Goal: Task Accomplishment & Management: Contribute content

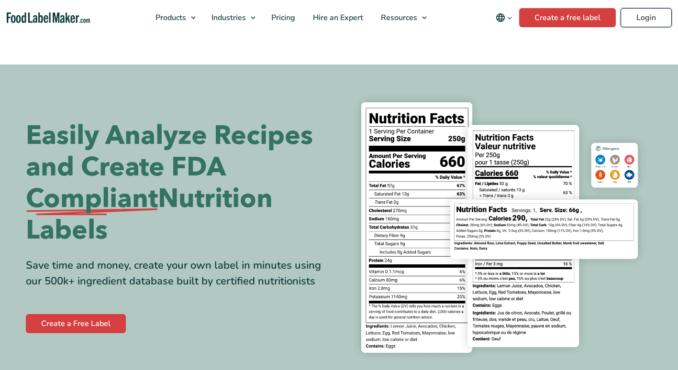
click at [646, 17] on link "Login" at bounding box center [645, 17] width 51 height 19
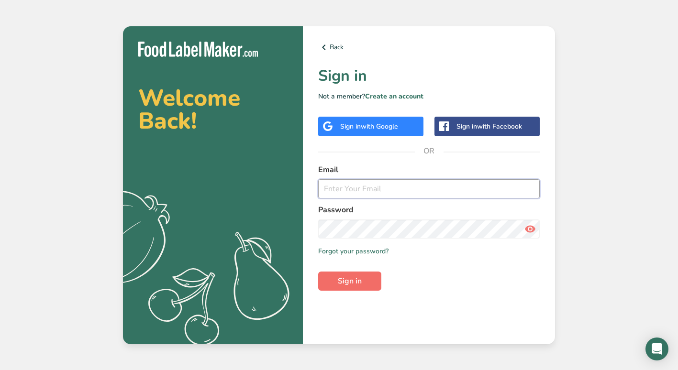
type input "[EMAIL_ADDRESS][DOMAIN_NAME]"
click at [362, 279] on span "Sign in" at bounding box center [350, 280] width 24 height 11
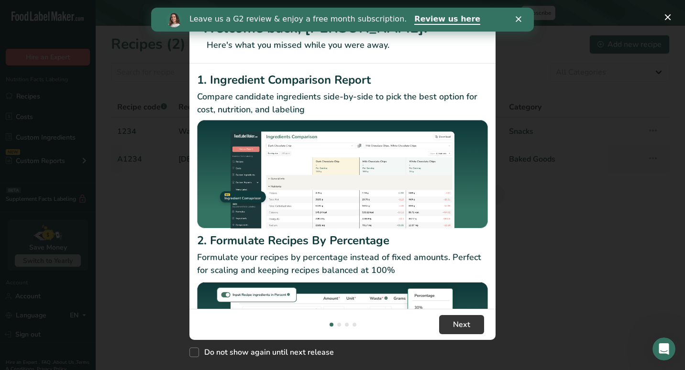
scroll to position [92, 0]
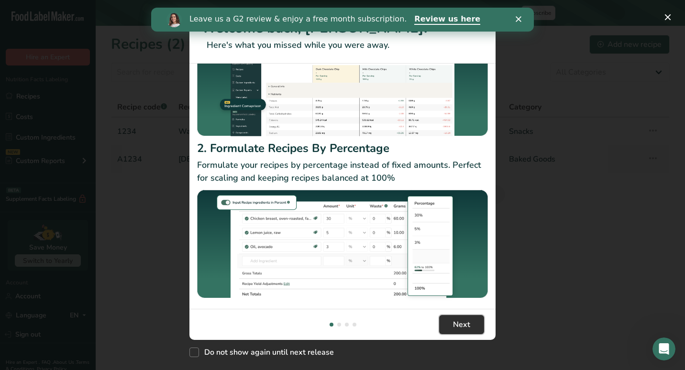
click at [453, 319] on span "Next" at bounding box center [461, 324] width 17 height 11
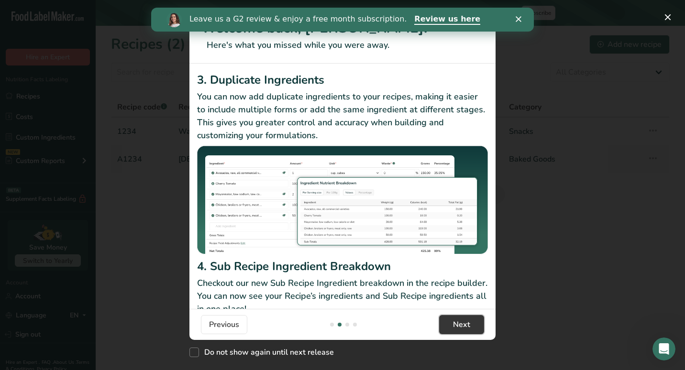
scroll to position [124, 0]
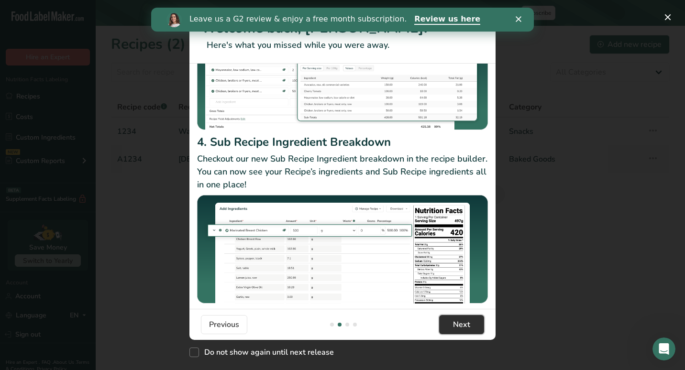
click at [461, 333] on button "Next" at bounding box center [461, 324] width 45 height 19
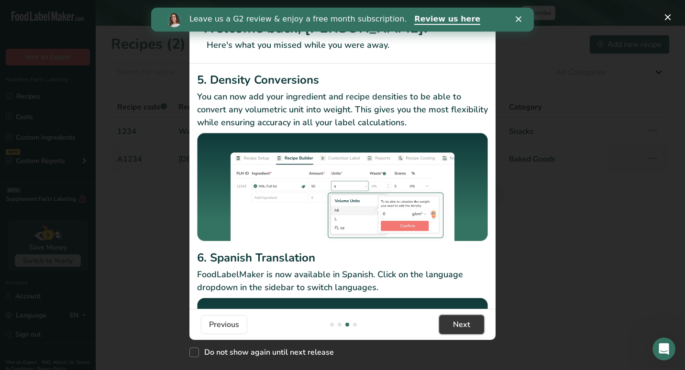
scroll to position [103, 0]
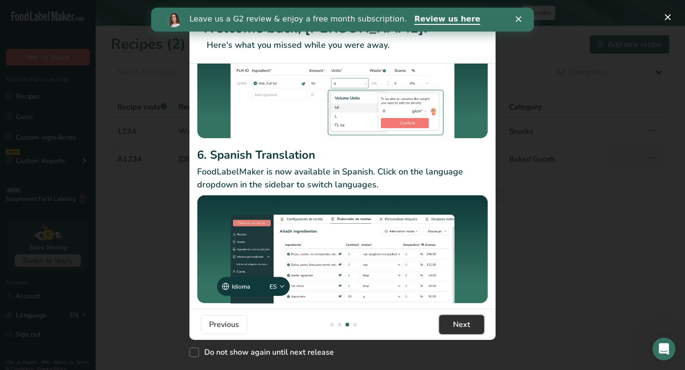
click at [467, 332] on button "Next" at bounding box center [461, 324] width 45 height 19
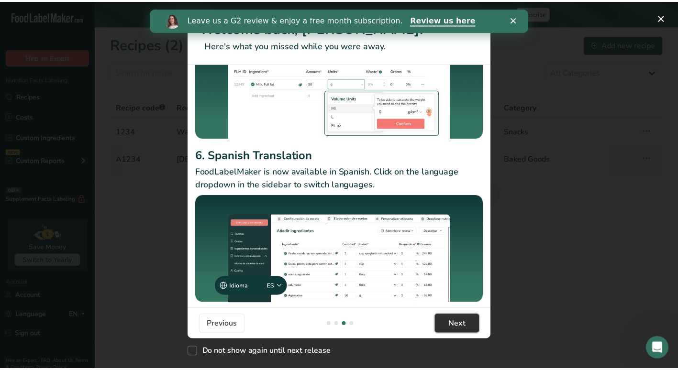
scroll to position [0, 918]
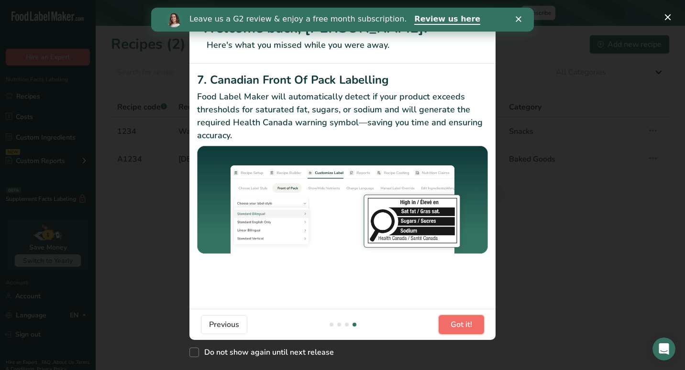
click at [472, 326] on span "Got it!" at bounding box center [462, 324] width 22 height 11
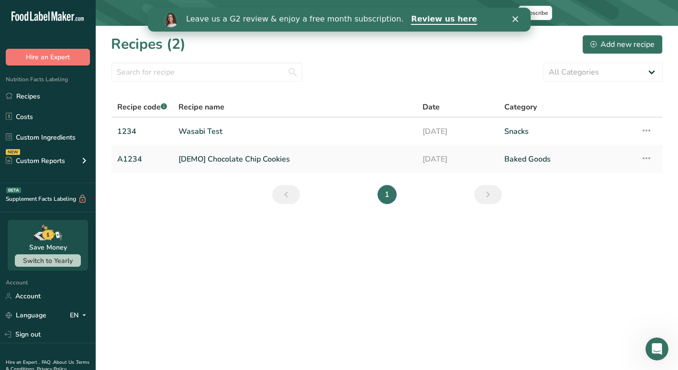
click at [520, 23] on div "Leave us a G2 review & enjoy a free month subscription. Review us here" at bounding box center [338, 19] width 383 height 16
click at [515, 21] on icon "Close" at bounding box center [515, 19] width 6 height 6
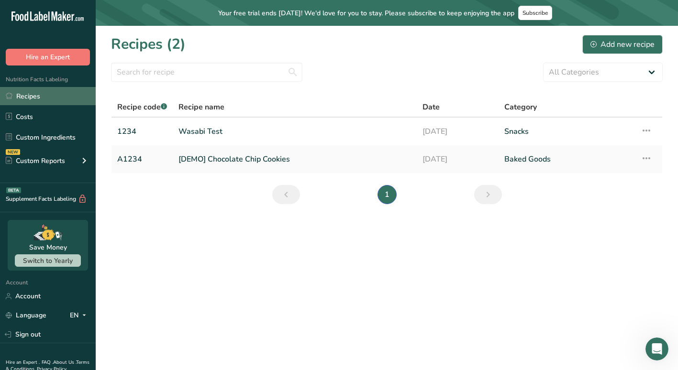
click at [26, 100] on link "Recipes" at bounding box center [48, 96] width 96 height 18
click at [210, 135] on link "Wasabi Test" at bounding box center [294, 131] width 232 height 20
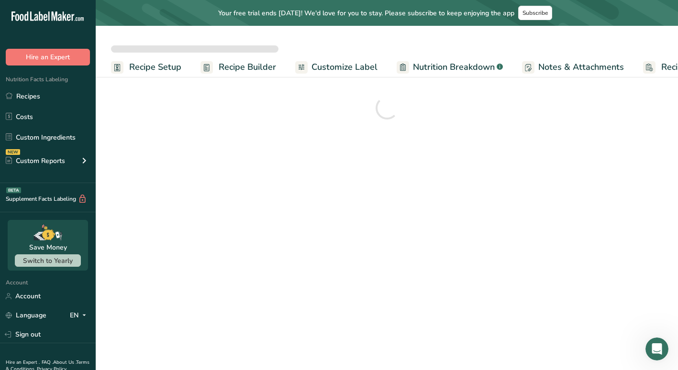
click at [487, 66] on span "Nutrition Breakdown" at bounding box center [454, 67] width 82 height 13
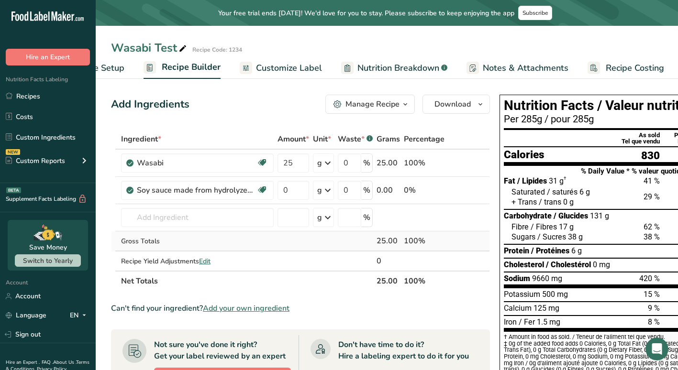
scroll to position [0, 32]
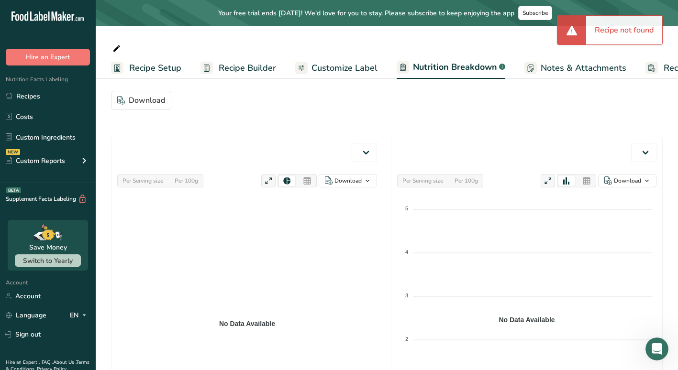
click at [326, 55] on div at bounding box center [387, 47] width 582 height 17
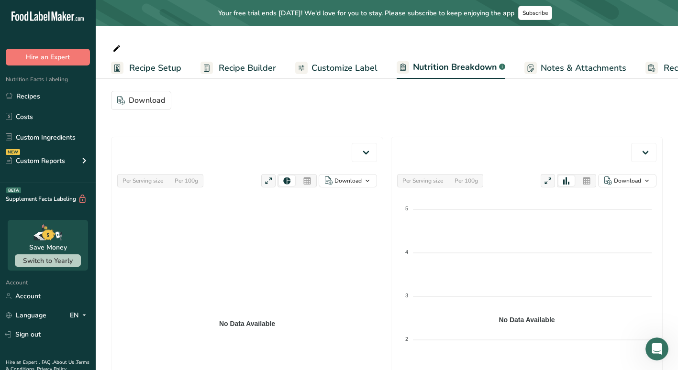
click at [186, 67] on ul "Recipe Setup Recipe Builder Customize Label Nutrition Breakdown .a-a{fill:#3473…" at bounding box center [418, 67] width 645 height 22
click at [168, 67] on span "Recipe Setup" at bounding box center [155, 68] width 52 height 13
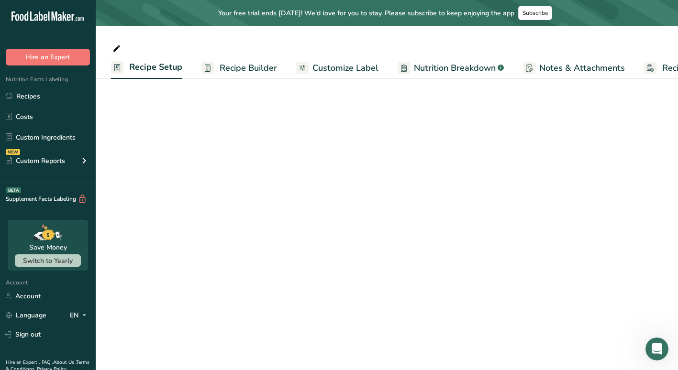
scroll to position [0, 3]
select select
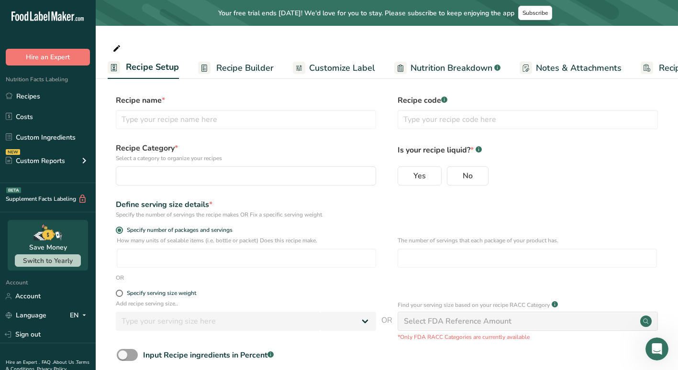
scroll to position [0, 0]
click at [31, 100] on link "Recipes" at bounding box center [48, 96] width 96 height 18
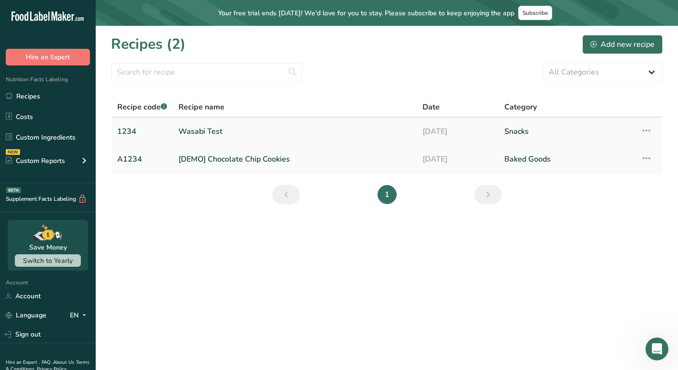
click at [204, 124] on link "Wasabi Test" at bounding box center [294, 131] width 232 height 20
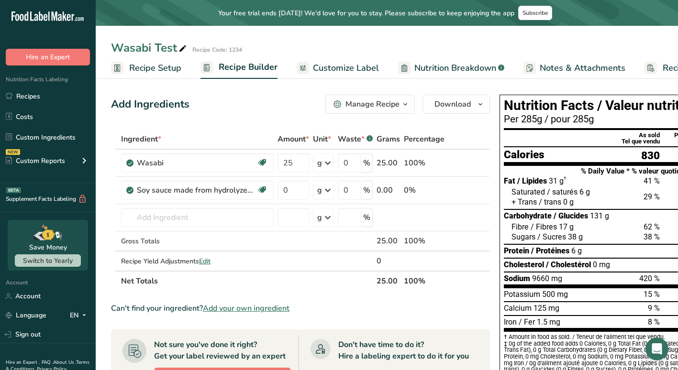
click at [323, 59] on link "Customize Label" at bounding box center [338, 68] width 82 height 22
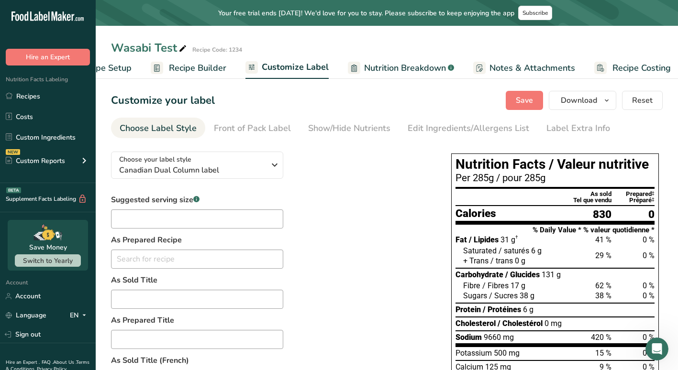
scroll to position [0, 58]
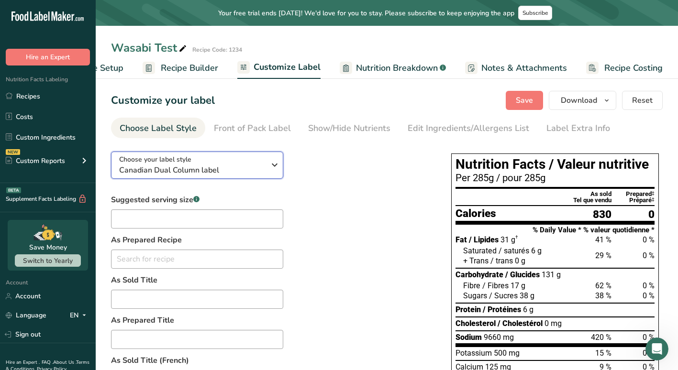
click at [233, 162] on div "Choose your label style Canadian Dual Column label" at bounding box center [192, 165] width 146 height 22
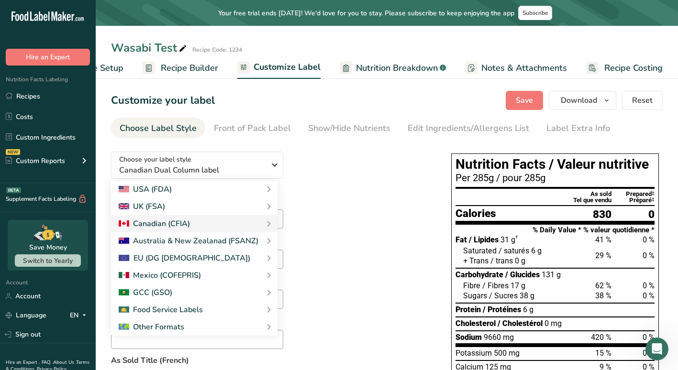
click at [341, 184] on div "Choose your label style Canadian Dual Column label USA (FDA) Standard FDA label…" at bounding box center [271, 374] width 321 height 460
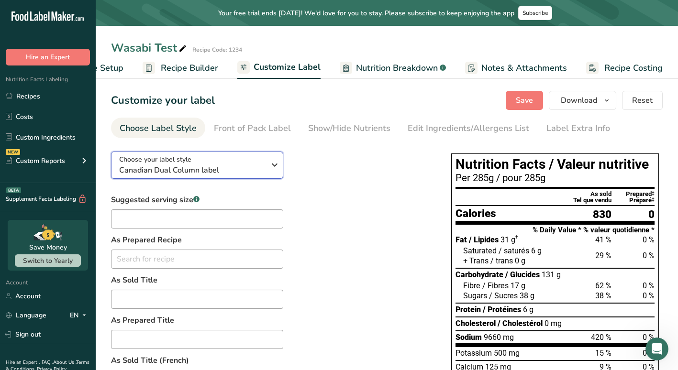
click at [236, 171] on span "Canadian Dual Column label" at bounding box center [192, 170] width 146 height 11
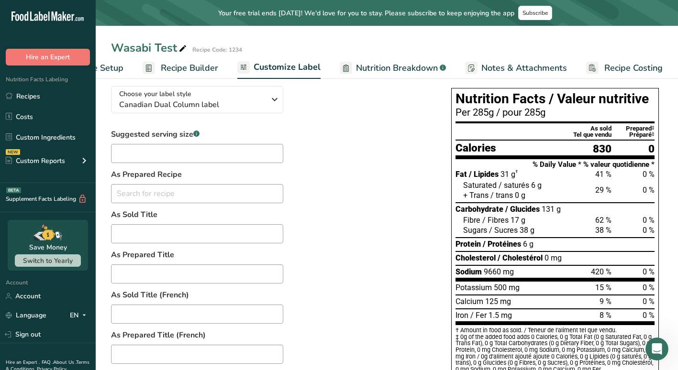
scroll to position [66, 0]
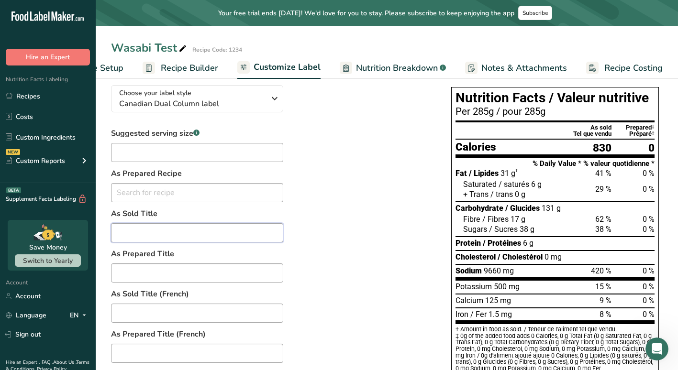
click at [200, 234] on input "text" at bounding box center [197, 232] width 172 height 19
type input "As Sold"
type input "p"
click at [179, 302] on div "As Sold Title (French)" at bounding box center [197, 305] width 172 height 34
click at [173, 308] on input "text" at bounding box center [197, 313] width 172 height 19
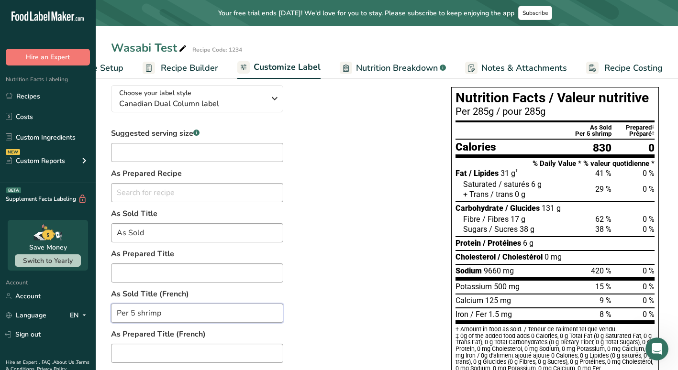
type input "Per 5 shrimp"
click at [168, 240] on input "As Sold" at bounding box center [197, 232] width 172 height 19
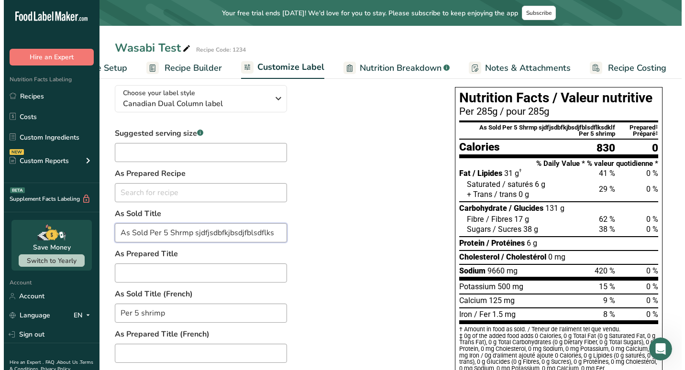
scroll to position [0, 0]
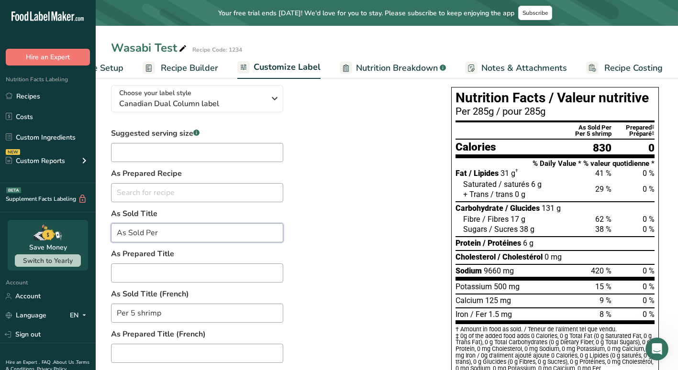
type input "As Sold Per"
click at [498, 62] on span "Notes & Attachments" at bounding box center [524, 68] width 86 height 13
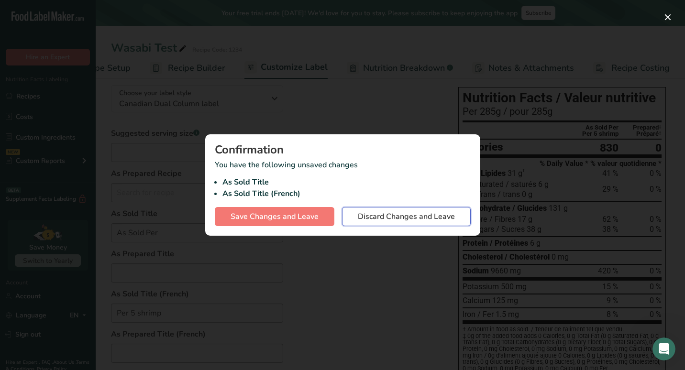
click at [404, 217] on span "Discard Changes and Leave" at bounding box center [406, 216] width 97 height 11
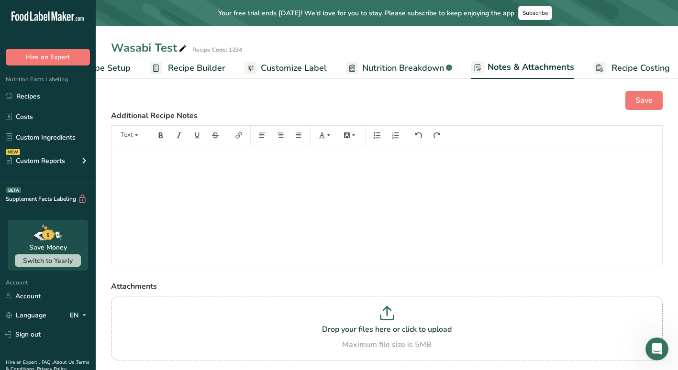
click at [399, 77] on link "Nutrition Breakdown .a-a{fill:#347362;}.b-a{fill:#fff;}" at bounding box center [399, 68] width 106 height 22
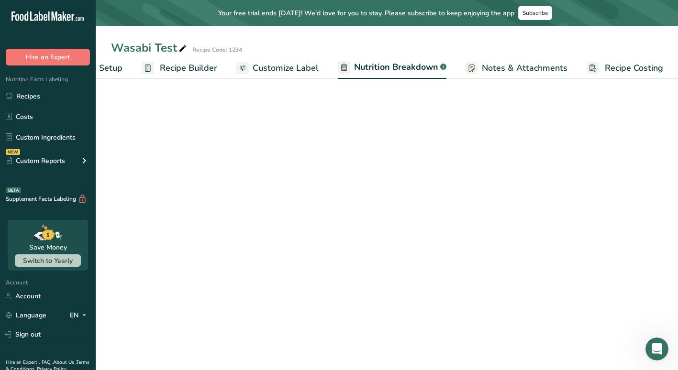
select select "Calories"
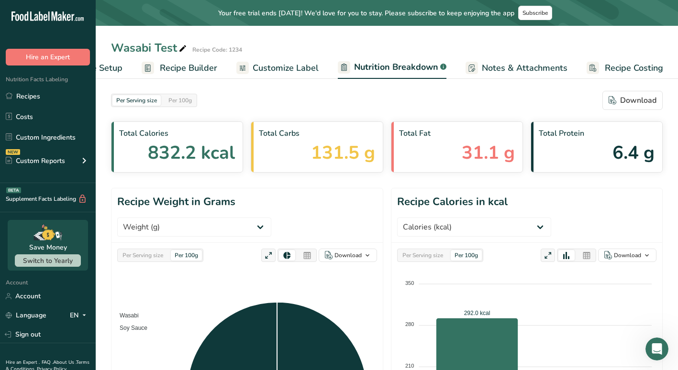
scroll to position [0, 0]
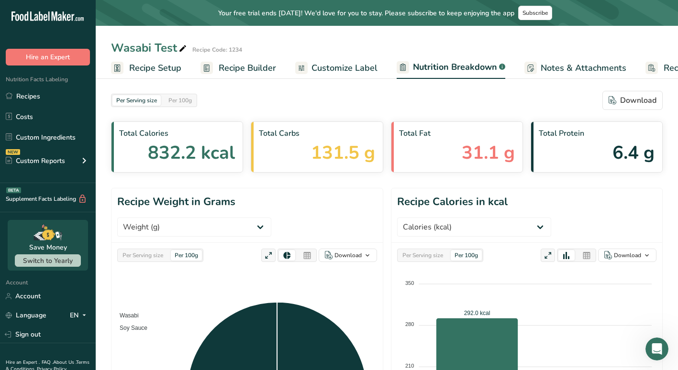
click at [144, 64] on span "Recipe Setup" at bounding box center [155, 68] width 52 height 13
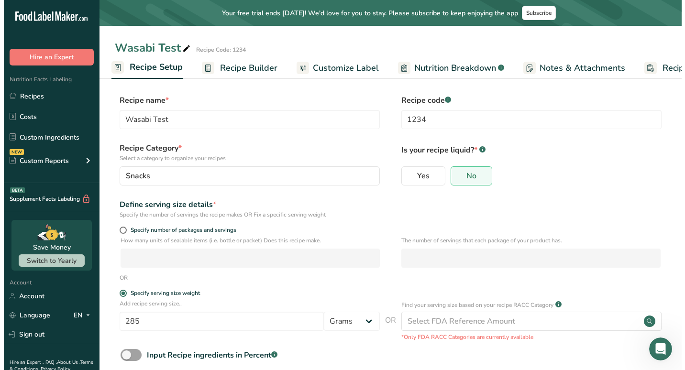
scroll to position [52, 0]
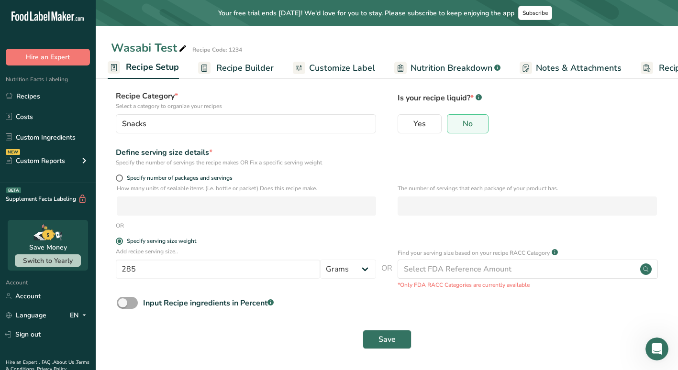
click at [140, 306] on span "Input Recipe ingredients in Percent .a-a{fill:#347362;}.b-a{fill:#fff;}" at bounding box center [206, 302] width 136 height 11
click at [123, 306] on input "Input Recipe ingredients in Percent .a-a{fill:#347362;}.b-a{fill:#fff;}" at bounding box center [120, 303] width 6 height 6
click at [140, 306] on span "Input Recipe ingredients in Percent .a-a{fill:#347362;}.b-a{fill:#fff;}" at bounding box center [206, 302] width 136 height 11
click at [123, 306] on input "Input Recipe ingredients in Percent .a-a{fill:#347362;}.b-a{fill:#fff;}" at bounding box center [120, 303] width 6 height 6
checkbox input "false"
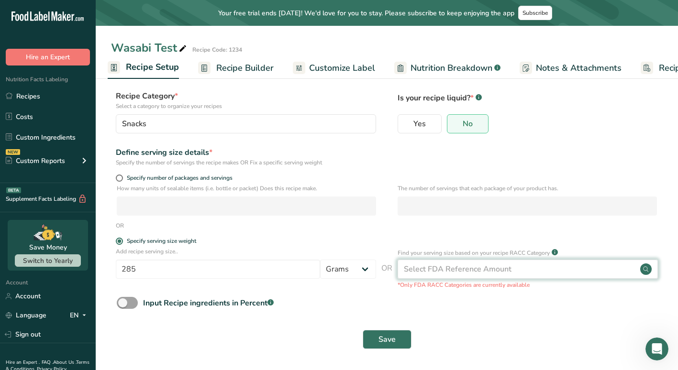
click at [480, 268] on div "Select FDA Reference Amount" at bounding box center [458, 269] width 108 height 11
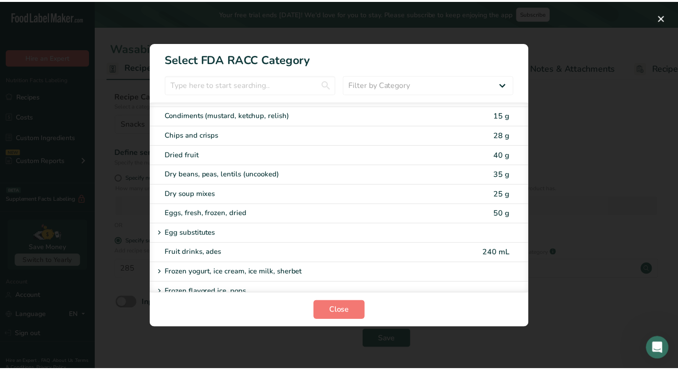
scroll to position [651, 0]
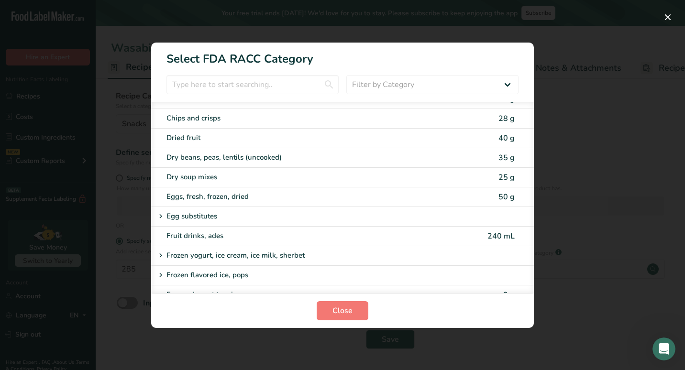
click at [594, 295] on div "RACC Category Selection Modal" at bounding box center [342, 185] width 685 height 370
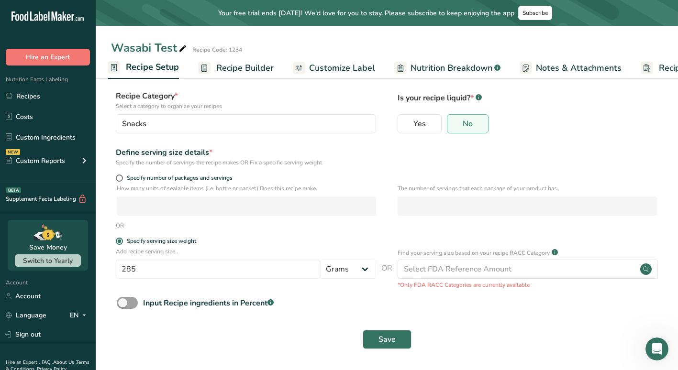
scroll to position [0, 0]
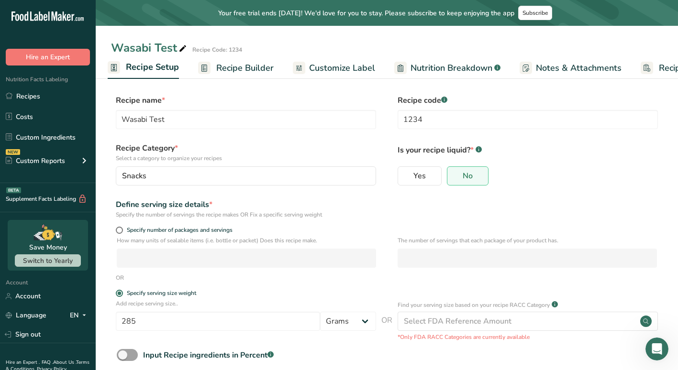
click at [230, 68] on span "Recipe Builder" at bounding box center [244, 68] width 57 height 13
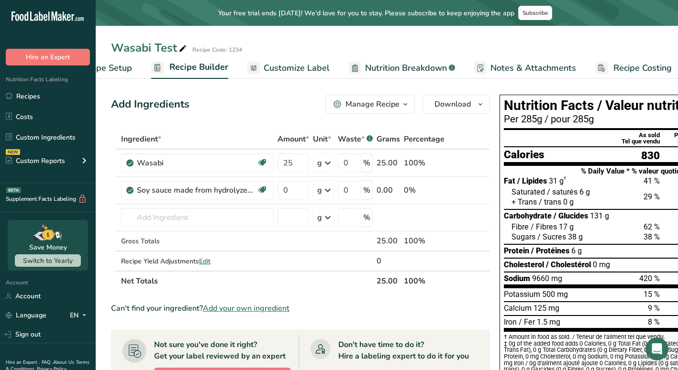
scroll to position [0, 58]
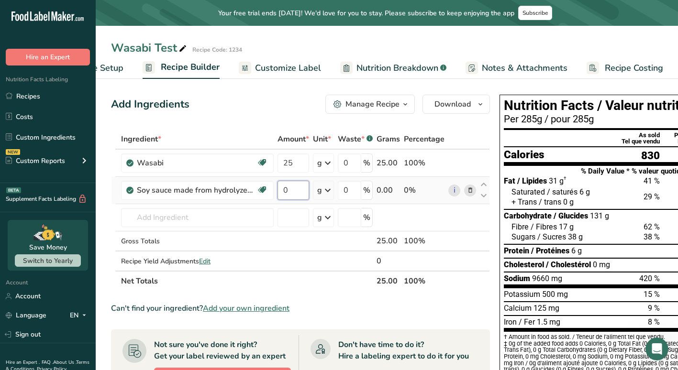
click at [289, 192] on input "0" at bounding box center [293, 190] width 32 height 19
drag, startPoint x: 289, startPoint y: 192, endPoint x: 275, endPoint y: 186, distance: 15.2
click at [275, 186] on tr "Soy sauce made from hydrolyzed vegetable protein Dairy free Gluten free Vegan V…" at bounding box center [300, 190] width 378 height 27
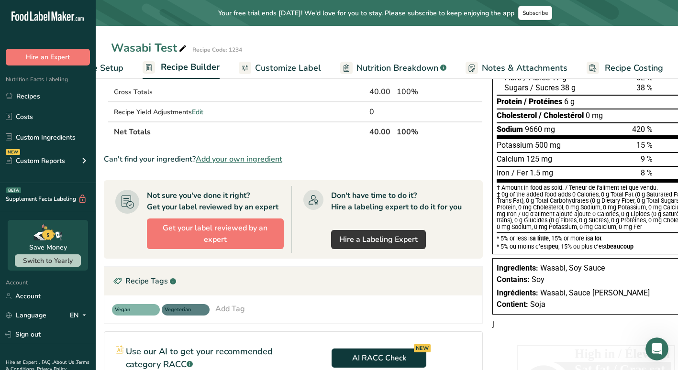
scroll to position [154, 0]
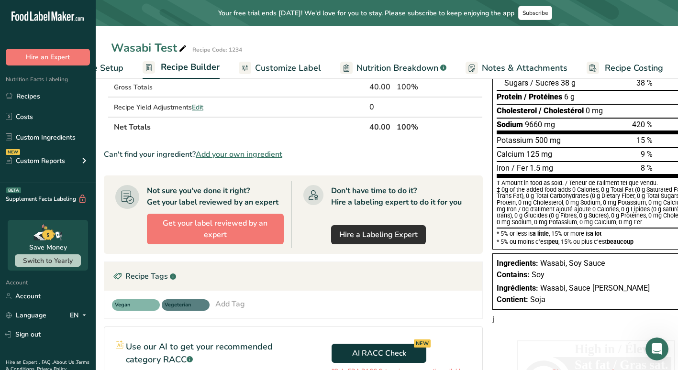
type input "14.999998"
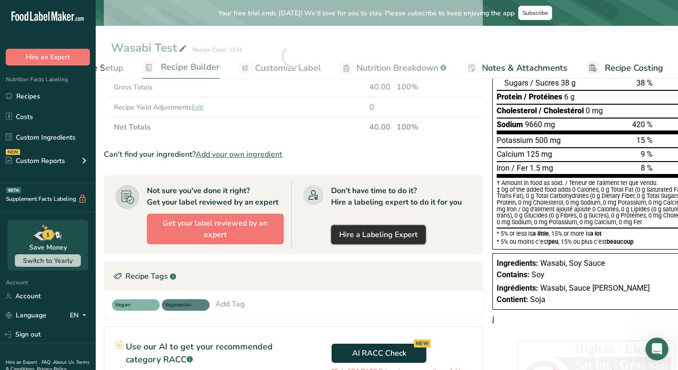
click at [361, 238] on link "Hire a Labeling Expert" at bounding box center [378, 234] width 95 height 19
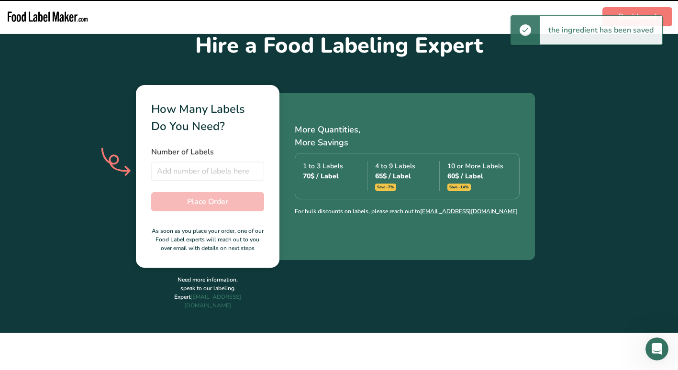
scroll to position [254, 0]
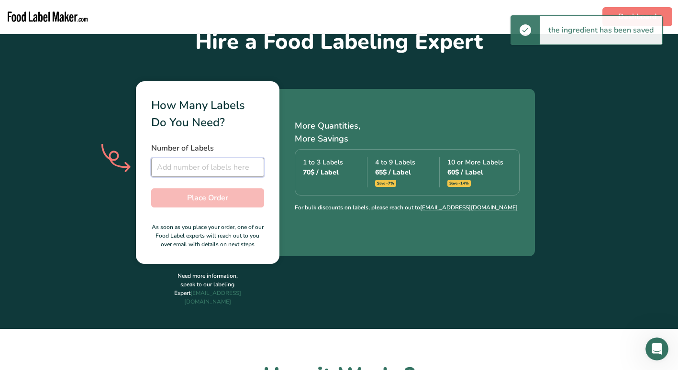
click at [228, 173] on input "number" at bounding box center [207, 167] width 113 height 19
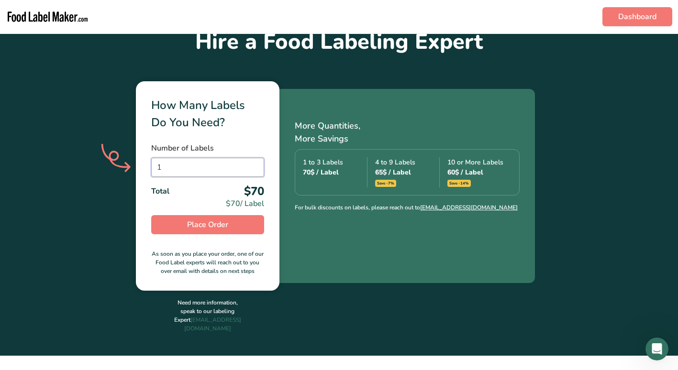
type input "2"
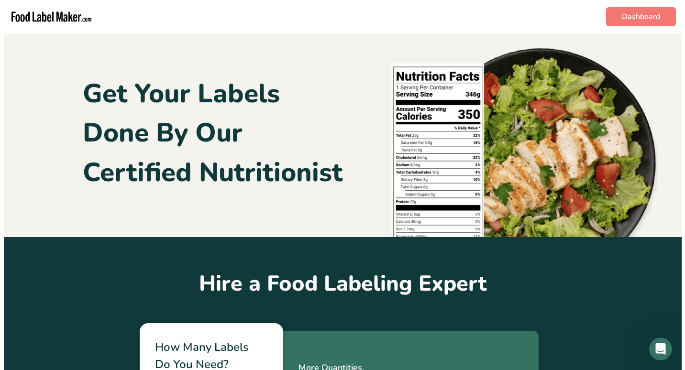
scroll to position [0, 0]
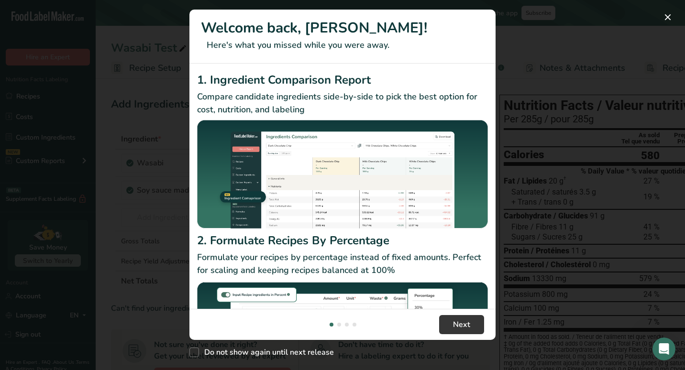
scroll to position [92, 0]
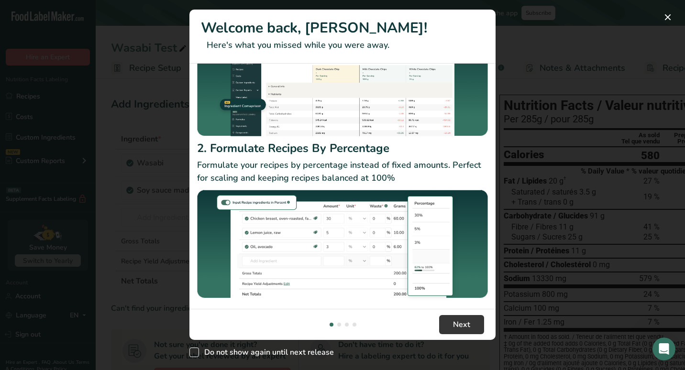
click at [268, 351] on span "Do not show again until next release" at bounding box center [266, 353] width 135 height 10
click at [196, 351] on input "Do not show again until next release" at bounding box center [192, 353] width 6 height 6
click at [268, 351] on span "Do not show again until next release" at bounding box center [266, 353] width 135 height 10
click at [196, 351] on input "Do not show again until next release" at bounding box center [192, 353] width 6 height 6
checkbox input "false"
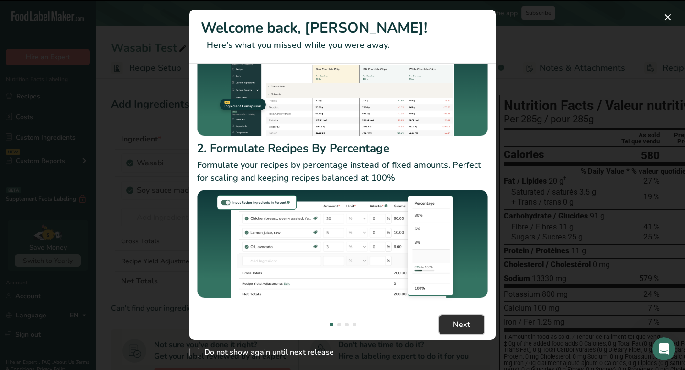
click at [467, 316] on button "Next" at bounding box center [461, 324] width 45 height 19
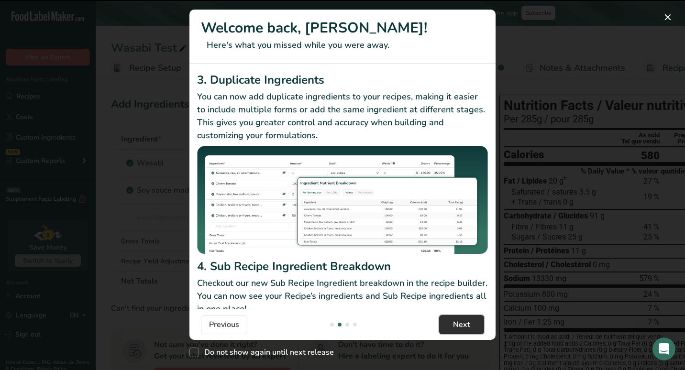
click at [466, 317] on button "Next" at bounding box center [461, 324] width 45 height 19
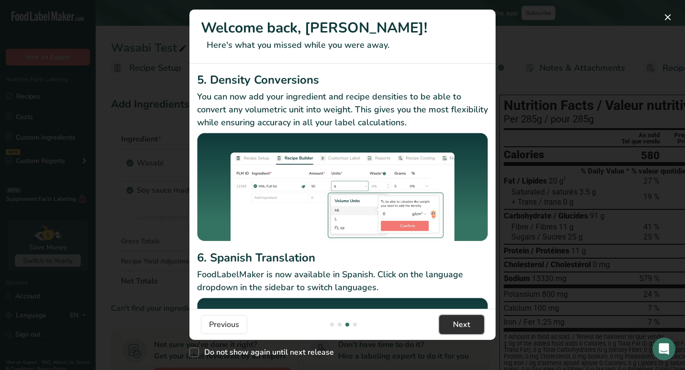
click at [466, 317] on button "Next" at bounding box center [461, 324] width 45 height 19
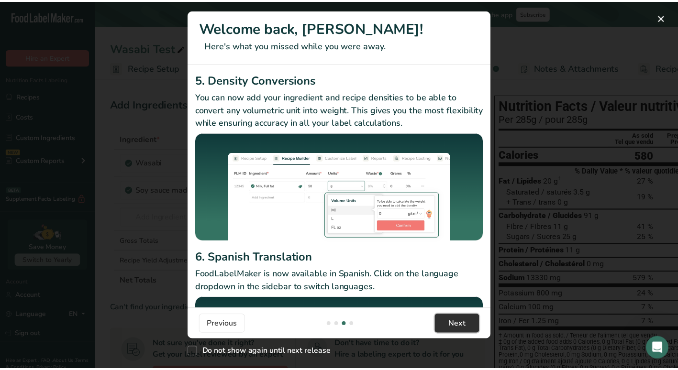
scroll to position [0, 918]
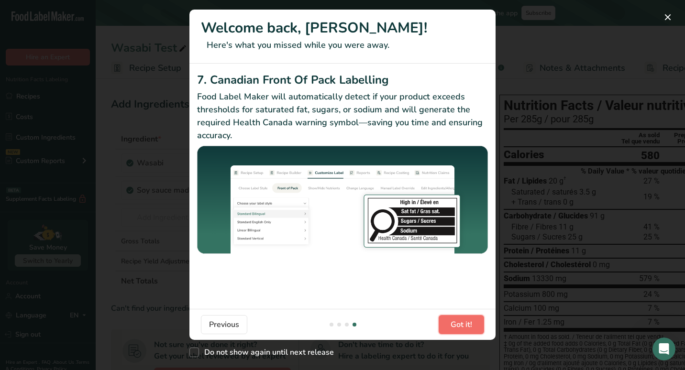
click at [466, 317] on button "Got it!" at bounding box center [461, 324] width 45 height 19
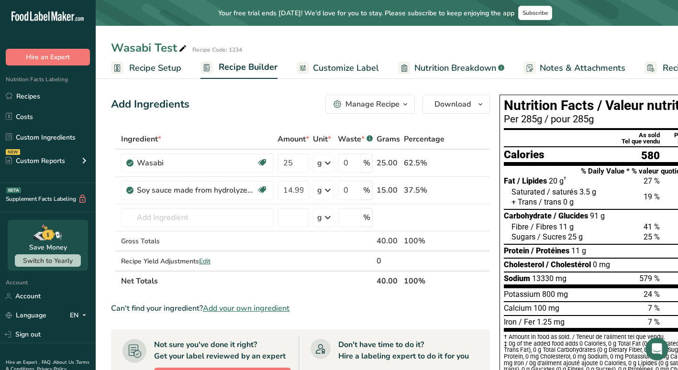
click at [398, 109] on div "Manage Recipe" at bounding box center [372, 104] width 54 height 11
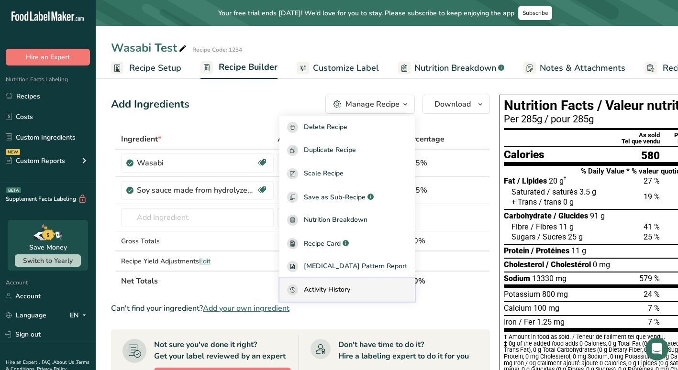
click at [336, 283] on button "Activity History" at bounding box center [346, 289] width 135 height 23
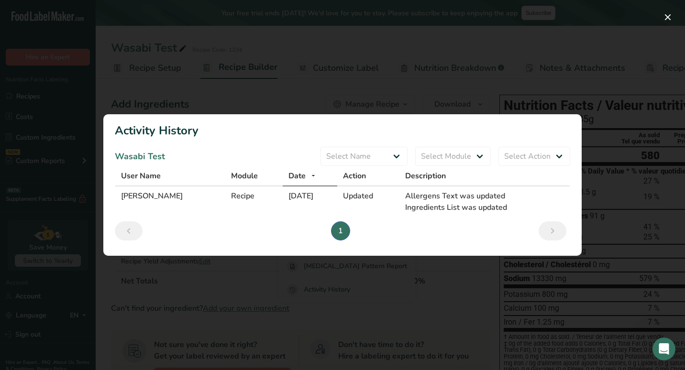
click at [244, 305] on div "Activity Log Modal" at bounding box center [342, 185] width 685 height 370
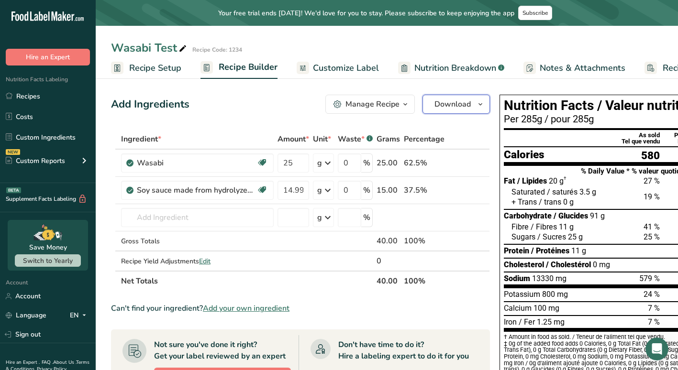
click at [439, 102] on span "Download" at bounding box center [452, 104] width 36 height 11
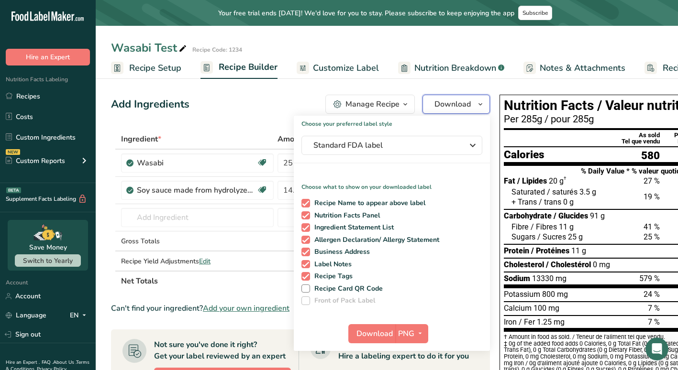
click at [439, 102] on span "Download" at bounding box center [452, 104] width 36 height 11
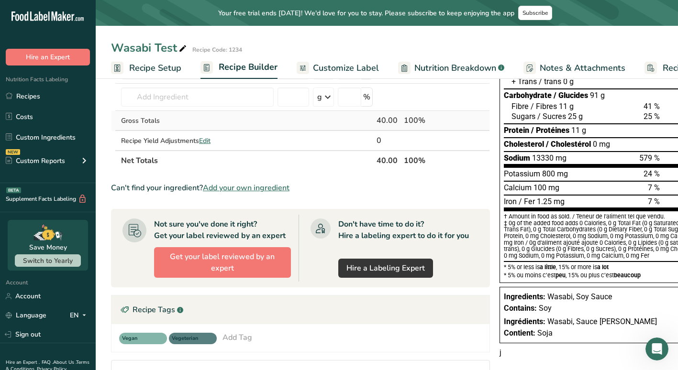
scroll to position [121, 0]
click at [372, 62] on span "Customize Label" at bounding box center [346, 68] width 66 height 13
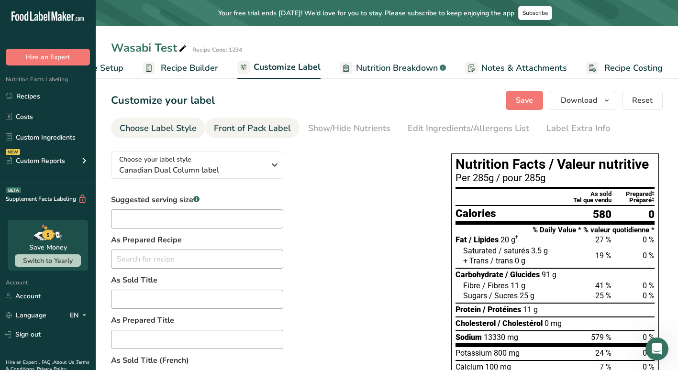
click at [269, 132] on div "Front of Pack Label" at bounding box center [252, 128] width 77 height 13
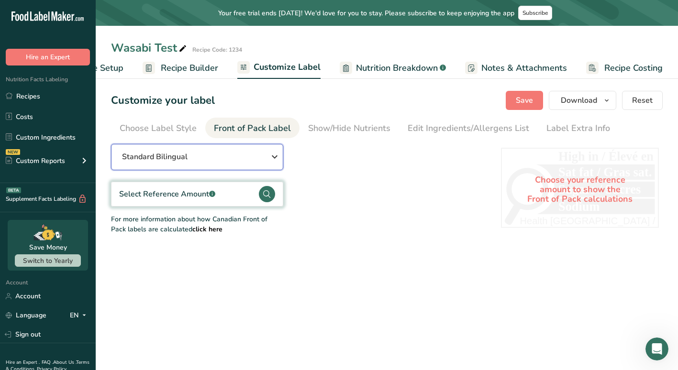
click at [213, 165] on button "Standard Bilingual" at bounding box center [197, 157] width 172 height 26
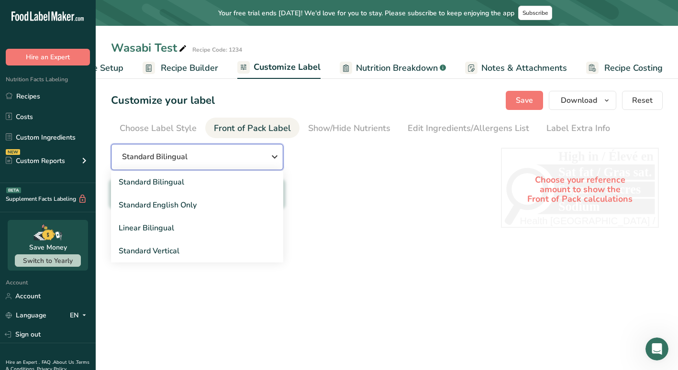
click at [213, 165] on button "Standard Bilingual" at bounding box center [197, 157] width 172 height 26
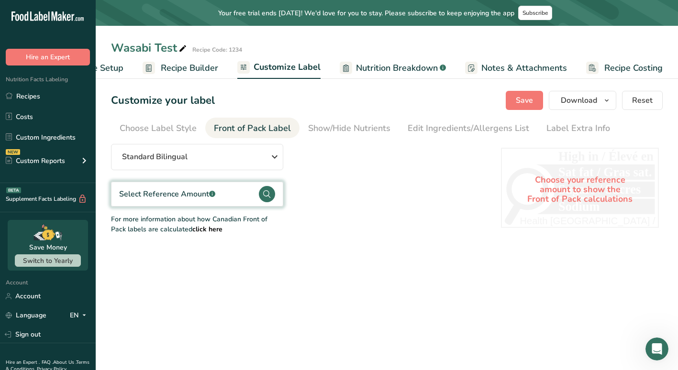
click at [201, 189] on div "Select Reference Amount .a-a{fill:#347362;}.b-a{fill:#fff;}" at bounding box center [167, 193] width 96 height 11
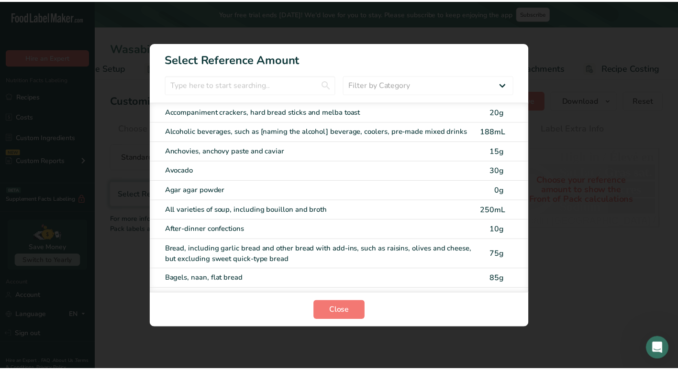
scroll to position [0, 51]
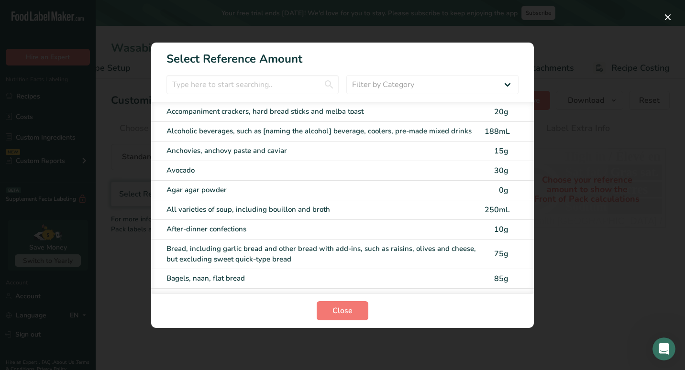
click at [203, 171] on div "Avocado" at bounding box center [322, 170] width 312 height 11
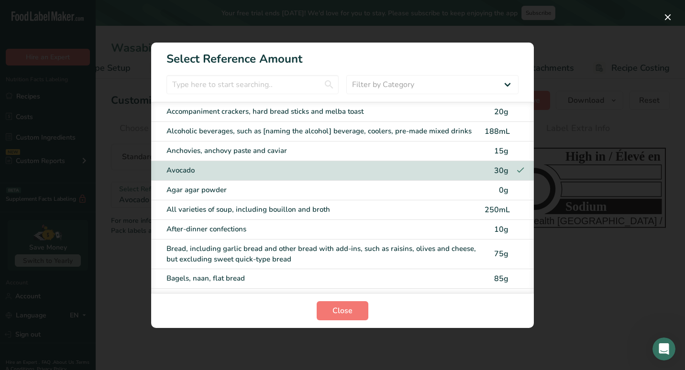
click at [344, 321] on section "Close" at bounding box center [342, 310] width 383 height 35
click at [343, 316] on span "Close" at bounding box center [342, 310] width 20 height 11
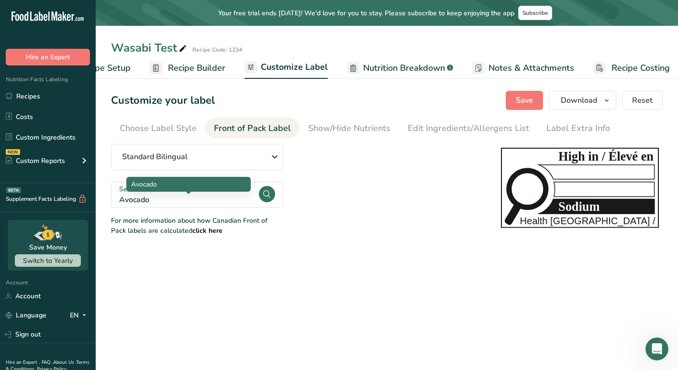
click at [215, 198] on div "Avocado" at bounding box center [188, 199] width 139 height 11
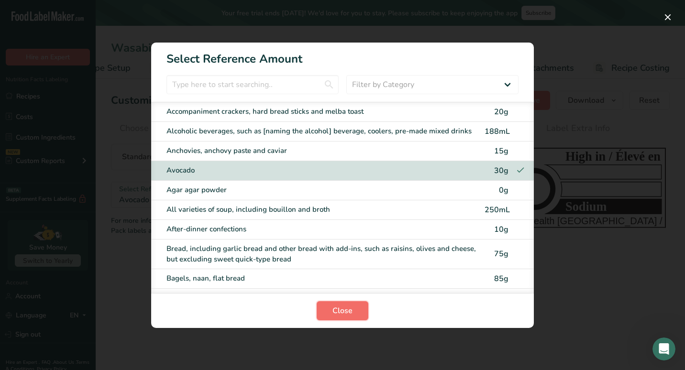
click at [334, 308] on span "Close" at bounding box center [342, 310] width 20 height 11
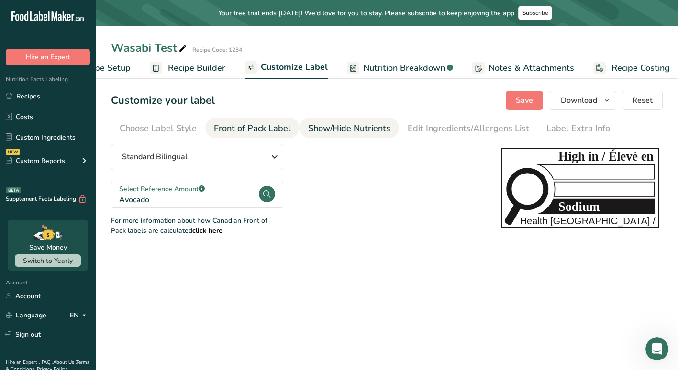
click at [352, 134] on div "Show/Hide Nutrients" at bounding box center [349, 128] width 82 height 13
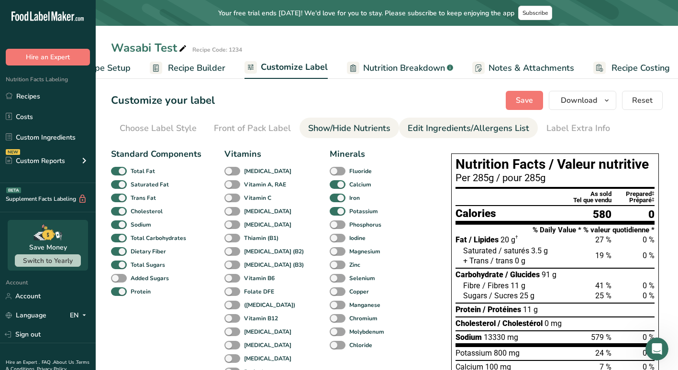
click at [417, 131] on div "Edit Ingredients/Allergens List" at bounding box center [467, 128] width 121 height 13
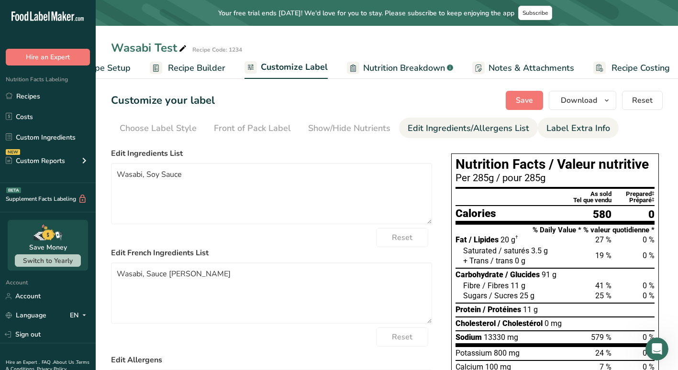
click at [576, 133] on div "Label Extra Info" at bounding box center [578, 128] width 64 height 13
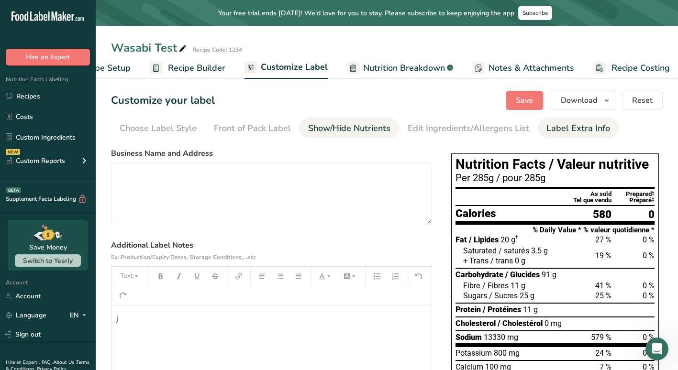
click at [345, 133] on div "Show/Hide Nutrients" at bounding box center [349, 128] width 82 height 13
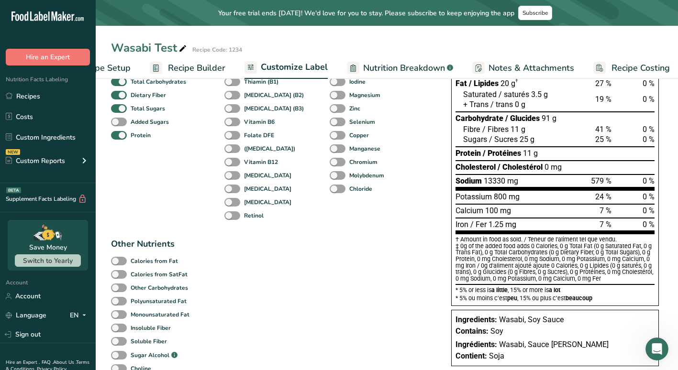
scroll to position [132, 0]
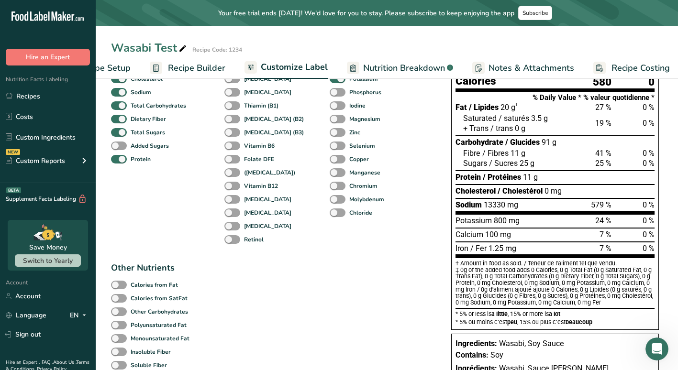
click at [431, 71] on span "Nutrition Breakdown" at bounding box center [404, 68] width 82 height 13
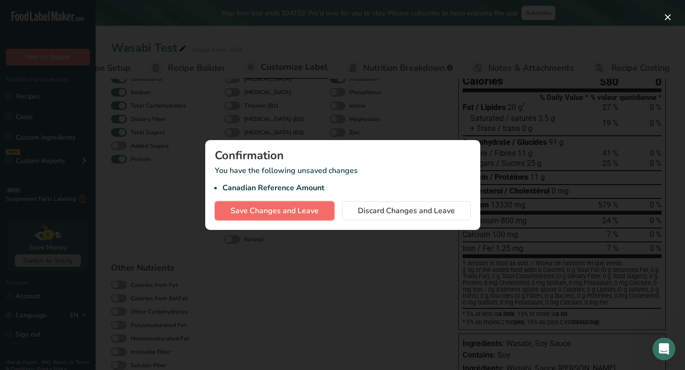
click at [323, 206] on button "Save Changes and Leave" at bounding box center [275, 210] width 120 height 19
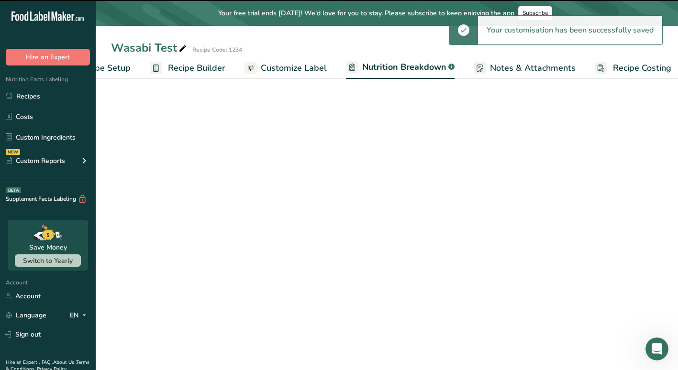
select select "Calories"
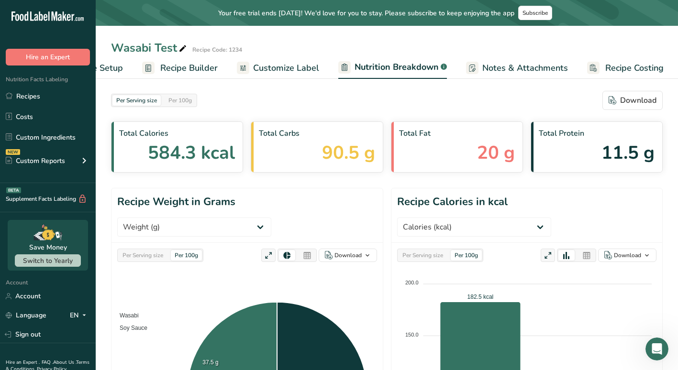
click at [626, 64] on span "Recipe Costing" at bounding box center [634, 68] width 58 height 13
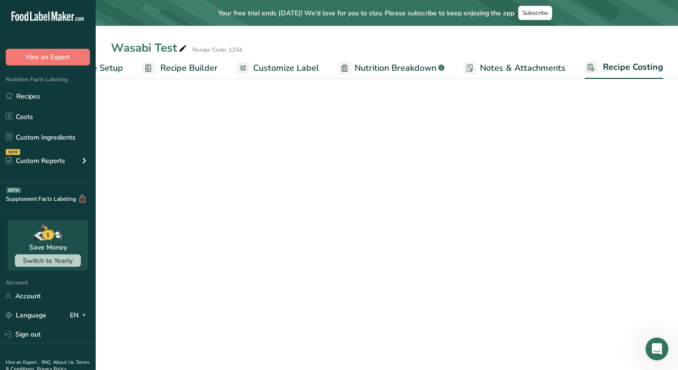
scroll to position [0, 58]
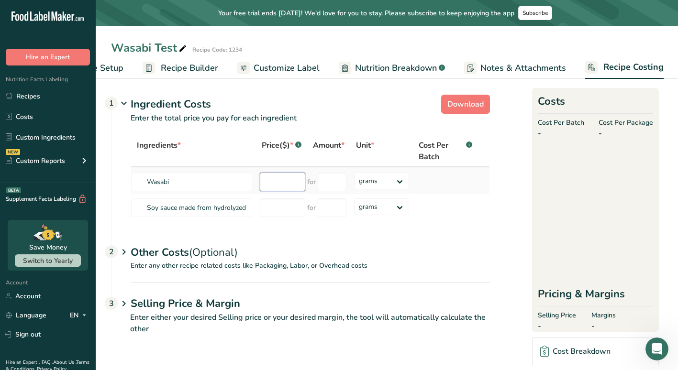
click at [280, 181] on input "number" at bounding box center [282, 182] width 45 height 19
type input "4.50"
click at [390, 184] on select "grams kg mg mcg lb oz" at bounding box center [381, 181] width 55 height 17
select select "12"
click at [354, 173] on select "grams kg mg mcg lb oz" at bounding box center [381, 181] width 55 height 17
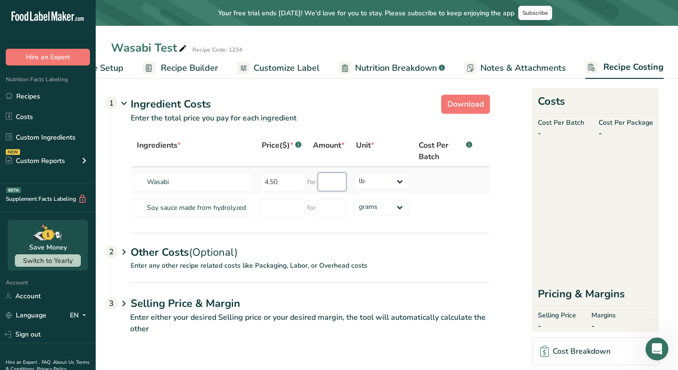
click at [334, 182] on input "number" at bounding box center [332, 182] width 29 height 19
type input "1"
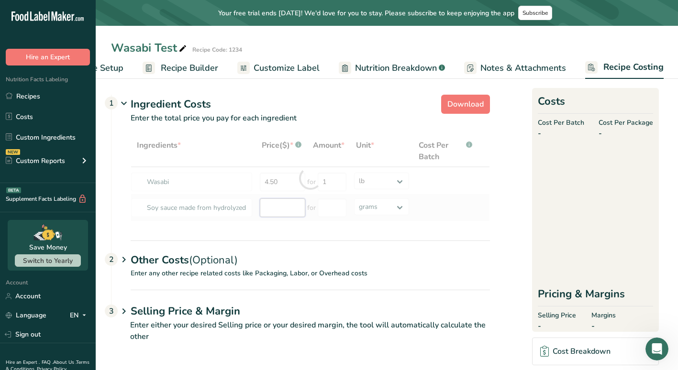
click at [298, 209] on div "Ingredients * Price($) * .a-a{fill:#347362;}.b-a{fill:#fff;} Amount * Unit * Co…" at bounding box center [310, 178] width 359 height 86
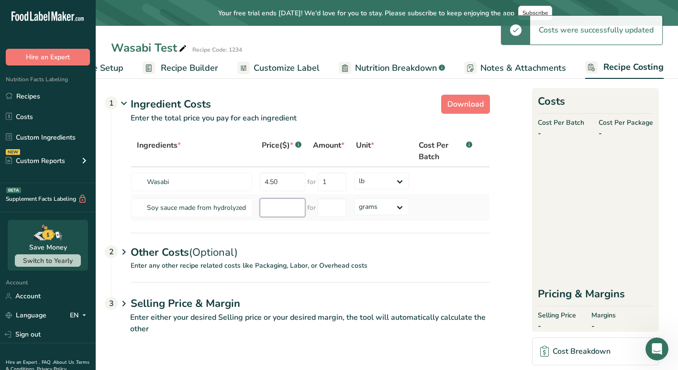
type input "2"
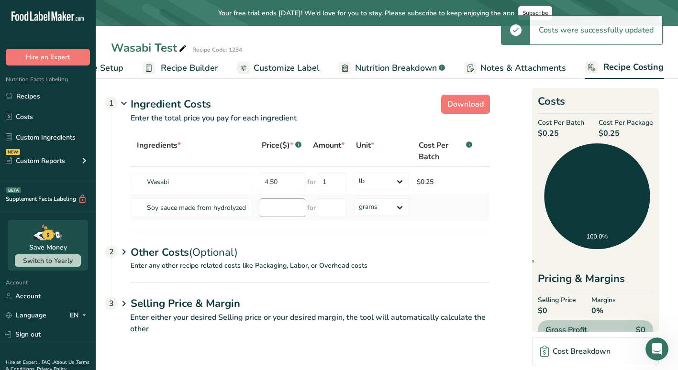
click at [304, 209] on td at bounding box center [281, 207] width 51 height 27
click at [339, 212] on input "number" at bounding box center [332, 207] width 29 height 19
type input "1"
click at [359, 214] on select "grams kg mg mcg lb oz" at bounding box center [381, 206] width 55 height 17
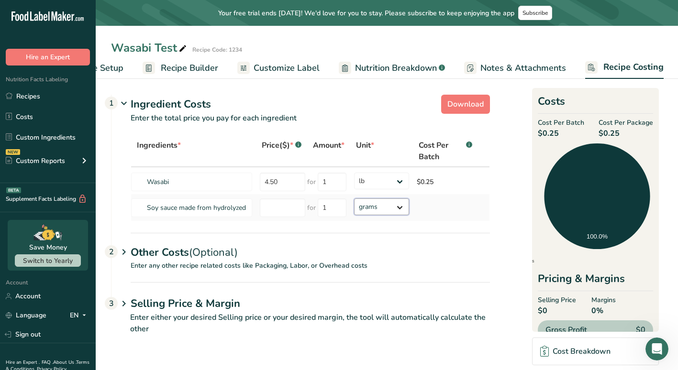
select select "12"
click at [354, 198] on select "grams kg mg mcg lb oz" at bounding box center [381, 206] width 55 height 17
click at [430, 273] on p "Enter any other recipe related costs like Packaging, Labor, or Overhead costs" at bounding box center [300, 272] width 378 height 22
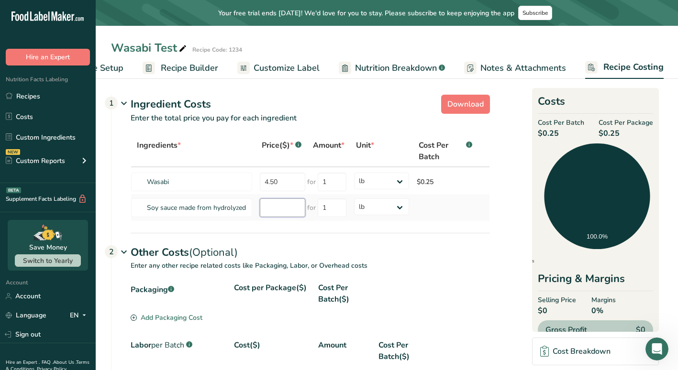
click at [286, 201] on input "number" at bounding box center [282, 207] width 45 height 19
type input "1"
type input "2.25"
click at [346, 239] on section "Download Ingredient Costs 1 Enter the total price you pay for each ingredient I…" at bounding box center [386, 312] width 551 height 443
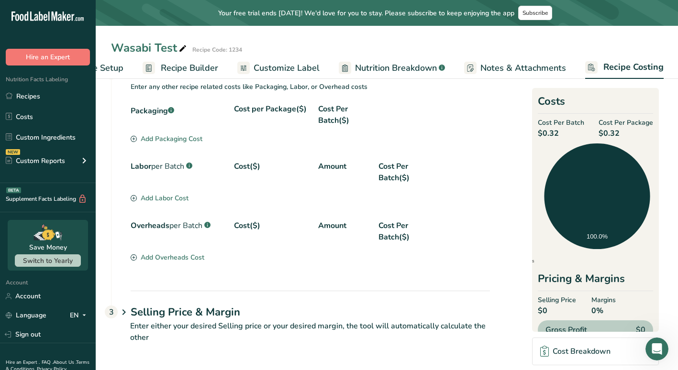
scroll to position [15, 0]
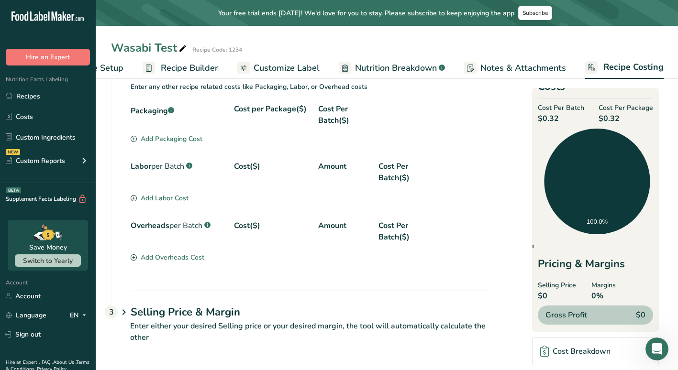
click at [588, 354] on div "Cost Breakdown" at bounding box center [575, 351] width 70 height 11
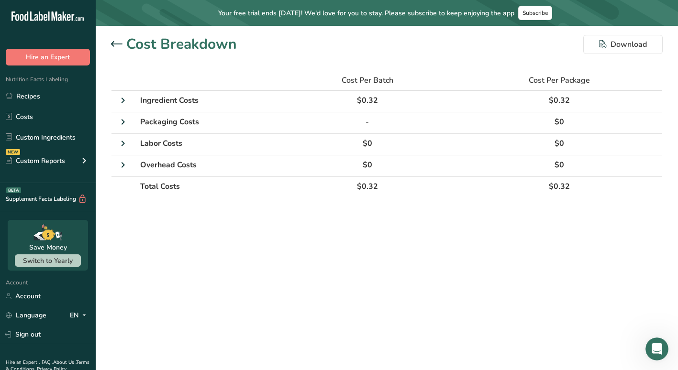
click at [115, 42] on icon at bounding box center [116, 44] width 11 height 6
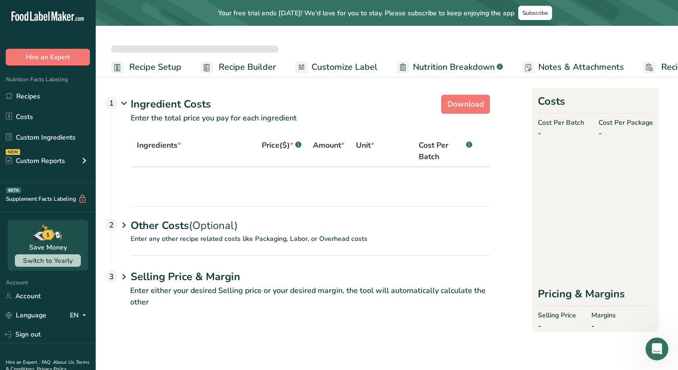
select select "12"
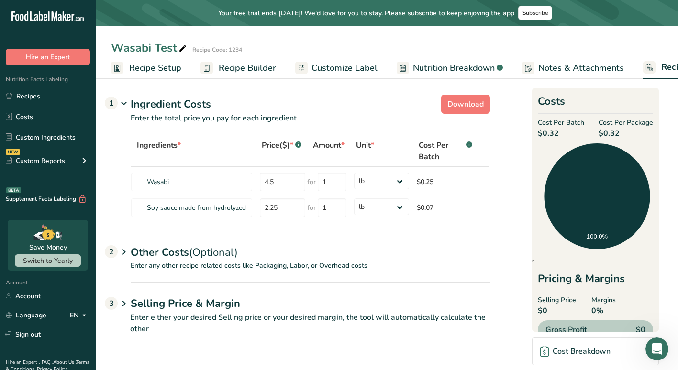
scroll to position [0, 58]
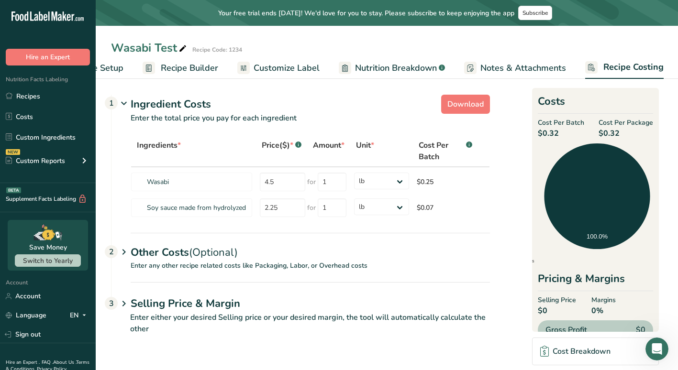
click at [401, 68] on span "Nutrition Breakdown" at bounding box center [396, 68] width 82 height 13
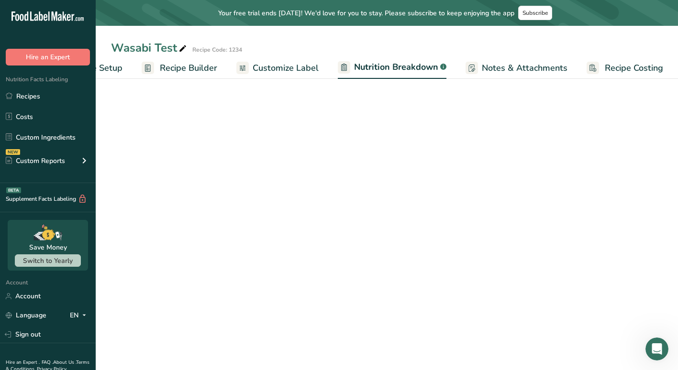
select select "Calories"
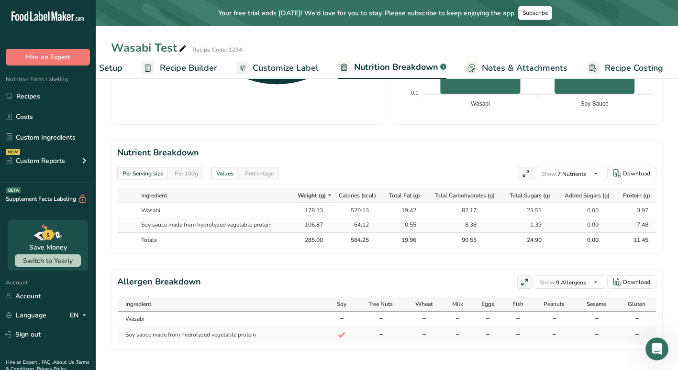
scroll to position [398, 0]
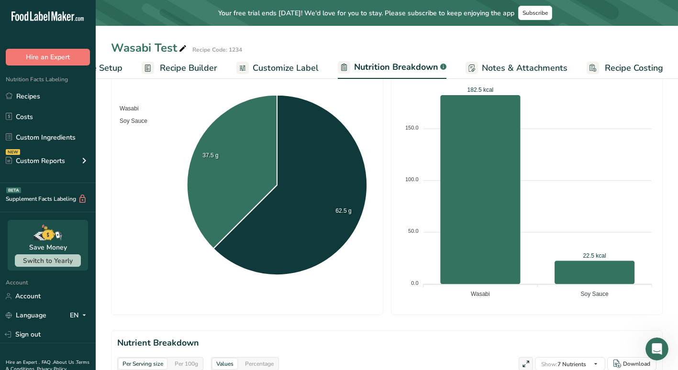
click at [269, 74] on span "Customize Label" at bounding box center [286, 68] width 66 height 13
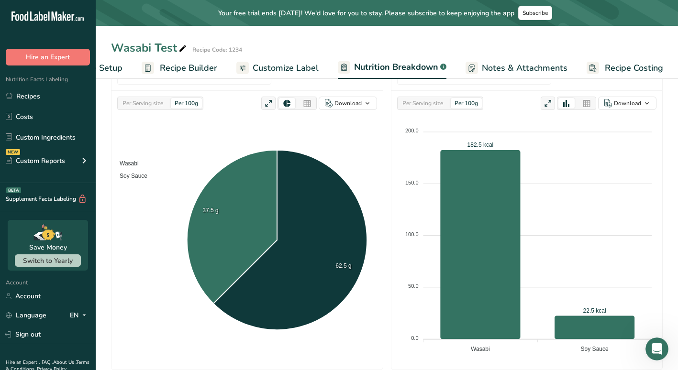
scroll to position [0, 58]
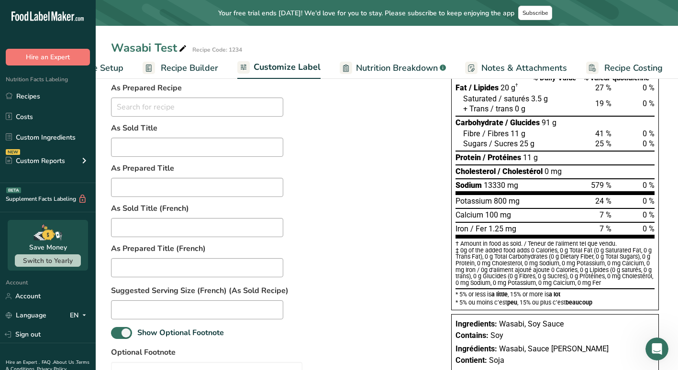
click at [197, 69] on span "Recipe Builder" at bounding box center [189, 68] width 57 height 13
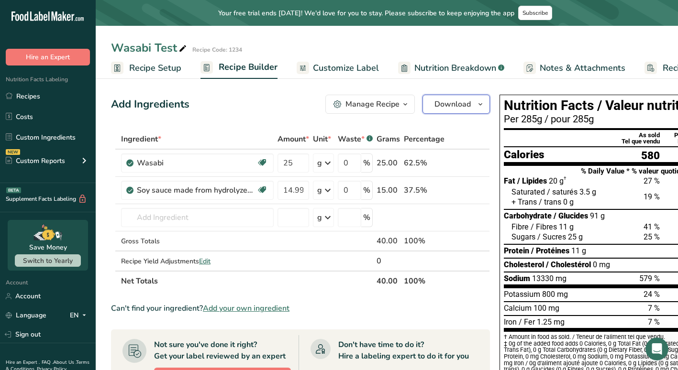
click at [461, 113] on button "Download" at bounding box center [455, 104] width 67 height 19
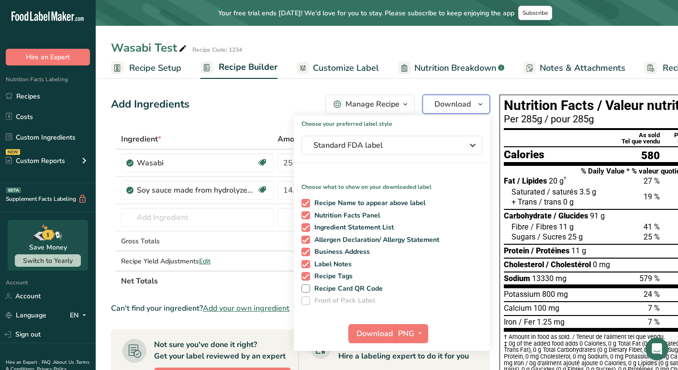
click at [458, 110] on span "Download" at bounding box center [452, 104] width 36 height 11
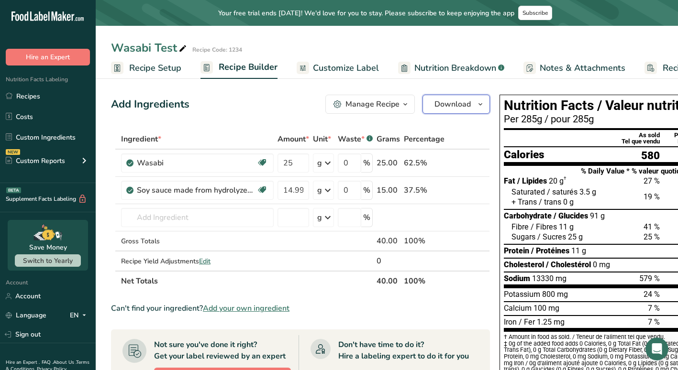
click at [458, 110] on span "Download" at bounding box center [452, 104] width 36 height 11
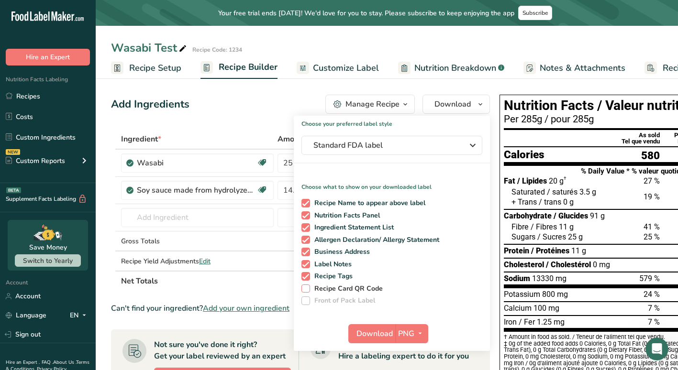
click at [376, 292] on span "Recipe Card QR Code" at bounding box center [346, 289] width 73 height 9
click at [308, 292] on input "Recipe Card QR Code" at bounding box center [304, 289] width 6 height 6
click at [376, 292] on span "Recipe Card QR Code" at bounding box center [346, 289] width 73 height 9
click at [308, 292] on input "Recipe Card QR Code" at bounding box center [304, 289] width 6 height 6
checkbox input "false"
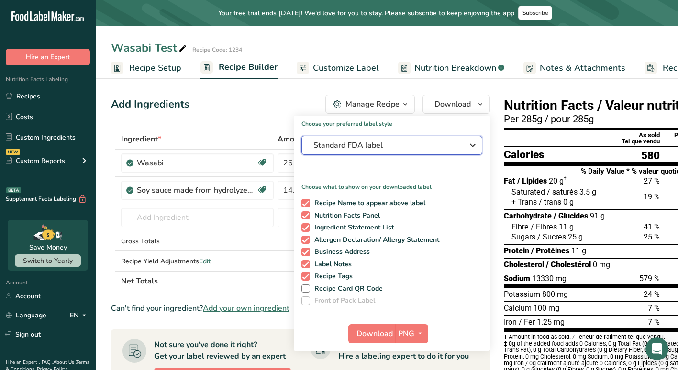
click at [374, 140] on span "Standard FDA label" at bounding box center [384, 145] width 143 height 11
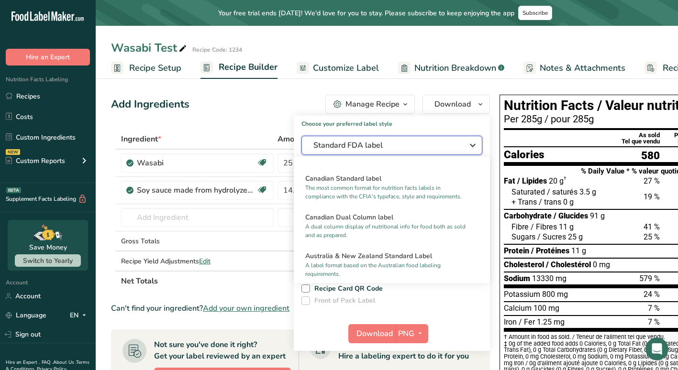
scroll to position [373, 0]
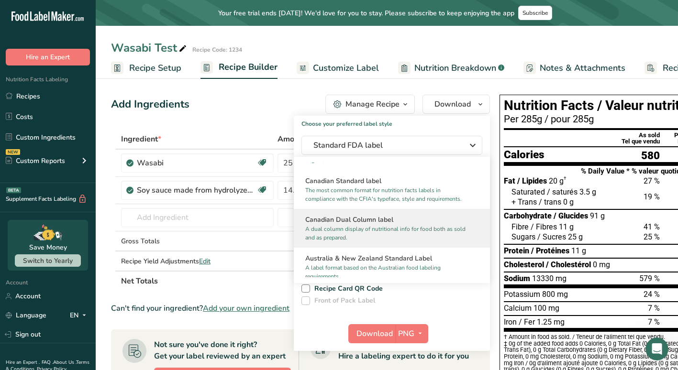
click at [381, 225] on h2 "Canadian Dual Column label" at bounding box center [391, 220] width 173 height 10
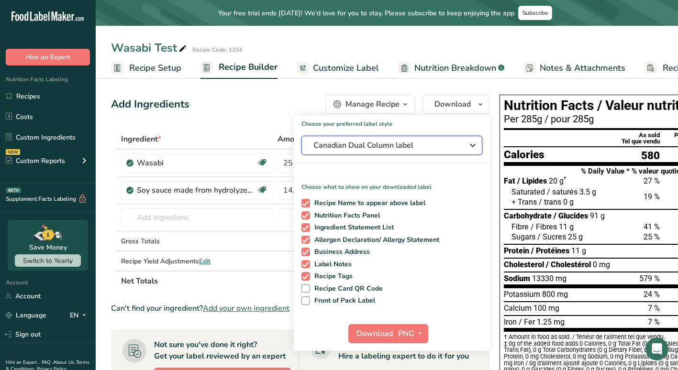
click at [419, 148] on span "Canadian Dual Column label" at bounding box center [384, 145] width 143 height 11
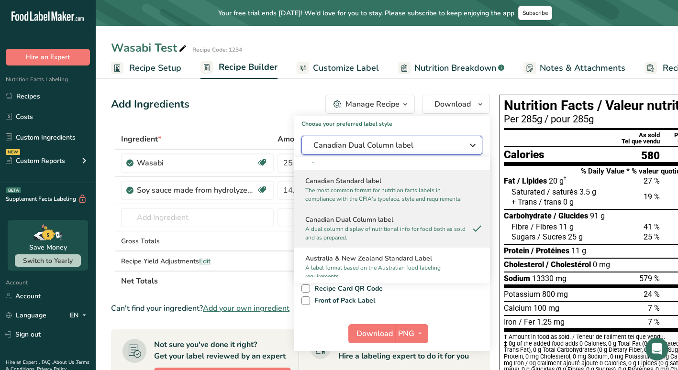
scroll to position [0, 0]
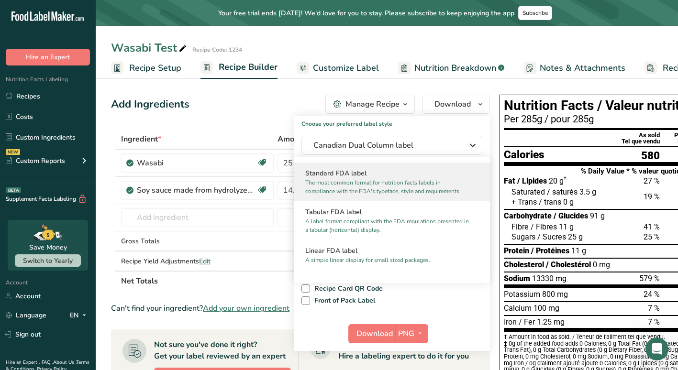
click at [386, 180] on p "The most common format for nutrition facts labels in compliance with the FDA's …" at bounding box center [387, 186] width 165 height 17
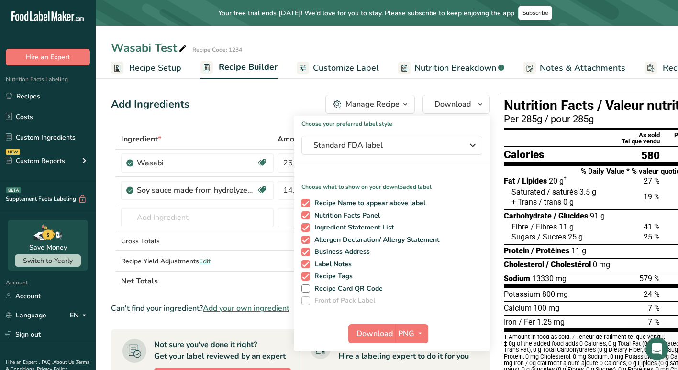
click at [219, 285] on th "Net Totals" at bounding box center [246, 281] width 255 height 20
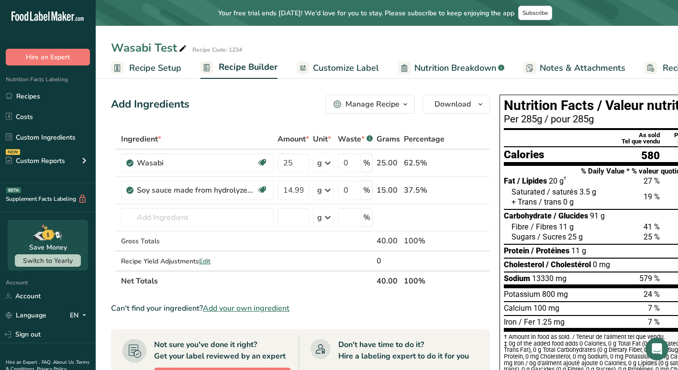
scroll to position [0, 32]
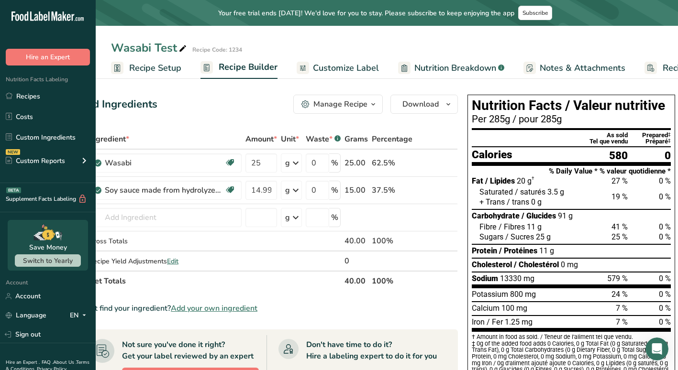
click at [154, 71] on span "Recipe Setup" at bounding box center [155, 68] width 52 height 13
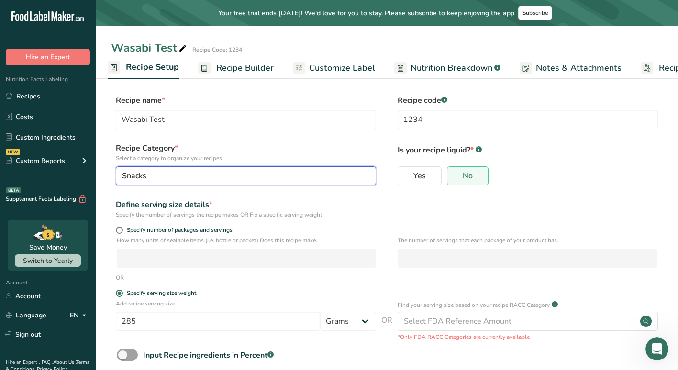
click at [185, 181] on div "Snacks" at bounding box center [243, 175] width 242 height 11
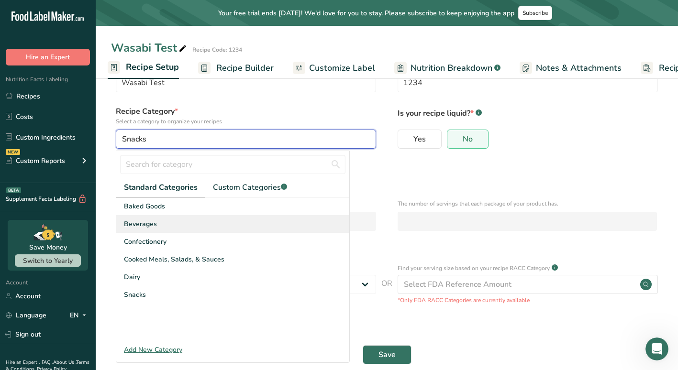
scroll to position [33, 0]
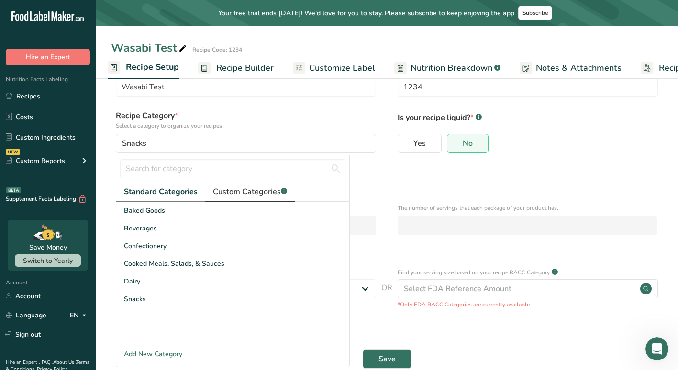
click at [260, 186] on span "Custom Categories .a-a{fill:#347362;}.b-a{fill:#fff;}" at bounding box center [250, 191] width 74 height 11
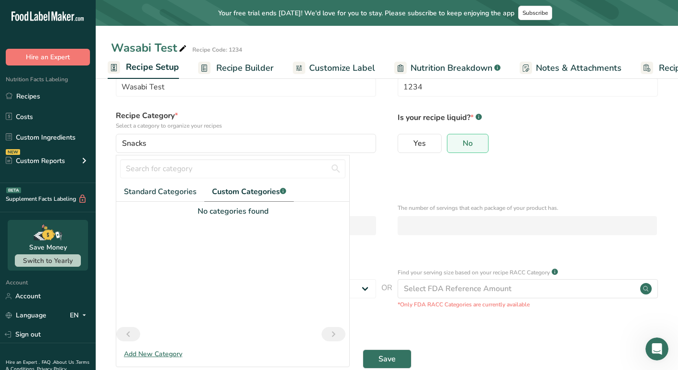
click at [278, 122] on p "Select a category to organize your recipes" at bounding box center [246, 125] width 260 height 9
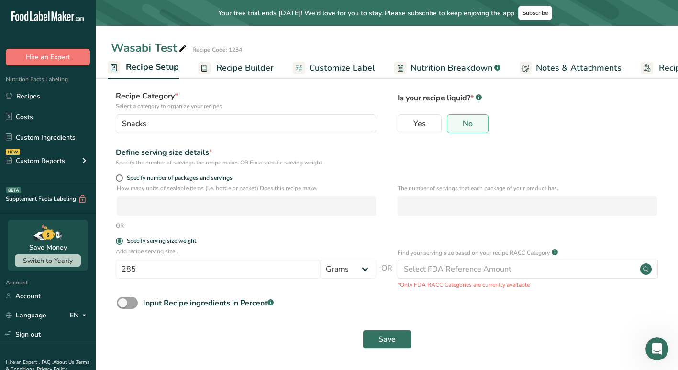
scroll to position [0, 0]
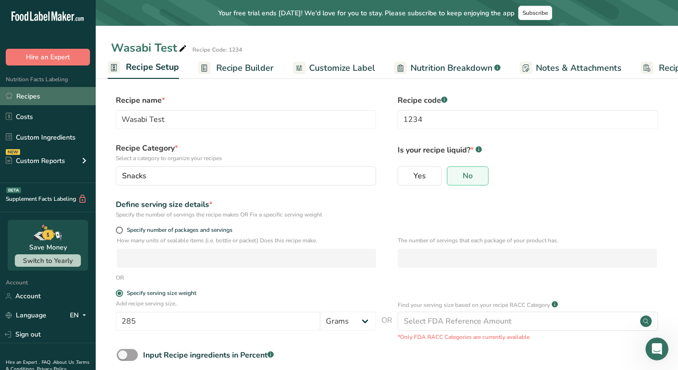
click at [52, 93] on link "Recipes" at bounding box center [48, 96] width 96 height 18
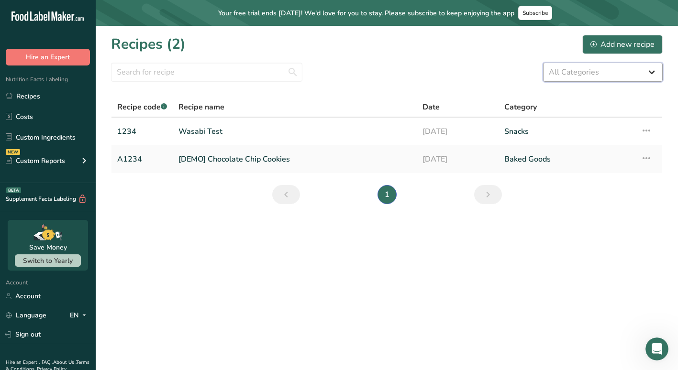
click at [575, 80] on select "All Categories Baked Goods [GEOGRAPHIC_DATA] Confectionery Cooked Meals, Salads…" at bounding box center [603, 72] width 120 height 19
click at [543, 63] on select "All Categories Baked Goods [GEOGRAPHIC_DATA] Confectionery Cooked Meals, Salads…" at bounding box center [603, 72] width 120 height 19
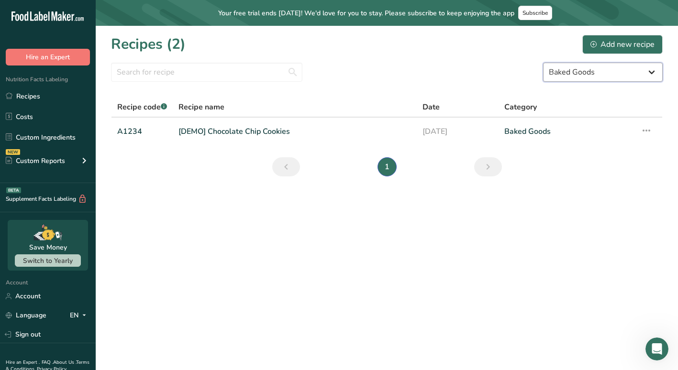
click at [575, 72] on select "All Categories Baked Goods [GEOGRAPHIC_DATA] Confectionery Cooked Meals, Salads…" at bounding box center [603, 72] width 120 height 19
select select "4"
click at [543, 63] on select "All Categories Baked Goods [GEOGRAPHIC_DATA] Confectionery Cooked Meals, Salads…" at bounding box center [603, 72] width 120 height 19
click at [582, 69] on select "All Categories Baked Goods [GEOGRAPHIC_DATA] Confectionery Cooked Meals, Salads…" at bounding box center [603, 72] width 120 height 19
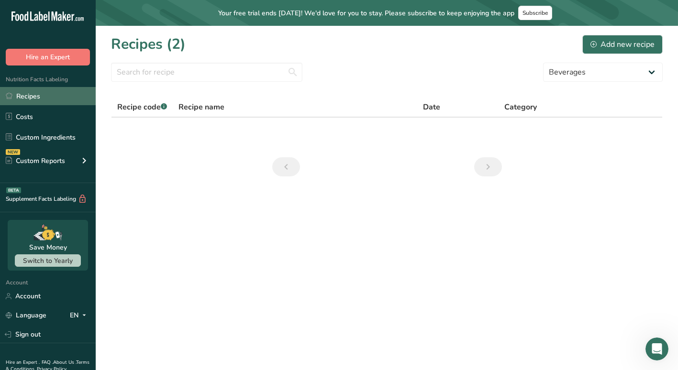
click at [49, 88] on link "Recipes" at bounding box center [48, 96] width 96 height 18
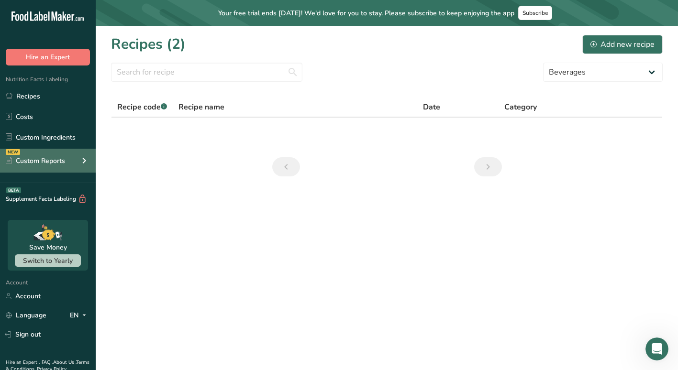
click at [44, 160] on div "Custom Reports" at bounding box center [35, 161] width 59 height 10
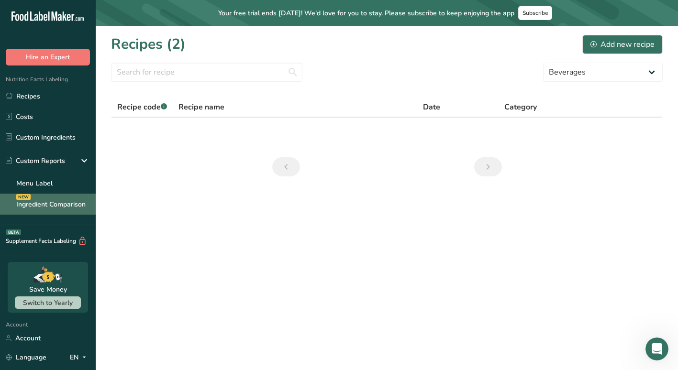
click at [63, 204] on link "Ingredient Comparison NEW" at bounding box center [48, 204] width 96 height 21
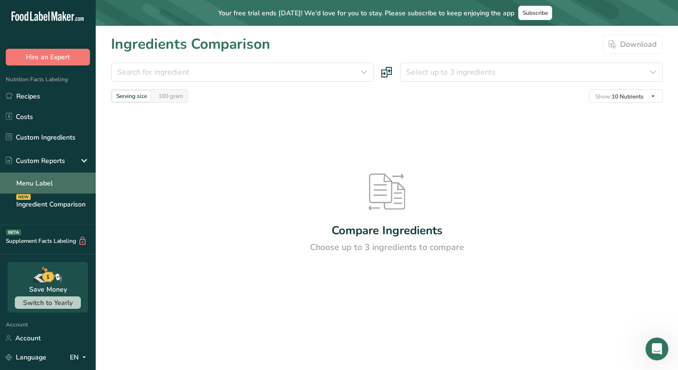
click at [54, 191] on link "Menu Label" at bounding box center [48, 183] width 96 height 21
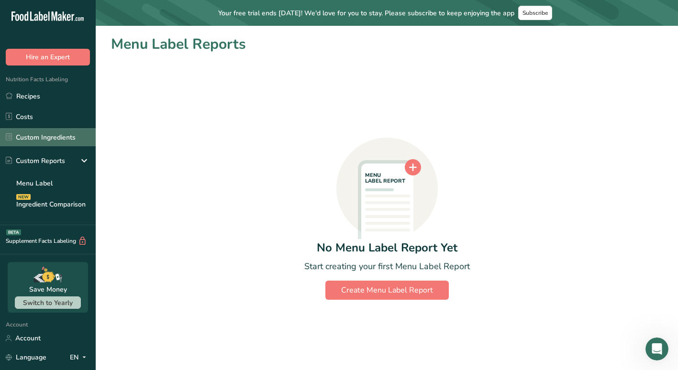
click at [53, 143] on link "Custom Ingredients" at bounding box center [48, 137] width 96 height 18
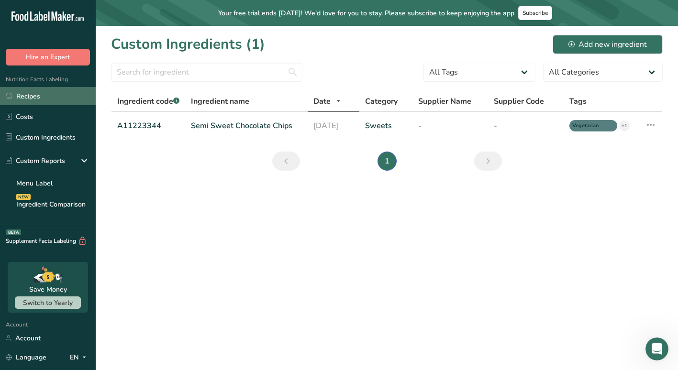
click at [38, 103] on link "Recipes" at bounding box center [48, 96] width 96 height 18
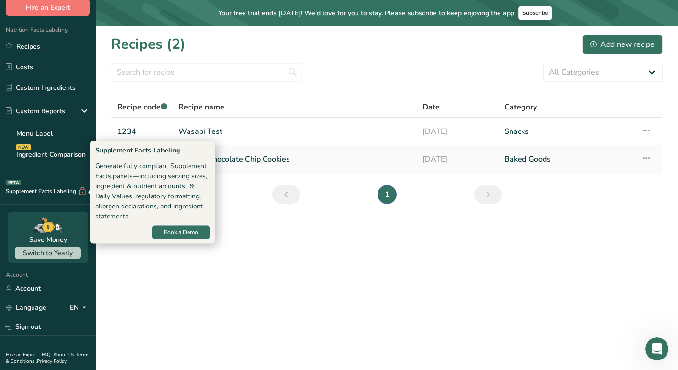
scroll to position [50, 0]
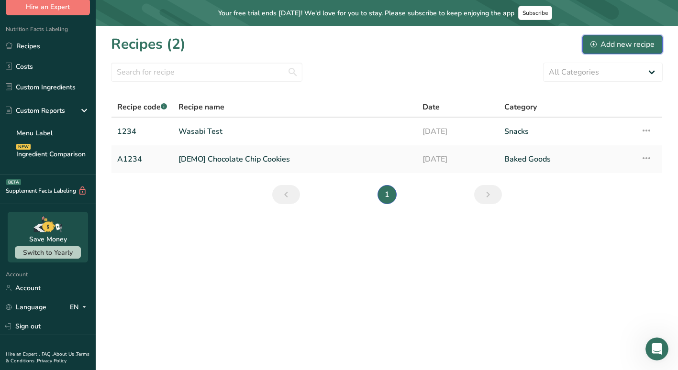
click at [612, 43] on div "Add new recipe" at bounding box center [622, 44] width 64 height 11
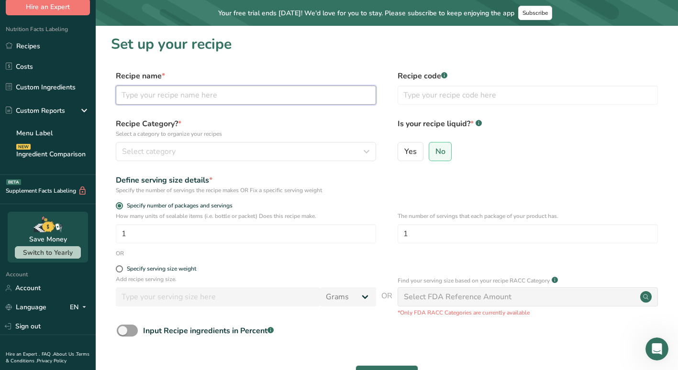
click at [271, 99] on input "text" at bounding box center [246, 95] width 260 height 19
type input "Shrimp Test 1"
click at [291, 147] on div "Select category" at bounding box center [243, 151] width 242 height 11
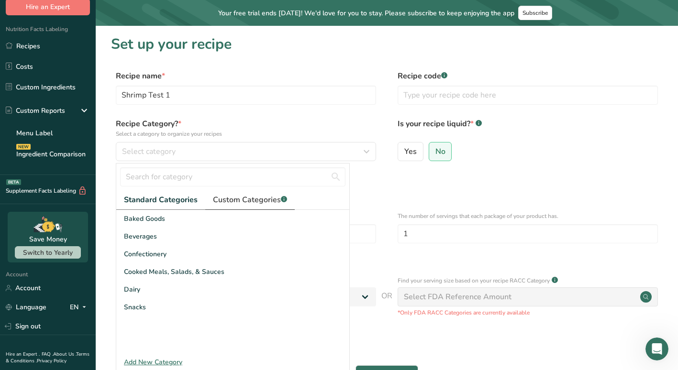
click at [259, 197] on span "Custom Categories .a-a{fill:#347362;}.b-a{fill:#fff;}" at bounding box center [250, 199] width 74 height 11
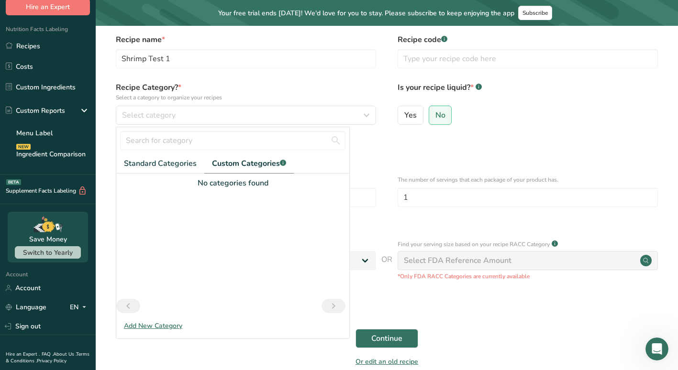
scroll to position [38, 0]
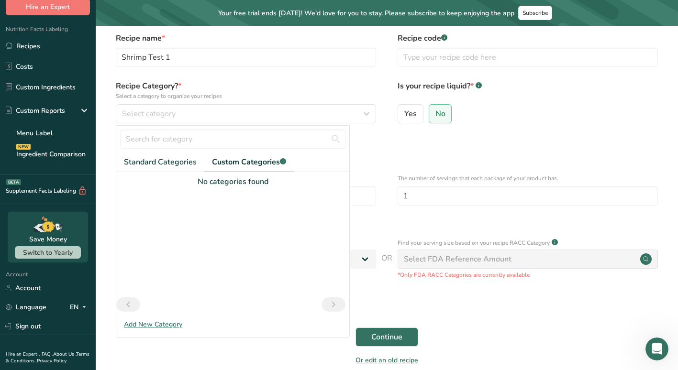
click at [157, 321] on div "Add New Category" at bounding box center [232, 324] width 233 height 10
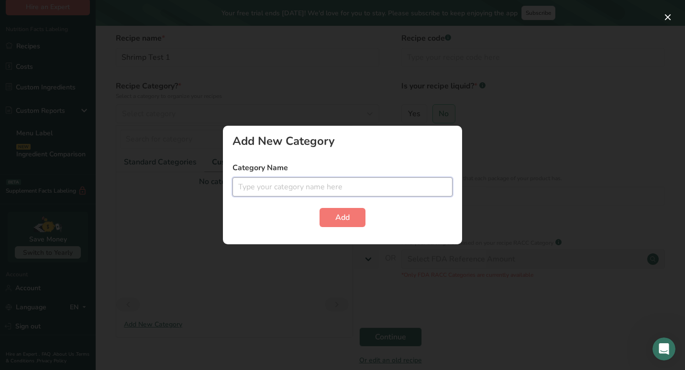
click at [292, 186] on input "text" at bounding box center [342, 186] width 220 height 19
type input "Shrimp"
click at [333, 220] on button "Add" at bounding box center [342, 217] width 46 height 19
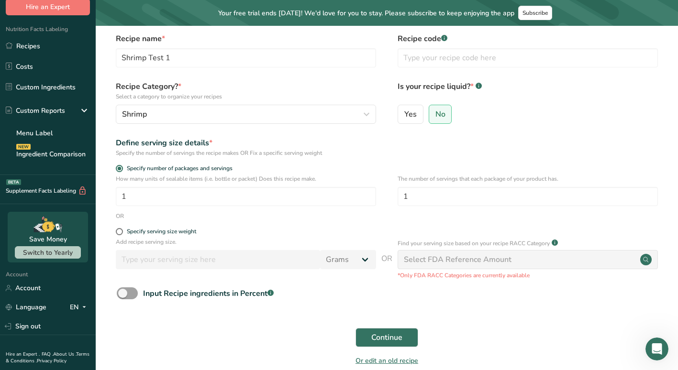
scroll to position [37, 0]
click at [198, 292] on div "Input Recipe ingredients in Percent .a-a{fill:#347362;}.b-a{fill:#fff;}" at bounding box center [208, 293] width 131 height 11
click at [123, 292] on input "Input Recipe ingredients in Percent .a-a{fill:#347362;}.b-a{fill:#fff;}" at bounding box center [120, 293] width 6 height 6
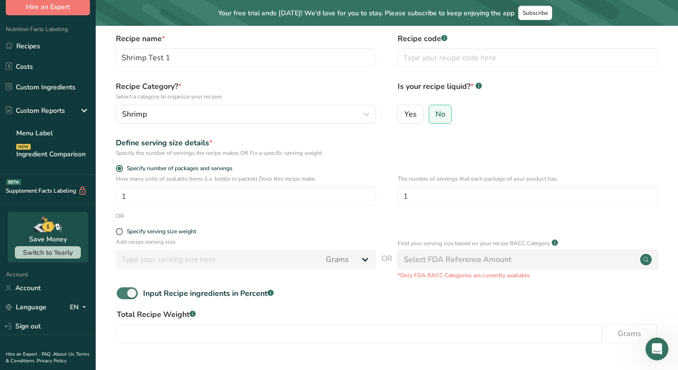
click at [198, 292] on div "Input Recipe ingredients in Percent .a-a{fill:#347362;}.b-a{fill:#fff;}" at bounding box center [208, 293] width 131 height 11
click at [123, 292] on input "Input Recipe ingredients in Percent .a-a{fill:#347362;}.b-a{fill:#fff;}" at bounding box center [120, 293] width 6 height 6
checkbox input "false"
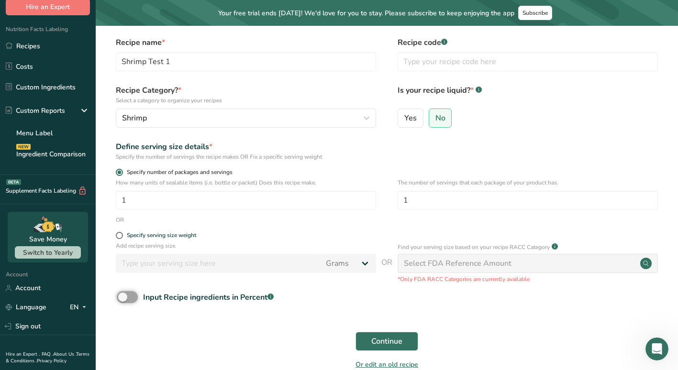
scroll to position [85, 0]
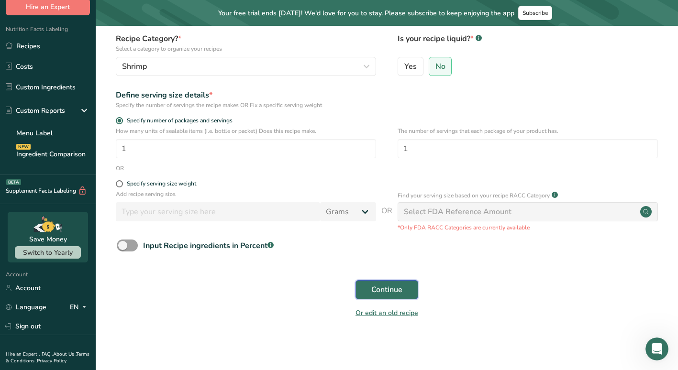
click at [407, 291] on button "Continue" at bounding box center [386, 289] width 63 height 19
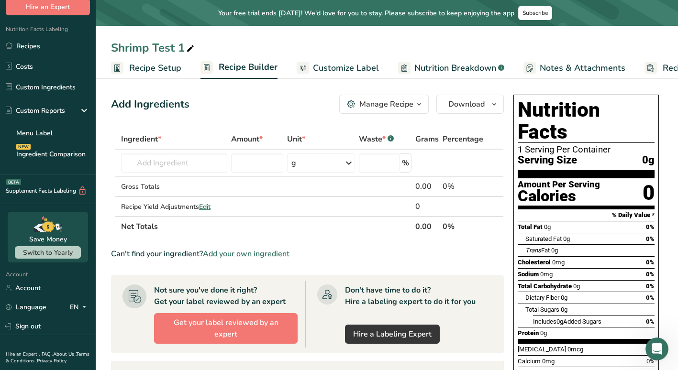
click at [406, 106] on div "Manage Recipe" at bounding box center [386, 104] width 54 height 11
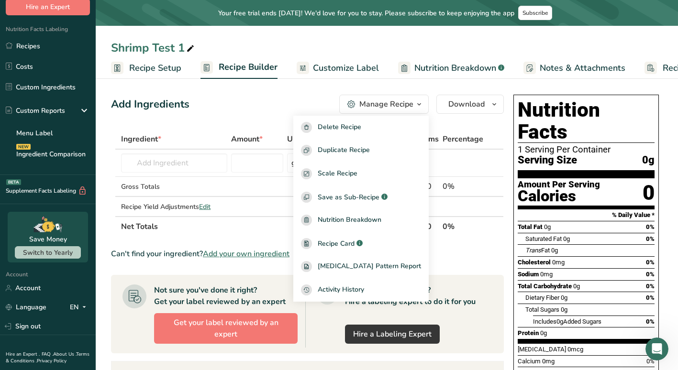
click at [406, 106] on div "Manage Recipe" at bounding box center [386, 104] width 54 height 11
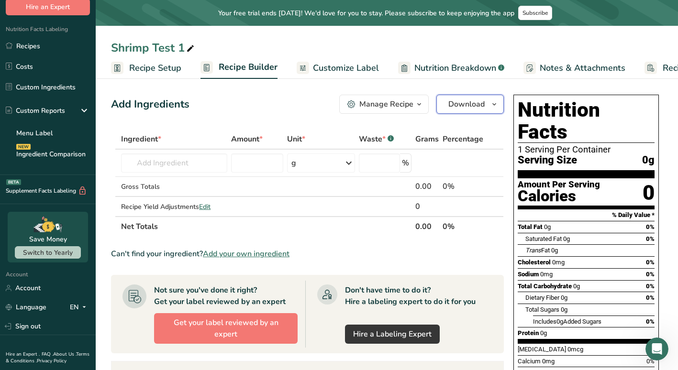
click at [463, 100] on span "Download" at bounding box center [466, 104] width 36 height 11
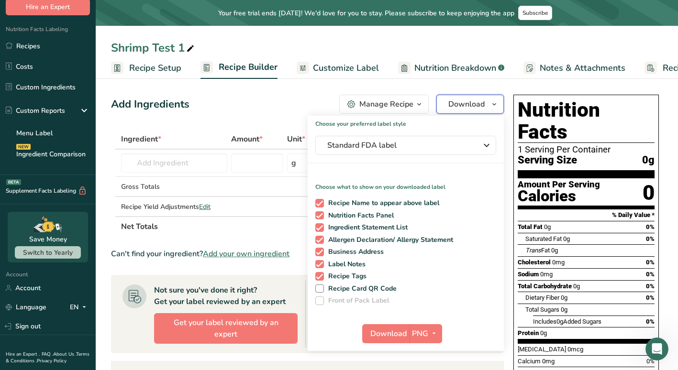
click at [463, 100] on span "Download" at bounding box center [466, 104] width 36 height 11
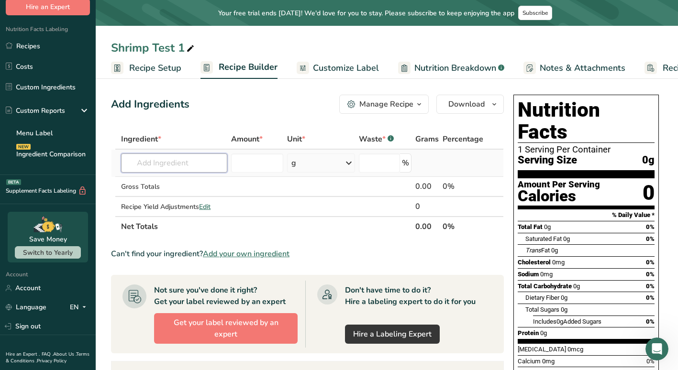
click at [185, 162] on input "text" at bounding box center [174, 163] width 106 height 19
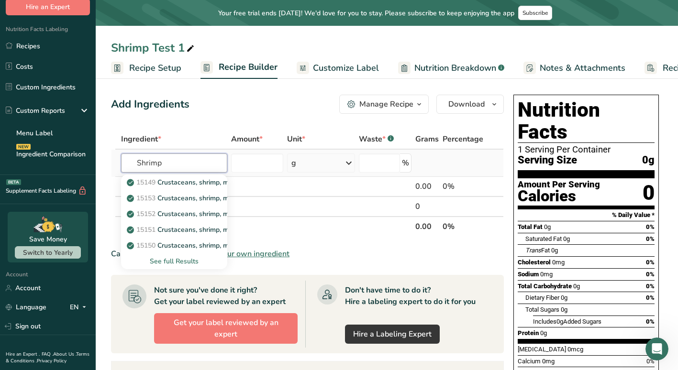
type input "Shrimp"
click at [181, 257] on div "See full Results" at bounding box center [174, 261] width 91 height 10
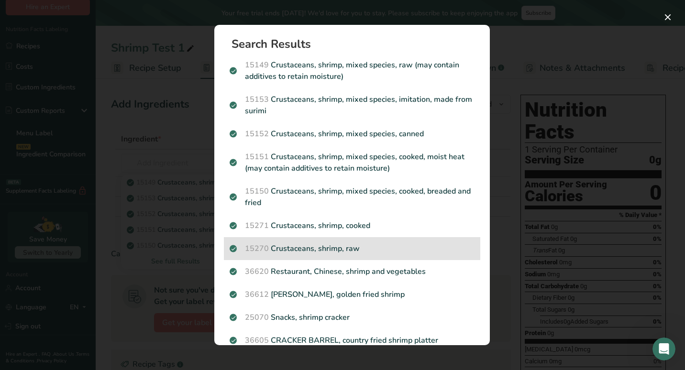
click at [336, 247] on p "15270 Crustaceans, shrimp, raw" at bounding box center [352, 248] width 245 height 11
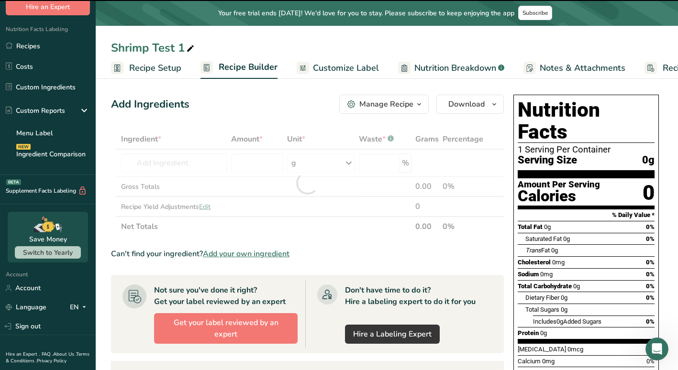
type input "0"
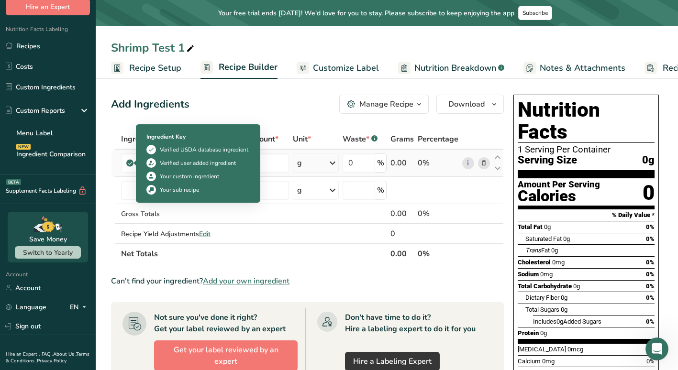
click at [131, 165] on icon at bounding box center [130, 163] width 6 height 9
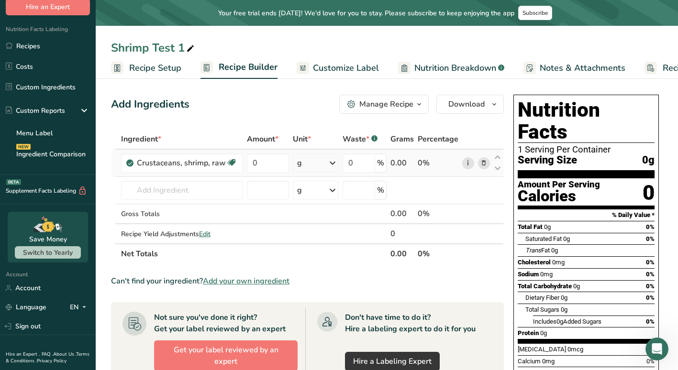
click at [467, 165] on link "i" at bounding box center [468, 163] width 12 height 12
click at [46, 47] on link "Recipes" at bounding box center [48, 46] width 96 height 18
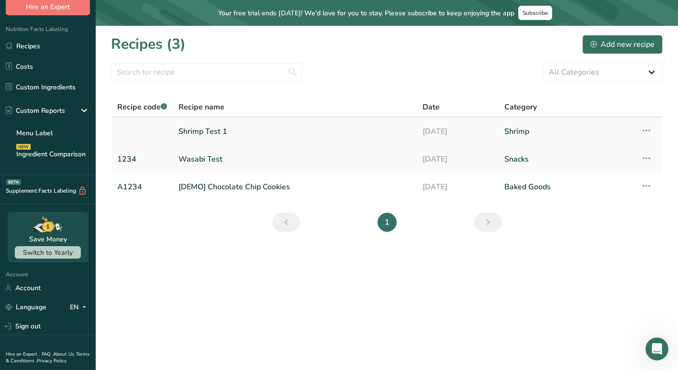
click at [644, 132] on icon at bounding box center [645, 130] width 11 height 17
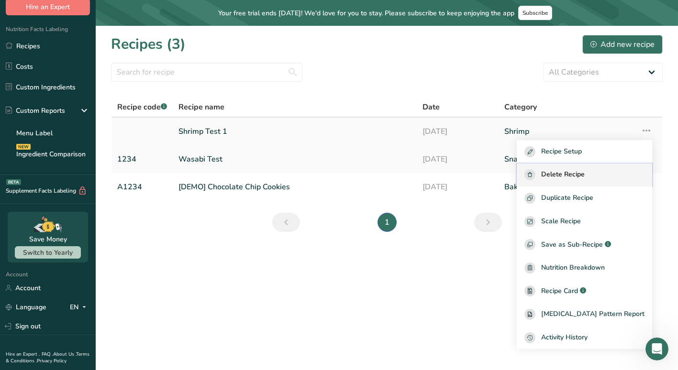
click at [615, 170] on div "Delete Recipe" at bounding box center [584, 174] width 120 height 11
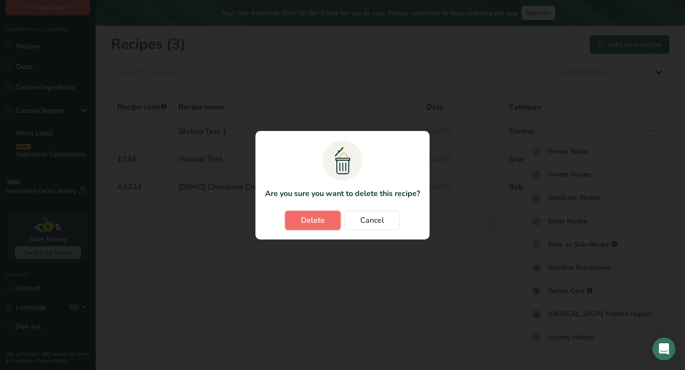
click at [317, 220] on span "Delete" at bounding box center [313, 220] width 24 height 11
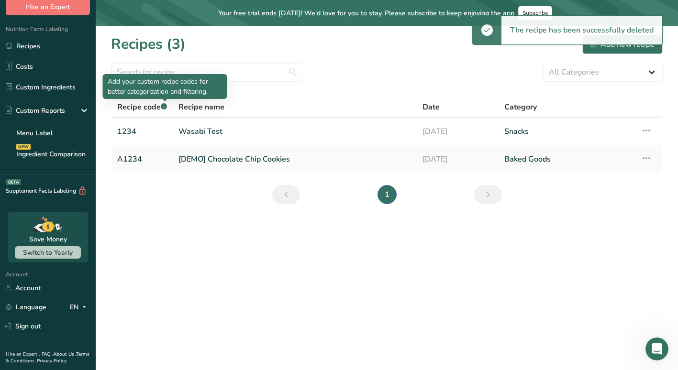
click at [164, 107] on rect at bounding box center [164, 106] width 6 height 6
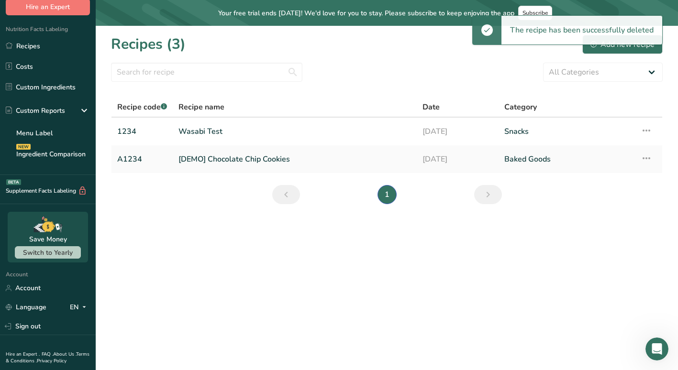
click at [164, 107] on rect at bounding box center [164, 106] width 6 height 6
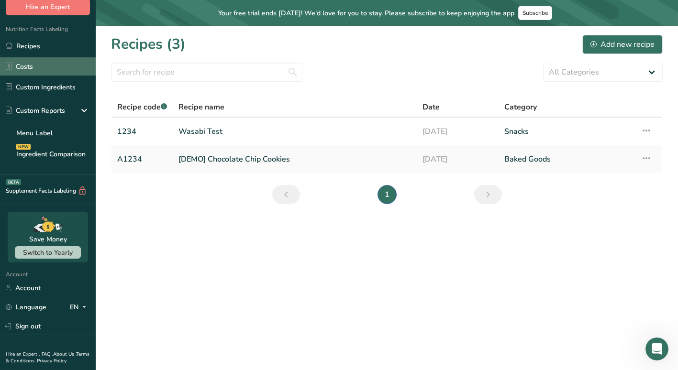
click at [31, 68] on link "Costs" at bounding box center [48, 66] width 96 height 18
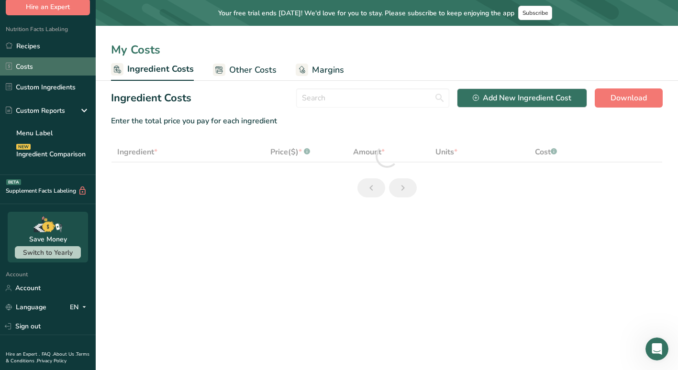
select select "12"
select select "1"
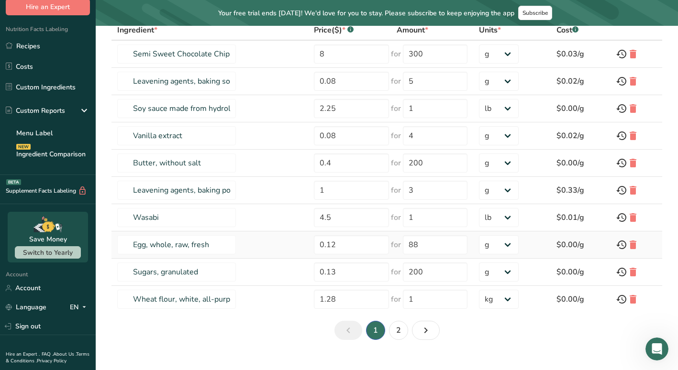
scroll to position [121, 0]
click at [395, 331] on link "2" at bounding box center [398, 330] width 19 height 19
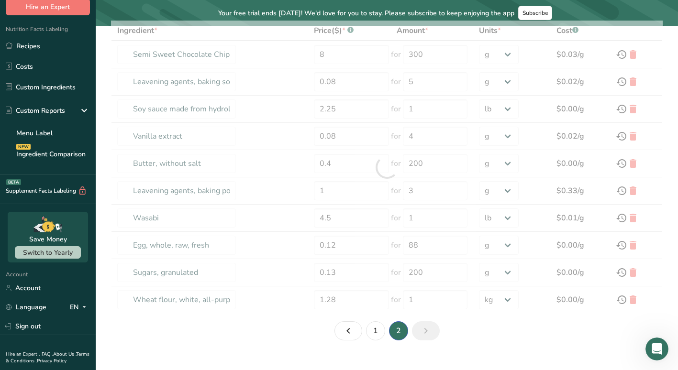
type input "Sugars, brown"
type input "0.2"
type input "200"
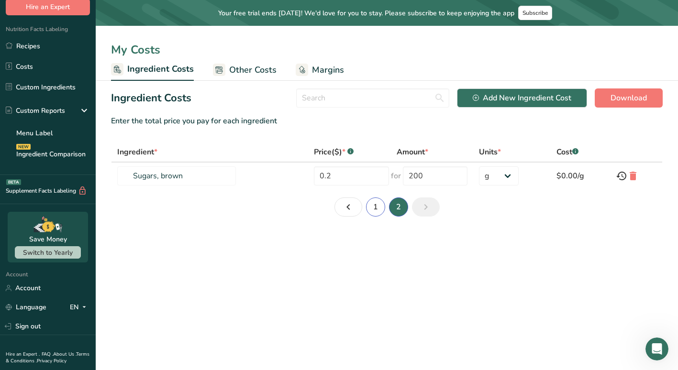
click at [368, 209] on link "1" at bounding box center [375, 207] width 19 height 19
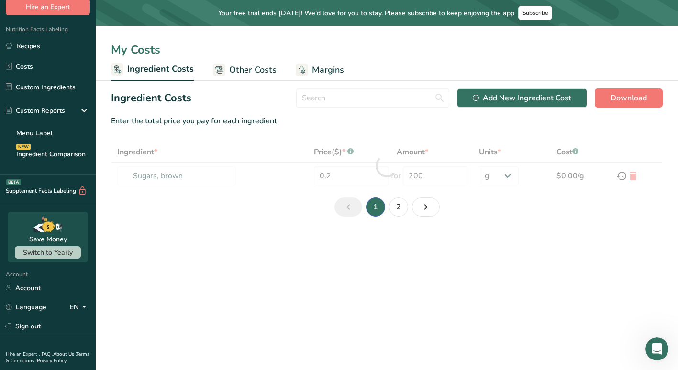
type input "Semi Sweet Chocolate Chips"
type input "8"
type input "300"
select select "12"
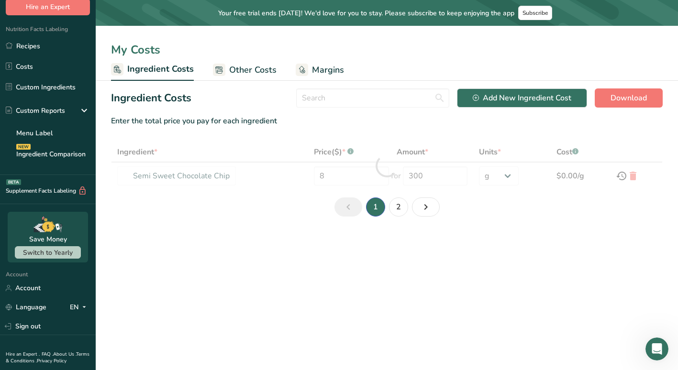
select select "1"
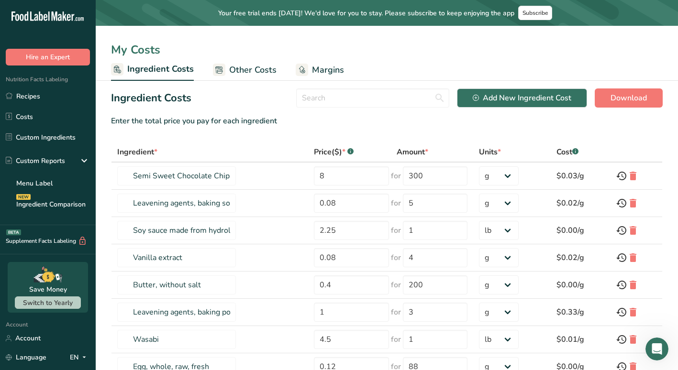
click at [313, 75] on span "Margins" at bounding box center [328, 70] width 32 height 13
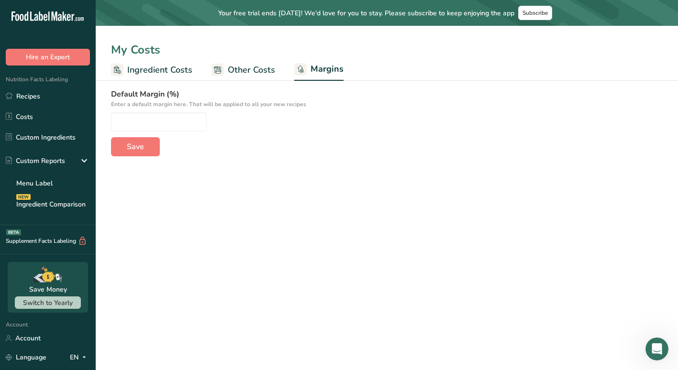
click at [251, 66] on span "Other Costs" at bounding box center [251, 70] width 47 height 13
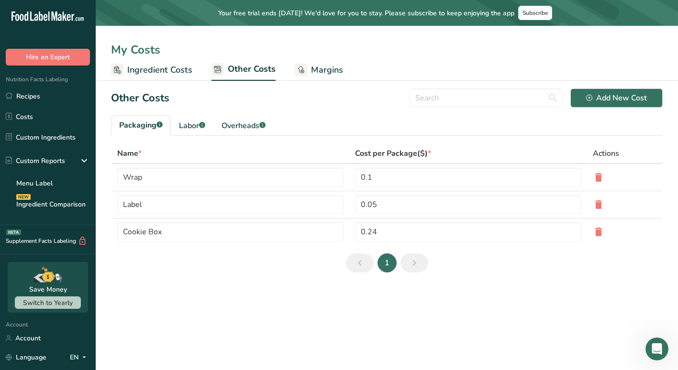
click at [175, 71] on span "Ingredient Costs" at bounding box center [159, 70] width 65 height 13
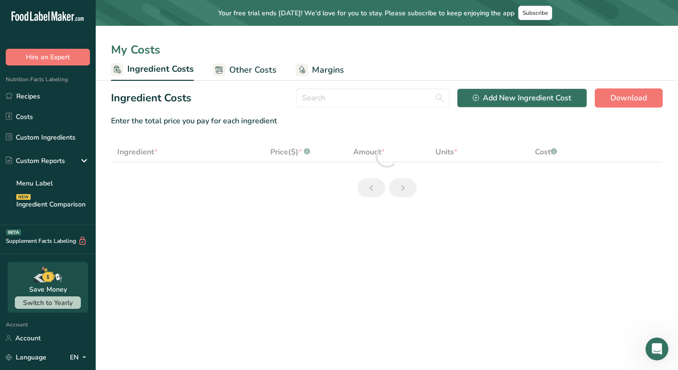
select select "12"
select select "1"
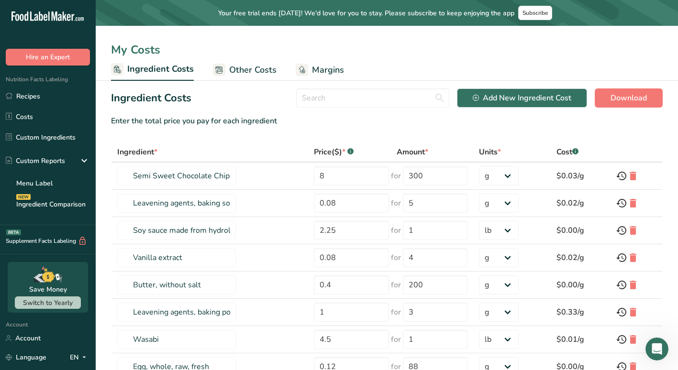
click at [255, 70] on span "Other Costs" at bounding box center [252, 70] width 47 height 13
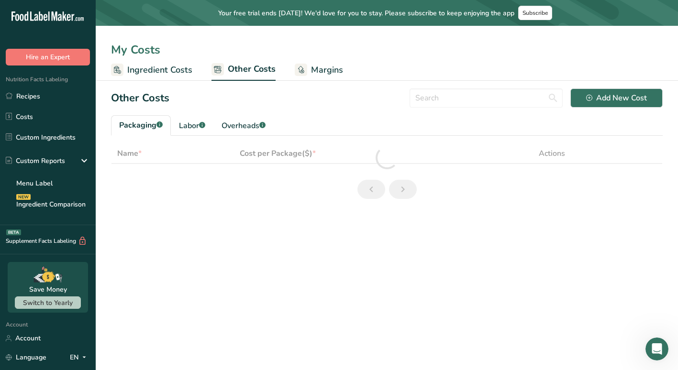
click at [307, 69] on link "Margins" at bounding box center [319, 70] width 48 height 22
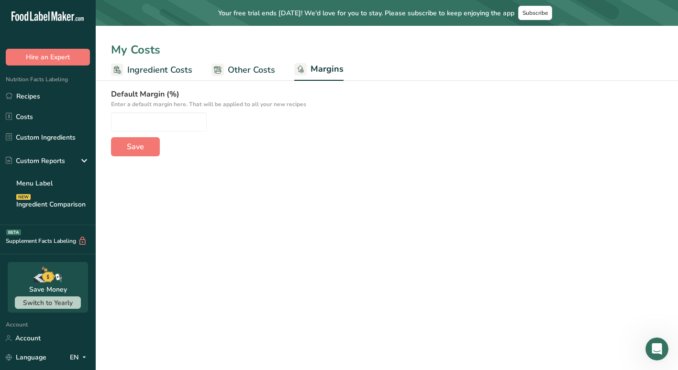
click at [161, 75] on span "Ingredient Costs" at bounding box center [159, 70] width 65 height 13
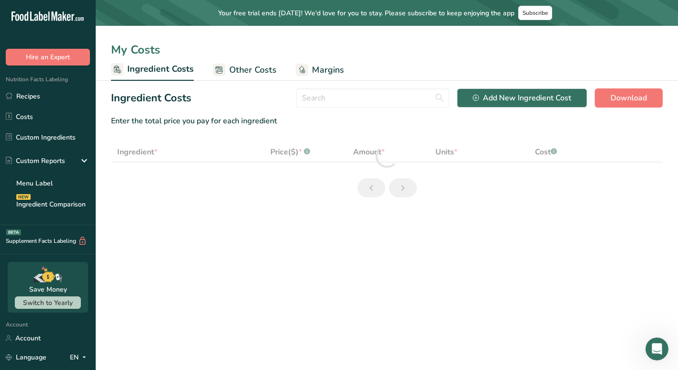
select select "12"
select select "1"
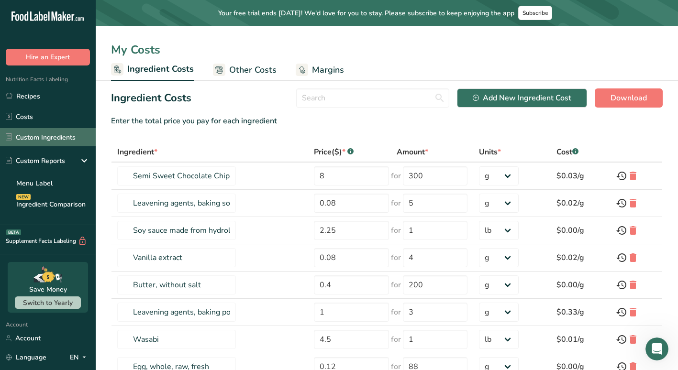
click at [54, 146] on link "Custom Ingredients" at bounding box center [48, 137] width 96 height 18
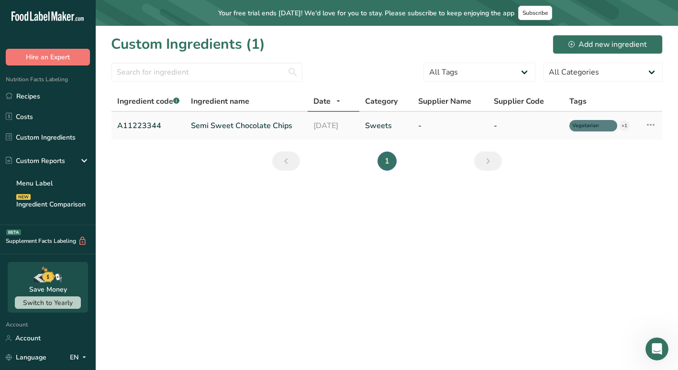
click at [146, 127] on link "A11223344" at bounding box center [148, 125] width 62 height 11
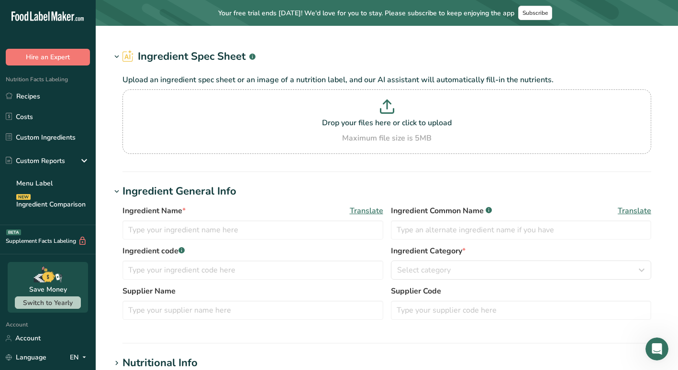
type input "Semi Sweet Chocolate Chips"
type input "Choco Chips"
type input "A11223344"
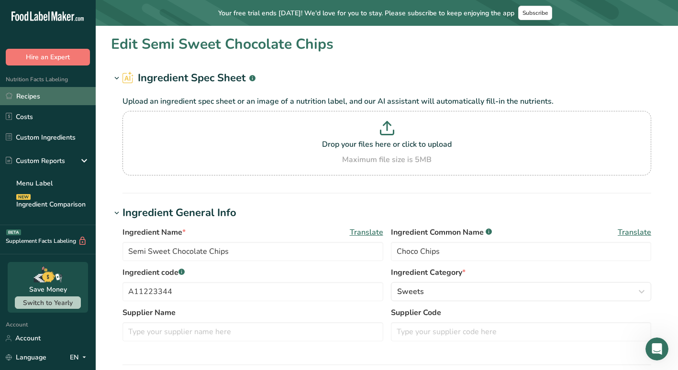
click at [63, 92] on link "Recipes" at bounding box center [48, 96] width 96 height 18
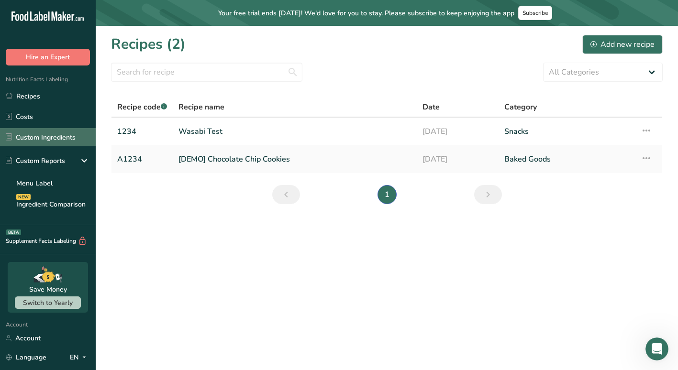
click at [54, 141] on link "Custom Ingredients" at bounding box center [48, 137] width 96 height 18
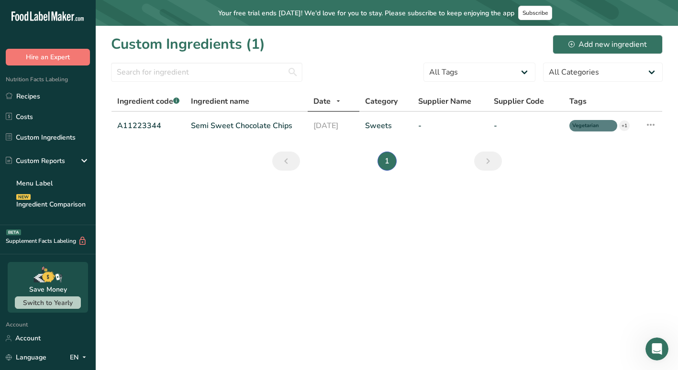
click at [576, 54] on div "Custom Ingredients (1) Add new ingredient" at bounding box center [386, 44] width 551 height 22
click at [577, 45] on div "Add new ingredient" at bounding box center [607, 44] width 78 height 11
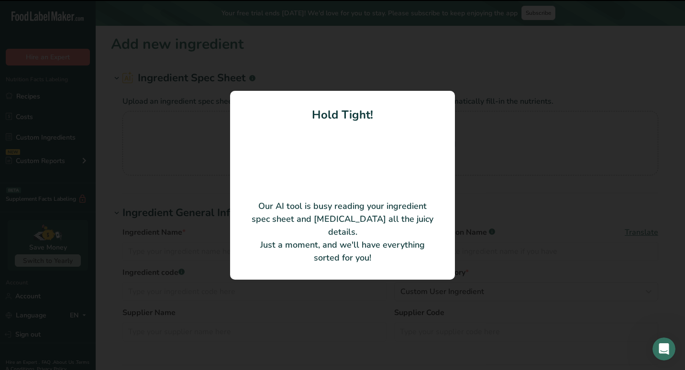
type input "Soy Sauce Wasabi"
type input "S070G"
type input "Vietnam Fish - One UK"
type input "TSL269A1"
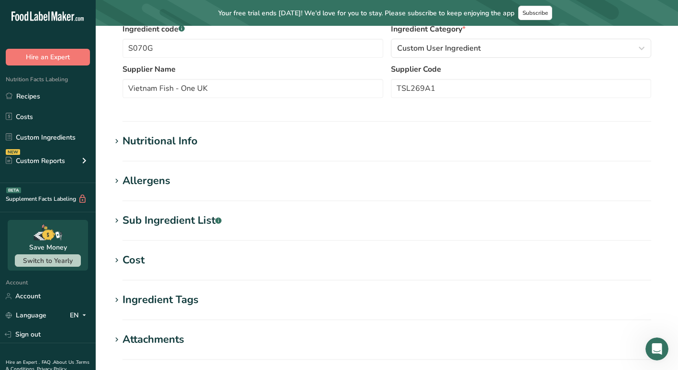
scroll to position [198, 0]
click at [193, 138] on div "Nutritional Info" at bounding box center [159, 140] width 75 height 16
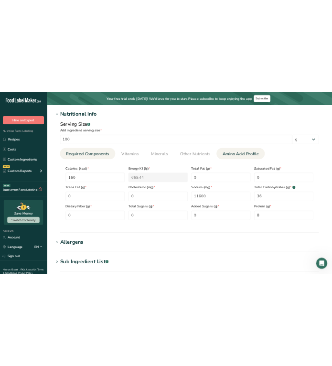
scroll to position [294, 0]
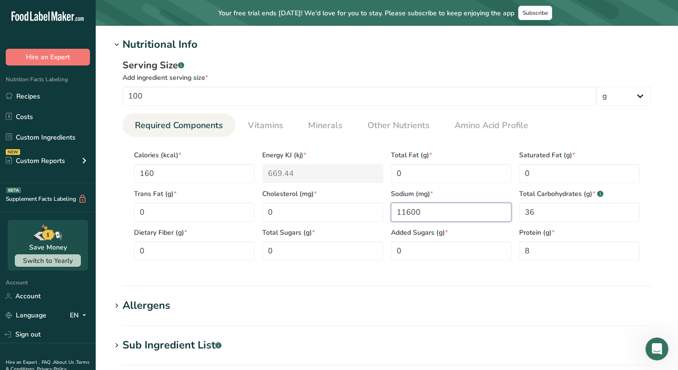
drag, startPoint x: 422, startPoint y: 214, endPoint x: 395, endPoint y: 212, distance: 27.8
click at [395, 212] on input "11600" at bounding box center [451, 212] width 121 height 19
type input "1680"
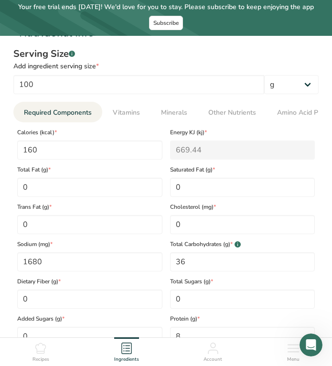
scroll to position [424, 0]
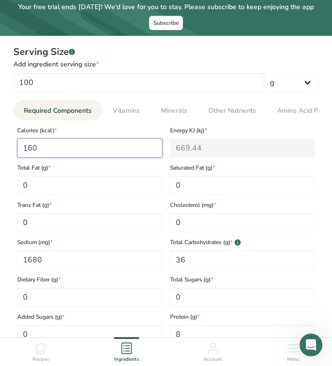
click at [56, 144] on input "160" at bounding box center [89, 148] width 145 height 19
type input "16"
type KJ "66.9"
type input "1"
type KJ "4.2"
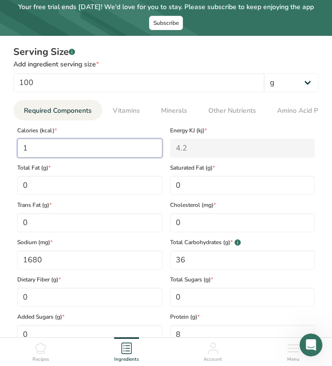
type input "15"
type KJ "62.8"
type input "158"
type KJ "661.1"
type input "158"
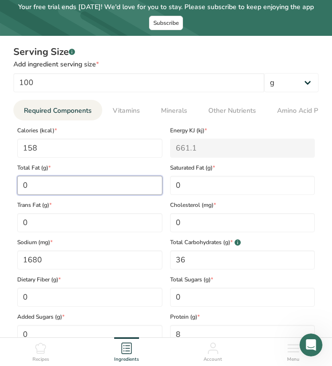
drag, startPoint x: 62, startPoint y: 184, endPoint x: -1, endPoint y: 187, distance: 63.7
click at [0, 187] on html "Your free trial ends [DATE]! We'd love for you to stay. Please subscribe to kee…" at bounding box center [166, 160] width 332 height 1169
type Fat "0.19"
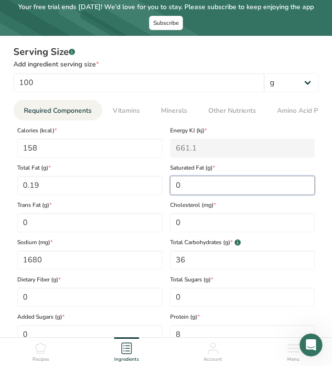
click at [211, 191] on Fat "0" at bounding box center [242, 185] width 145 height 19
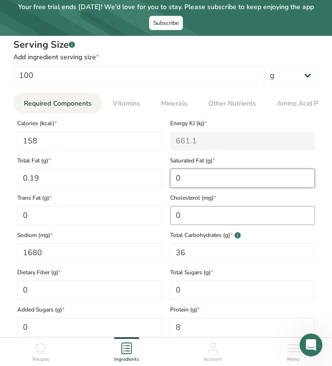
scroll to position [432, 0]
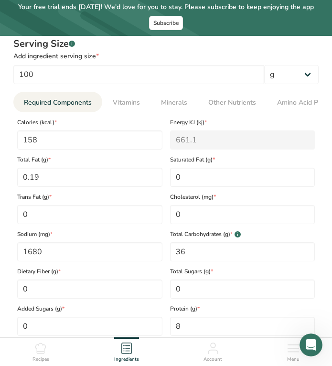
click at [201, 239] on span "Total Carbohydrates (g) * .a-a{fill:#347362;}.b-a{fill:#fff;}" at bounding box center [242, 234] width 145 height 9
click at [199, 247] on Carbohydrates "36" at bounding box center [242, 251] width 145 height 19
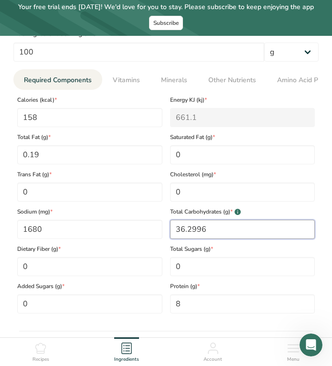
scroll to position [455, 0]
type Carbohydrates "36.2996"
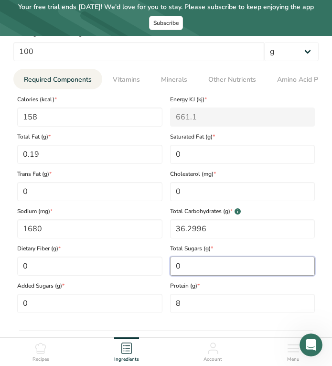
drag, startPoint x: 212, startPoint y: 270, endPoint x: 121, endPoint y: 252, distance: 92.1
click at [121, 252] on div "Calories (kcal) * 158 Energy KJ (kj) * 661.1 Total Fat (g) * 0.19 Saturated Fat…" at bounding box center [166, 201] width 306 height 224
type Sugars "27.1"
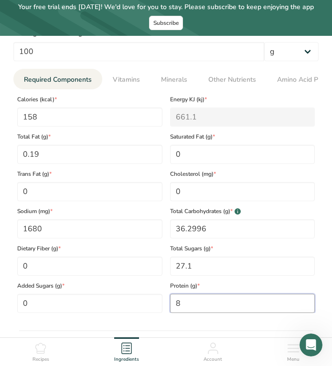
drag, startPoint x: 204, startPoint y: 300, endPoint x: 121, endPoint y: 289, distance: 84.4
click at [121, 289] on div "Calories (kcal) * 158 Energy KJ (kj) * 661.1 Total Fat (g) * 0.19 Saturated Fat…" at bounding box center [166, 201] width 306 height 224
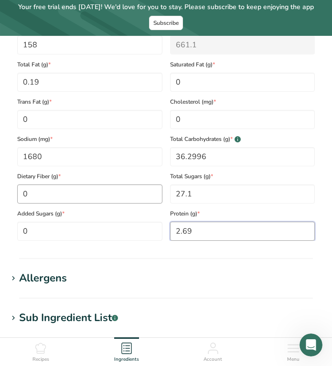
scroll to position [528, 0]
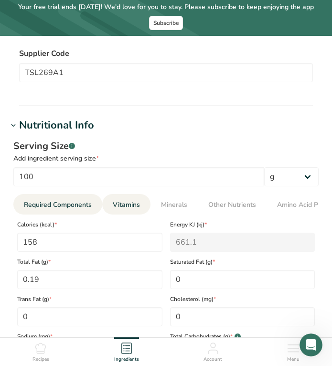
type input "2.69"
click at [117, 202] on span "Vitamins" at bounding box center [126, 205] width 27 height 10
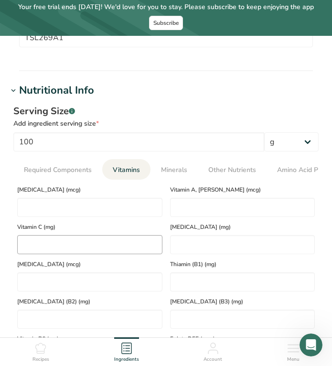
scroll to position [365, 0]
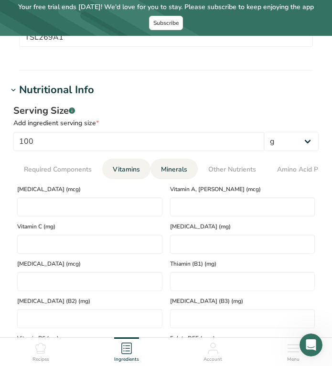
click at [166, 167] on span "Minerals" at bounding box center [174, 170] width 26 height 10
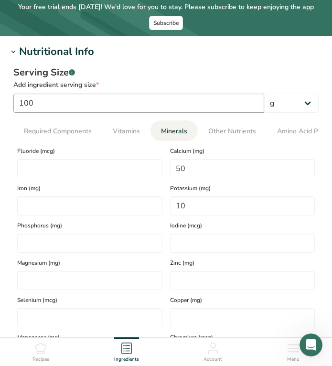
scroll to position [404, 0]
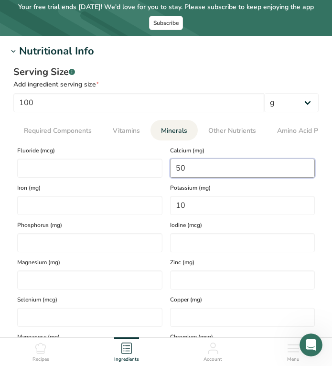
drag, startPoint x: 209, startPoint y: 162, endPoint x: 163, endPoint y: 163, distance: 46.9
click at [163, 163] on div "Fluoride (mcg) Calcium (mg) 50 Iron (mg) Potassium (mg) 10 Phosphorus (mg) Iodi…" at bounding box center [166, 271] width 306 height 261
type input "31.2"
click at [188, 192] on span "Potassium (mg)" at bounding box center [242, 188] width 145 height 9
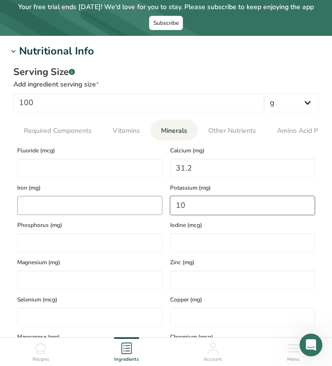
drag, startPoint x: 192, startPoint y: 199, endPoint x: 144, endPoint y: 198, distance: 47.4
click at [144, 198] on div "Fluoride (mcg) Calcium (mg) 31.2 Iron (mg) Potassium (mg) 10 Phosphorus (mg) Io…" at bounding box center [166, 271] width 306 height 261
type input "191"
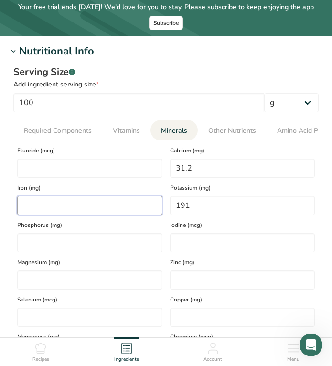
click at [134, 209] on input "number" at bounding box center [89, 205] width 145 height 19
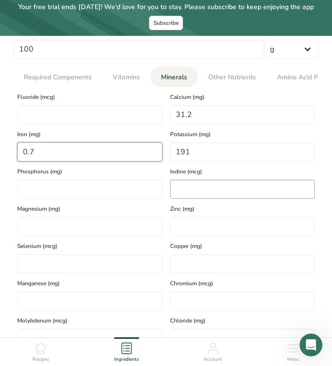
scroll to position [454, 0]
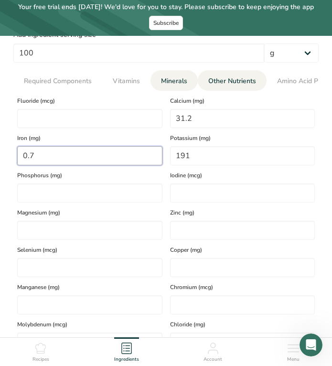
type input "0.7"
click at [234, 84] on span "Other Nutrients" at bounding box center [233, 81] width 48 height 10
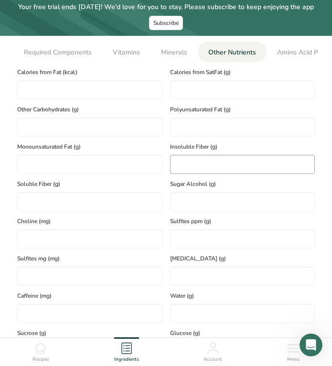
scroll to position [477, 0]
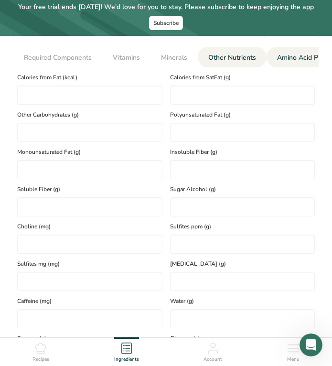
click at [284, 60] on span "Amino Acid Profile" at bounding box center [305, 58] width 57 height 10
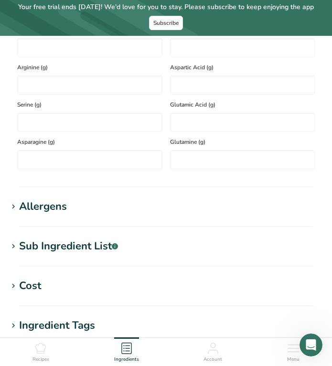
scroll to position [772, 0]
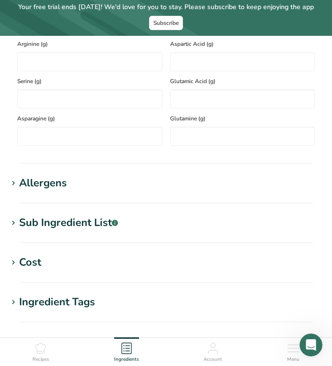
click at [49, 184] on div "Allergens" at bounding box center [43, 184] width 48 height 16
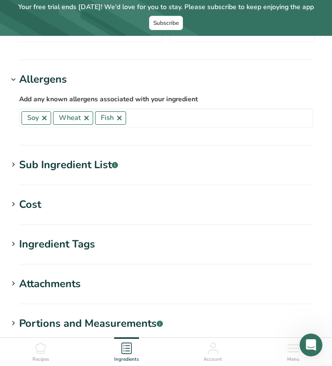
scroll to position [876, 0]
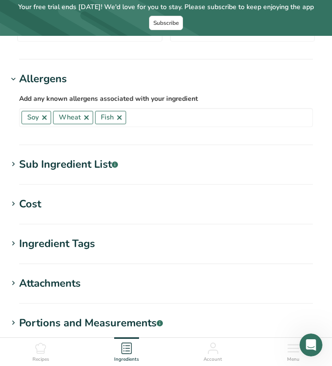
click at [55, 167] on div "Sub Ingredient List .a-a{fill:#347362;}.b-a{fill:#fff;}" at bounding box center [68, 165] width 99 height 16
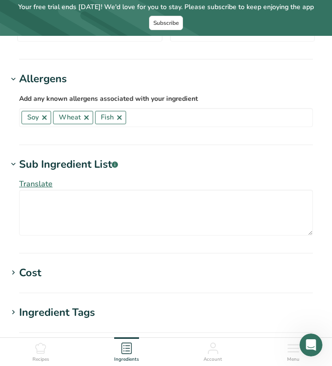
click at [55, 167] on div "Sub Ingredient List .a-a{fill:#347362;}.b-a{fill:#fff;}" at bounding box center [68, 165] width 99 height 16
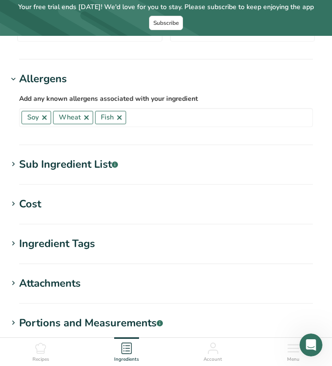
click at [74, 212] on h1 "Cost" at bounding box center [166, 205] width 317 height 16
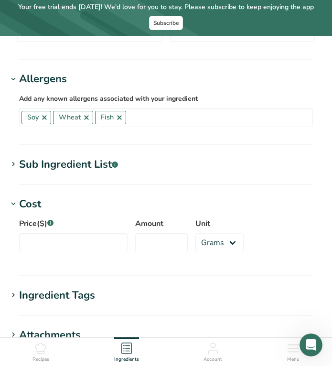
click at [74, 212] on h1 "Cost" at bounding box center [166, 205] width 317 height 16
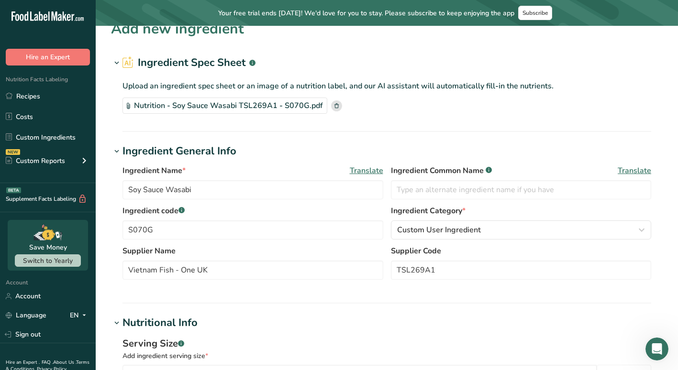
scroll to position [0, 0]
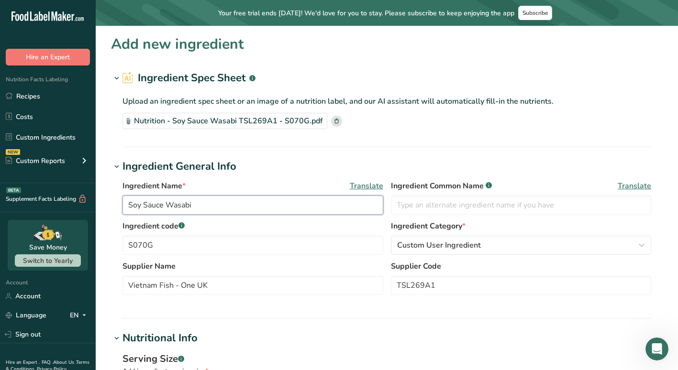
click at [319, 200] on input "Soy Sauce Wasabi" at bounding box center [252, 205] width 261 height 19
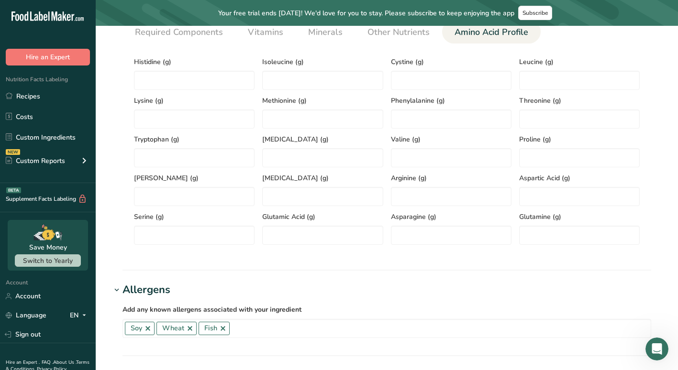
scroll to position [687, 0]
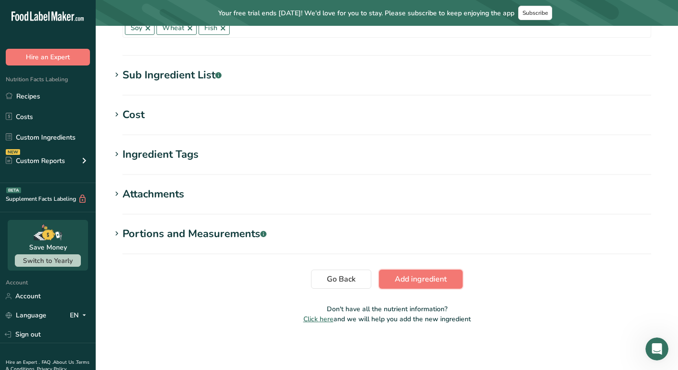
drag, startPoint x: 395, startPoint y: 280, endPoint x: 322, endPoint y: 213, distance: 98.5
click at [290, 199] on h1 "Attachments" at bounding box center [386, 195] width 551 height 16
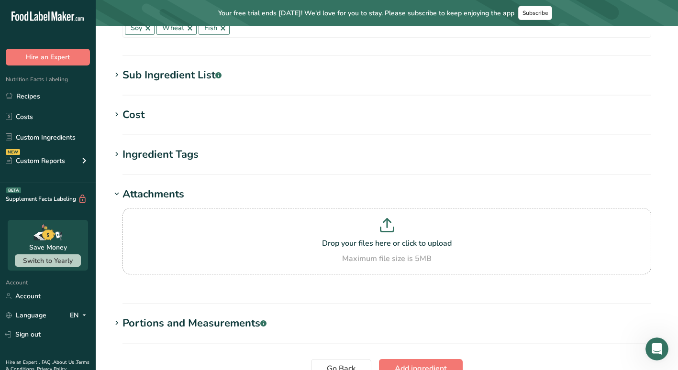
click at [284, 193] on h1 "Attachments" at bounding box center [386, 195] width 551 height 16
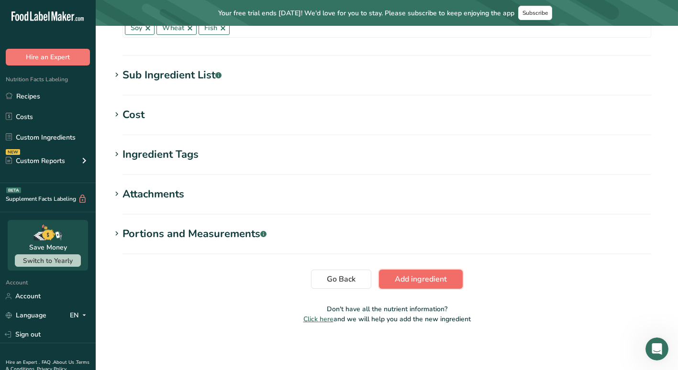
click at [417, 281] on span "Add ingredient" at bounding box center [421, 279] width 52 height 11
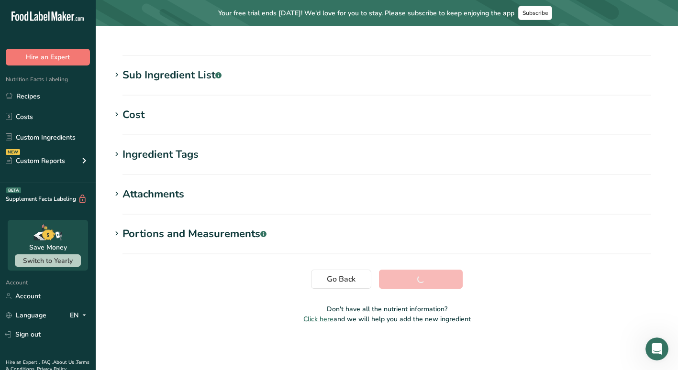
scroll to position [162, 0]
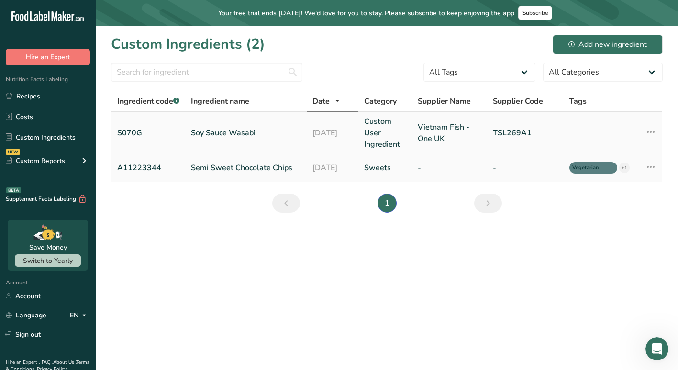
click at [649, 137] on icon at bounding box center [650, 131] width 11 height 17
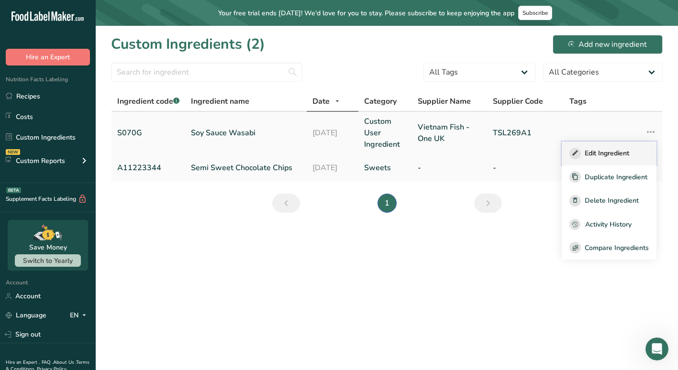
click at [626, 151] on span "Edit Ingredient" at bounding box center [606, 153] width 44 height 10
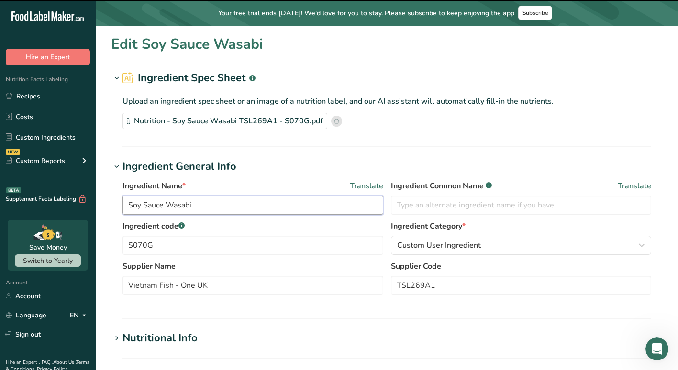
click at [220, 198] on input "Soy Sauce Wasabi" at bounding box center [252, 205] width 261 height 19
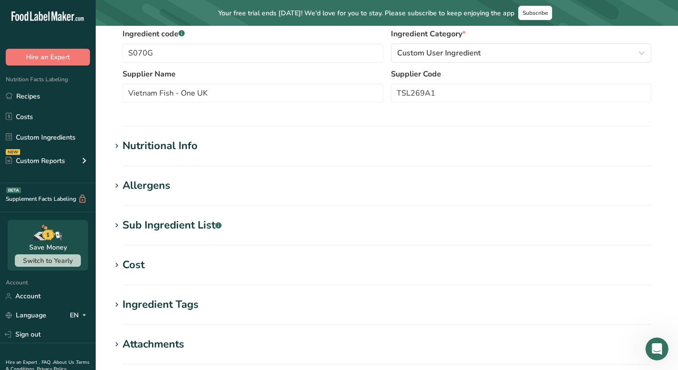
scroll to position [192, 0]
type input "Soy Sauce Wasabi - Test"
click at [196, 140] on div "Nutritional Info" at bounding box center [159, 147] width 75 height 16
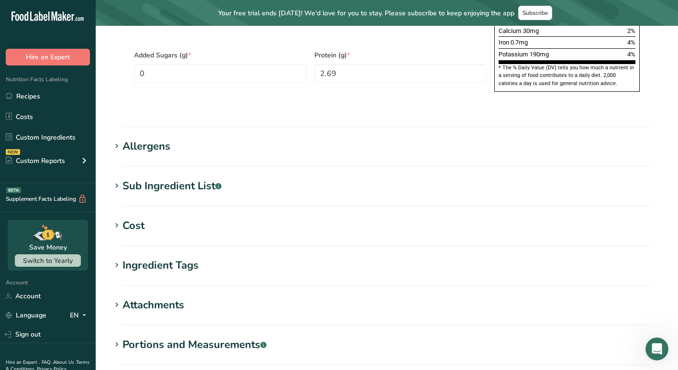
scroll to position [680, 0]
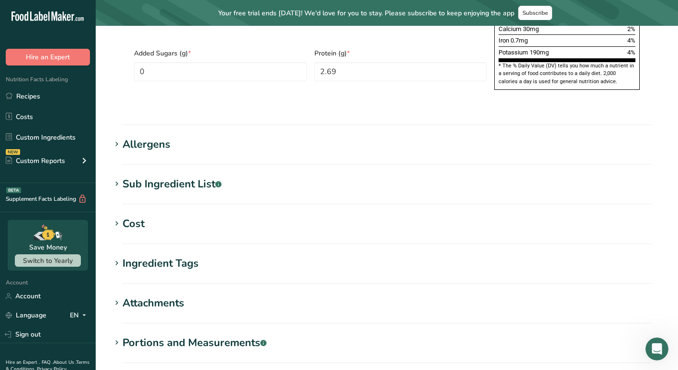
click at [172, 296] on div "Attachments" at bounding box center [153, 304] width 62 height 16
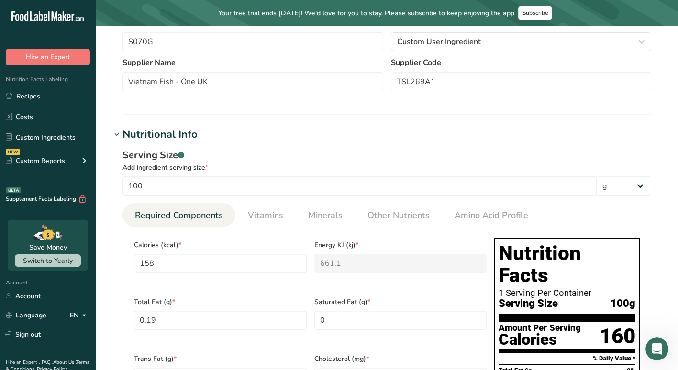
scroll to position [0, 0]
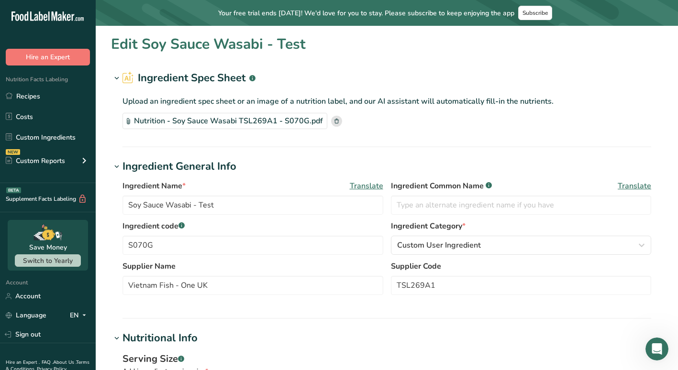
click at [260, 120] on div "Nutrition - Soy Sauce Wasabi TSL269A1 - S070G.pdf" at bounding box center [224, 121] width 205 height 16
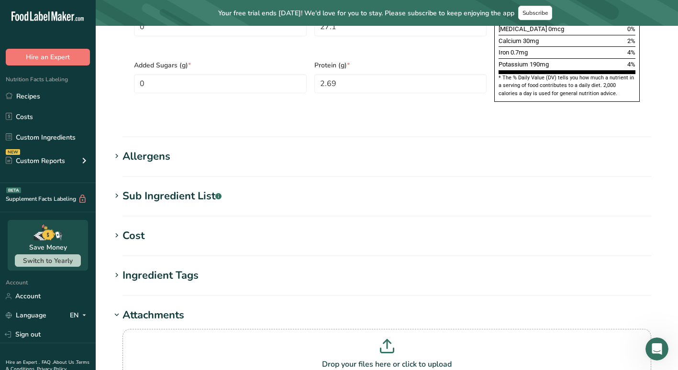
scroll to position [856, 0]
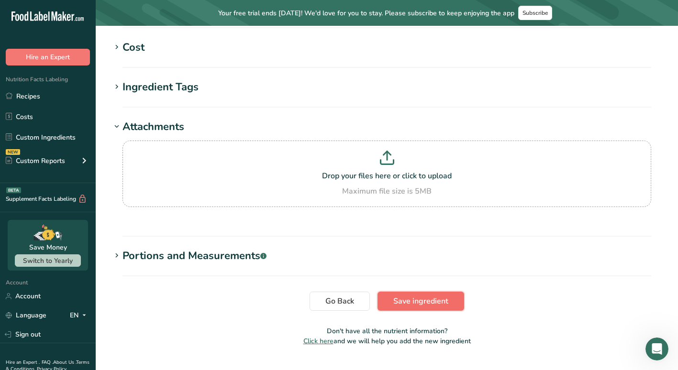
click at [395, 296] on span "Save ingredient" at bounding box center [420, 301] width 55 height 11
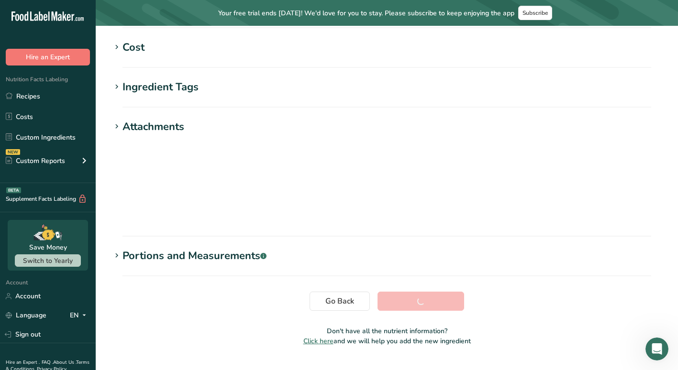
scroll to position [162, 0]
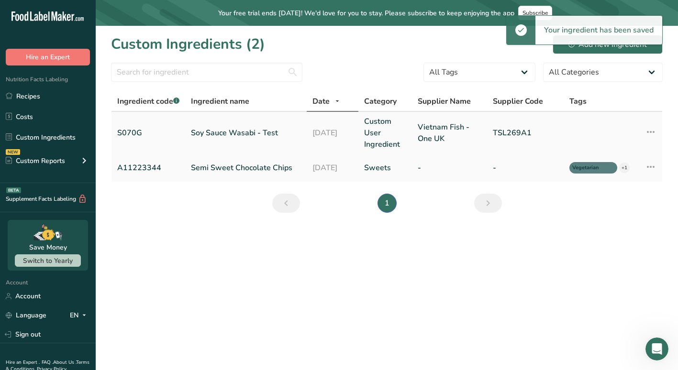
click at [262, 127] on link "Soy Sauce Wasabi - Test" at bounding box center [246, 132] width 110 height 11
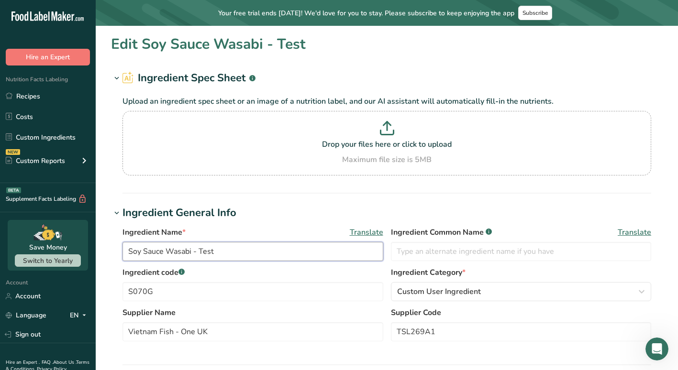
click at [191, 242] on input "Soy Sauce Wasabi - Test" at bounding box center [252, 251] width 261 height 19
click at [303, 252] on input "Soy Sauce Wasabi Lab Analysis - Test" at bounding box center [252, 251] width 261 height 19
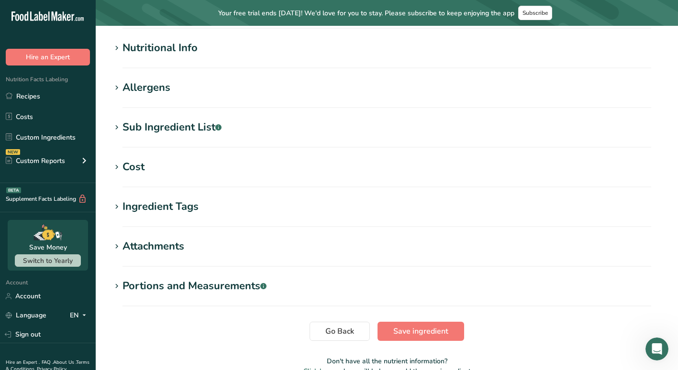
scroll to position [389, 0]
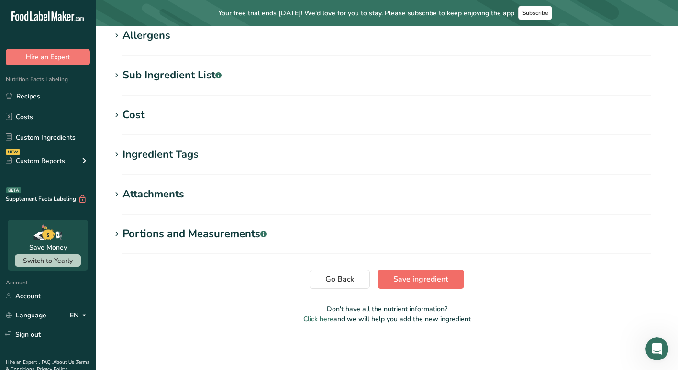
type input "Soy Sauce Wasabi Lab Analysis - AI Test"
click at [420, 287] on button "Save ingredient" at bounding box center [420, 279] width 87 height 19
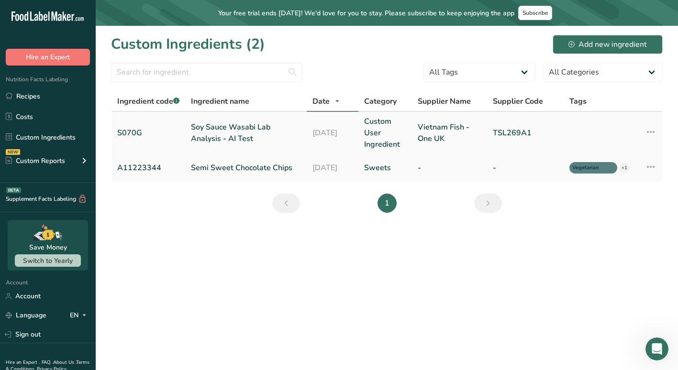
click at [646, 136] on icon at bounding box center [650, 131] width 11 height 17
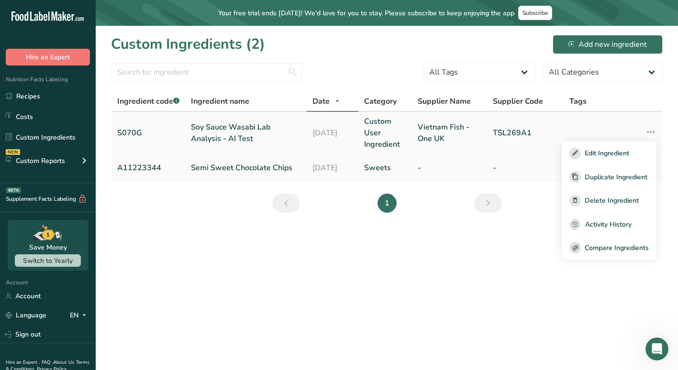
click at [599, 129] on td at bounding box center [599, 133] width 72 height 42
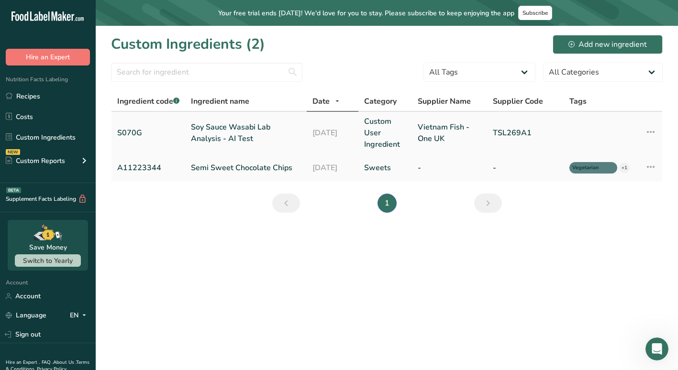
click at [582, 127] on td at bounding box center [599, 133] width 72 height 42
click at [576, 103] on span "Tags" at bounding box center [577, 101] width 17 height 11
click at [648, 133] on icon at bounding box center [650, 131] width 11 height 17
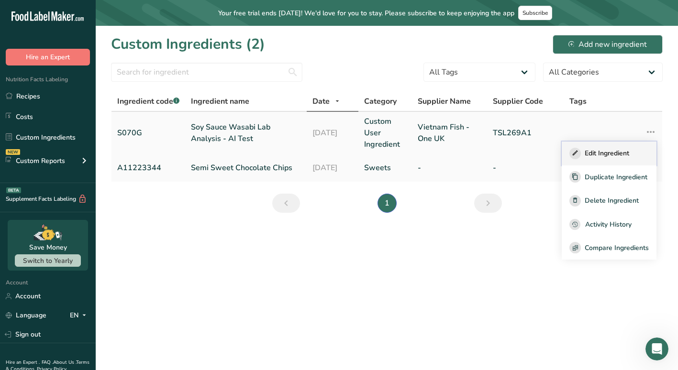
click at [621, 157] on span "Edit Ingredient" at bounding box center [606, 153] width 44 height 10
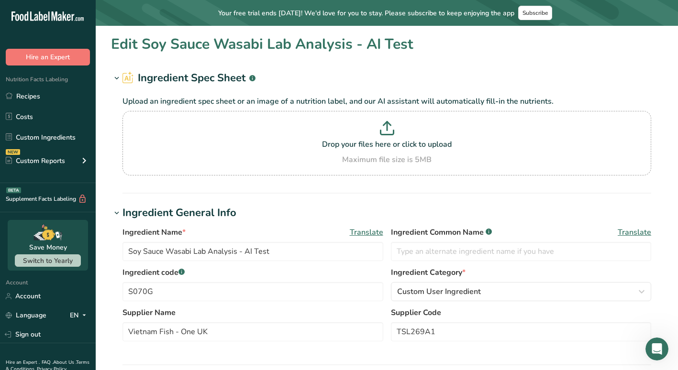
type input "Soy Sauce Wasabi Lab Analysis - AI Test"
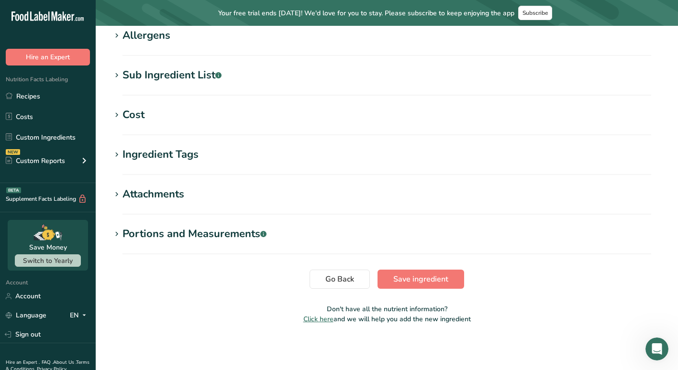
scroll to position [382, 0]
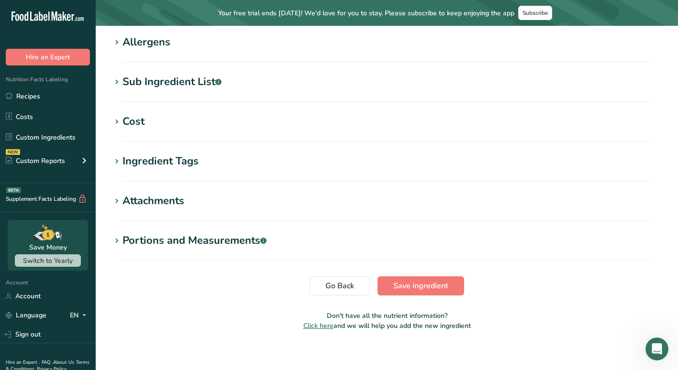
click at [179, 161] on div "Ingredient Tags" at bounding box center [160, 162] width 76 height 16
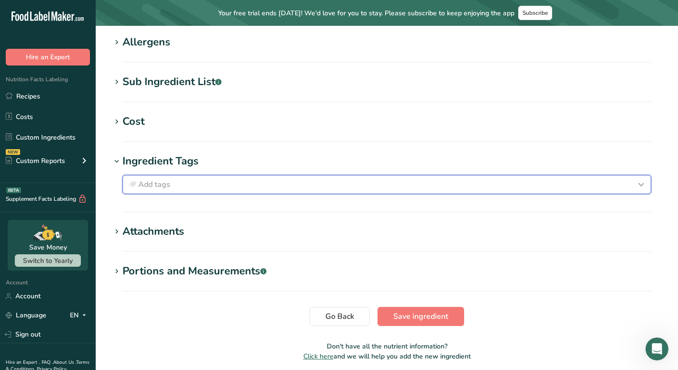
click at [175, 183] on div "Add tags" at bounding box center [387, 184] width 520 height 11
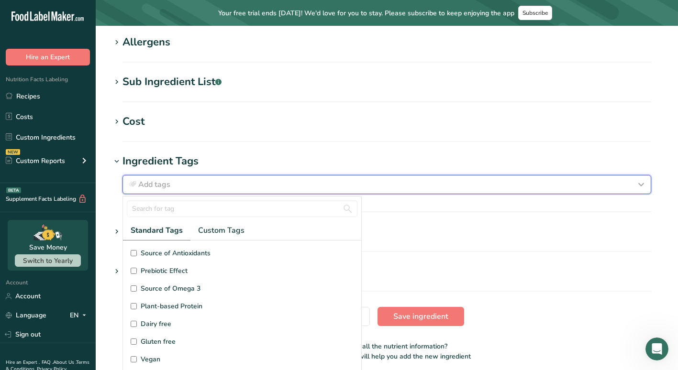
scroll to position [228, 0]
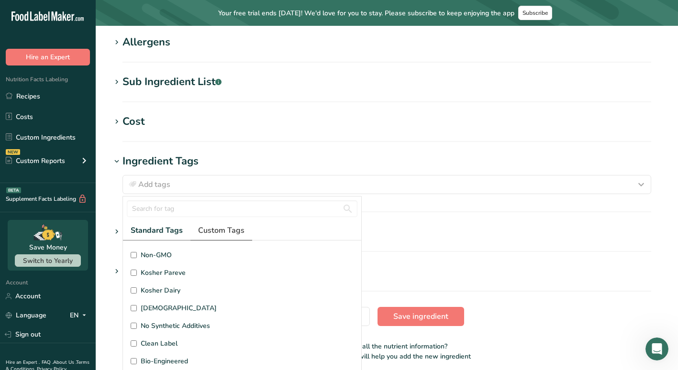
click at [224, 236] on span "Custom Tags" at bounding box center [221, 230] width 46 height 11
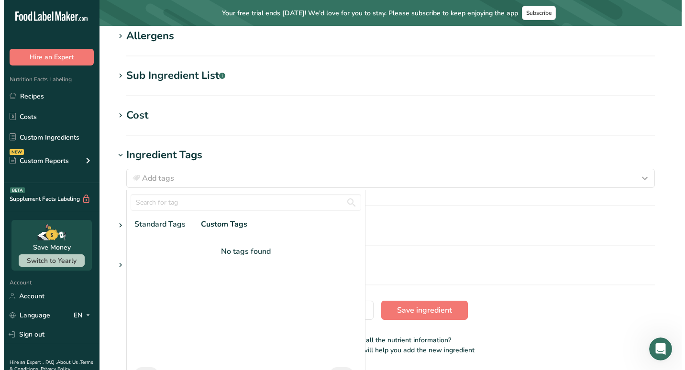
scroll to position [419, 0]
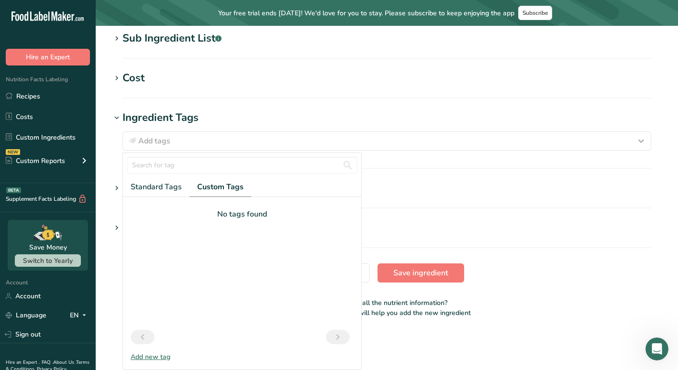
click at [158, 357] on div "Add new tag" at bounding box center [242, 357] width 238 height 10
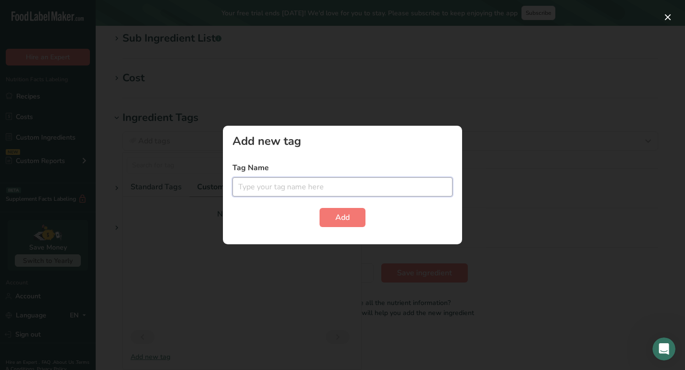
click at [299, 193] on input "text" at bounding box center [342, 186] width 220 height 19
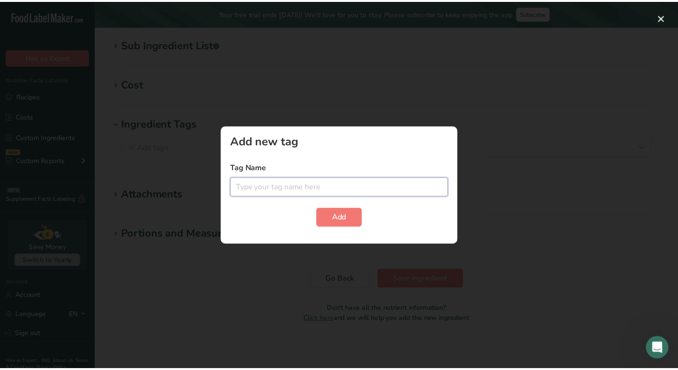
scroll to position [0, 0]
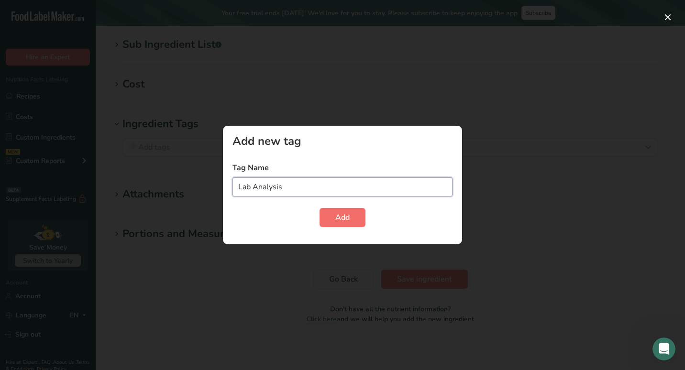
type input "Lab Analysis"
click at [335, 214] on span "Add" at bounding box center [342, 217] width 14 height 11
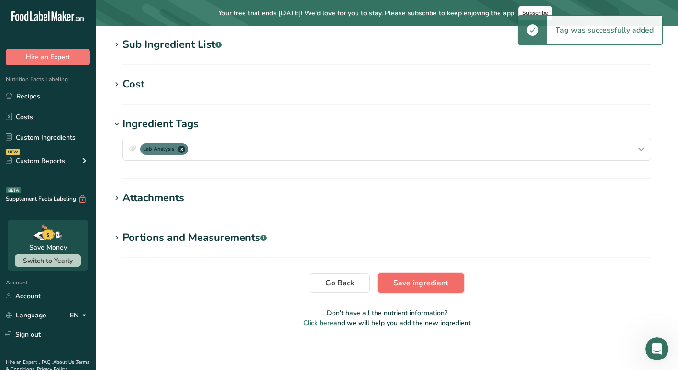
click at [406, 275] on button "Save ingredient" at bounding box center [420, 283] width 87 height 19
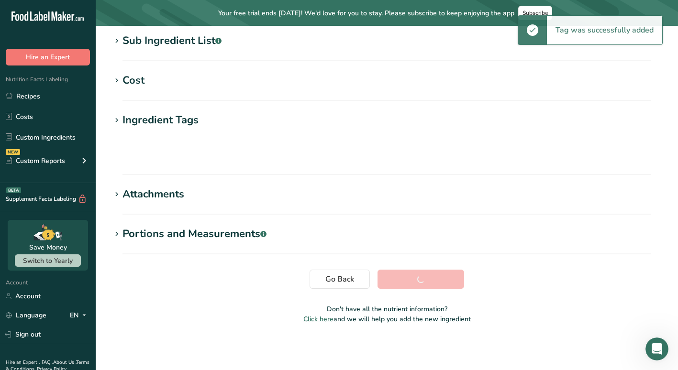
scroll to position [162, 0]
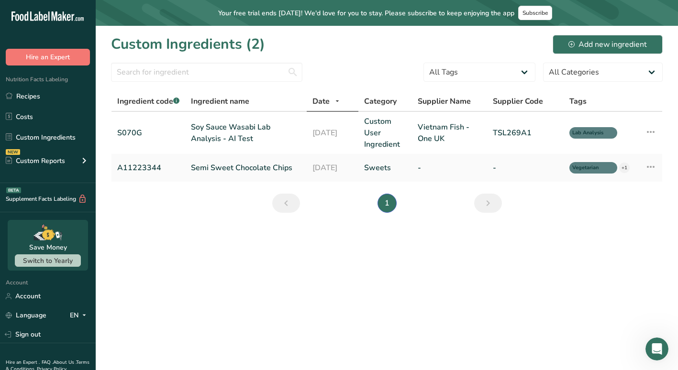
click at [335, 106] on icon at bounding box center [337, 102] width 8 height 12
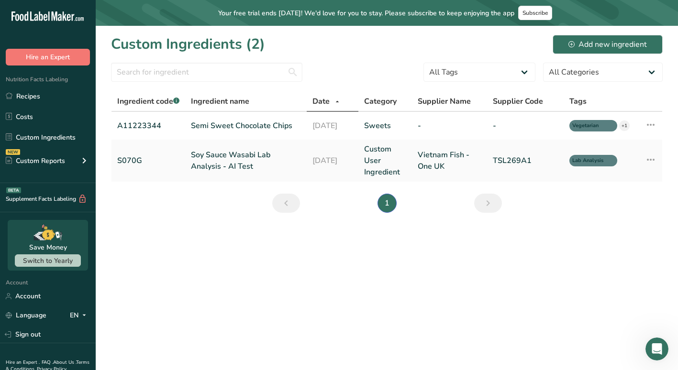
click at [334, 105] on icon at bounding box center [337, 102] width 8 height 12
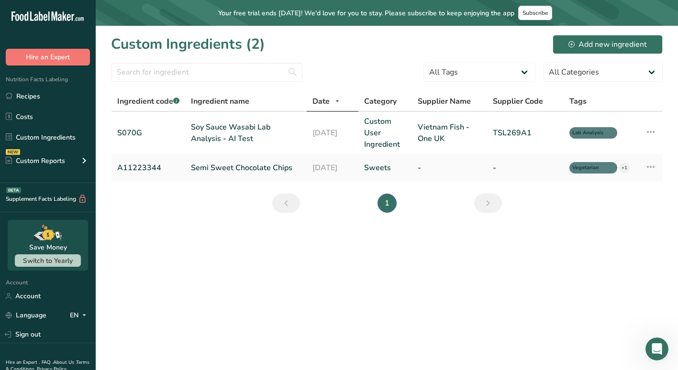
drag, startPoint x: 332, startPoint y: 104, endPoint x: 284, endPoint y: 273, distance: 176.1
click at [284, 273] on main "Your free trial ends [DATE]! We'd love for you to stay. Please subscribe to kee…" at bounding box center [339, 185] width 678 height 370
click at [653, 133] on icon at bounding box center [650, 131] width 11 height 17
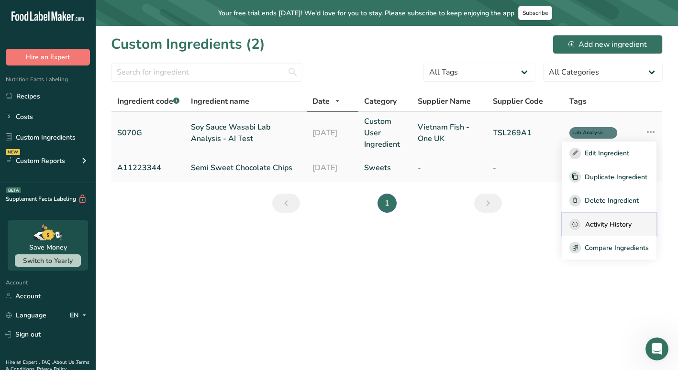
click at [619, 222] on span "Activity History" at bounding box center [608, 225] width 46 height 10
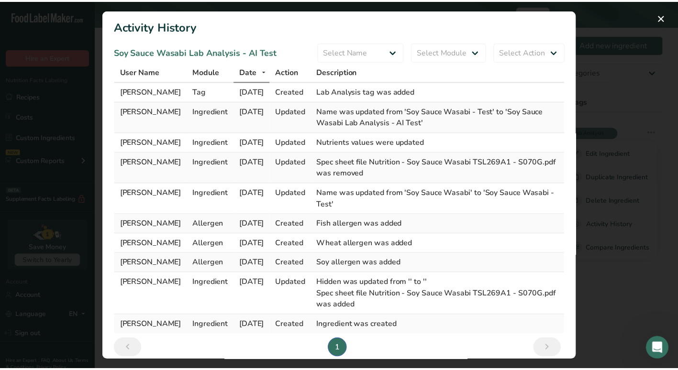
scroll to position [13, 0]
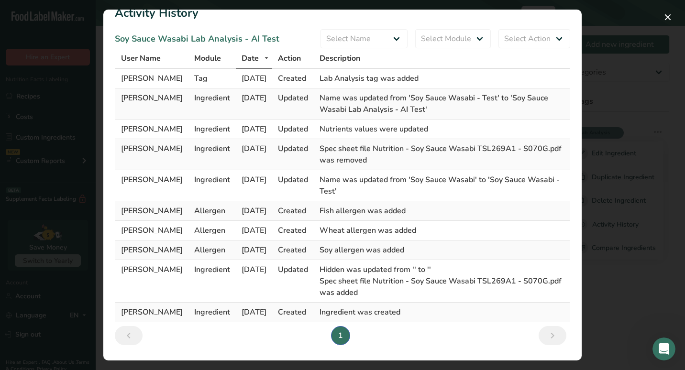
click at [590, 45] on div "Activity Log Modal" at bounding box center [342, 185] width 685 height 370
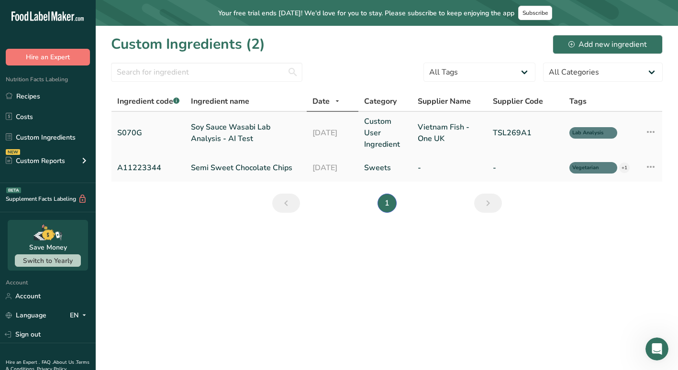
click at [386, 122] on link "Custom User Ingredient" at bounding box center [385, 133] width 42 height 34
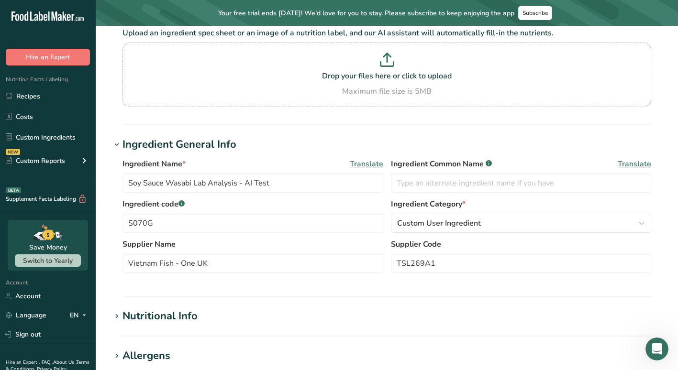
scroll to position [71, 0]
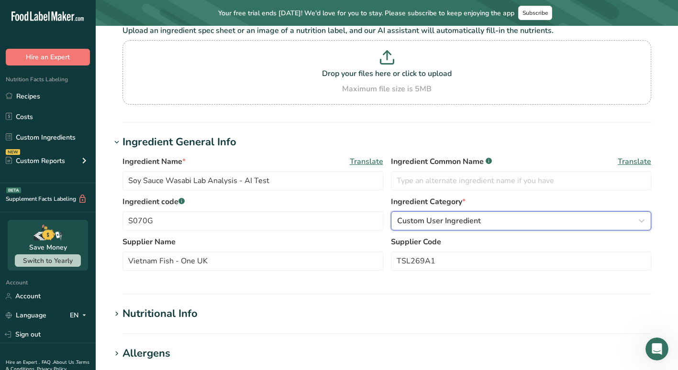
click at [459, 216] on span "Custom User Ingredient" at bounding box center [439, 220] width 84 height 11
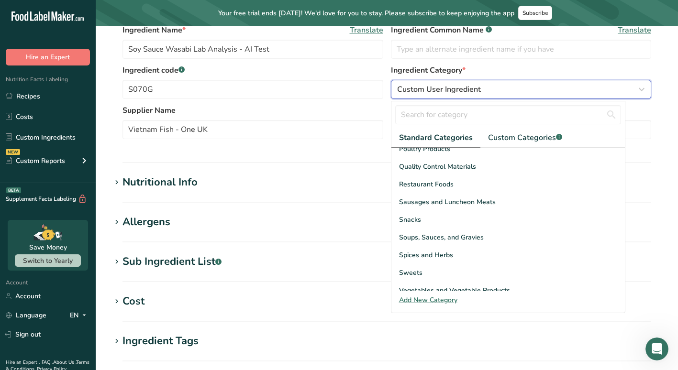
scroll to position [370, 0]
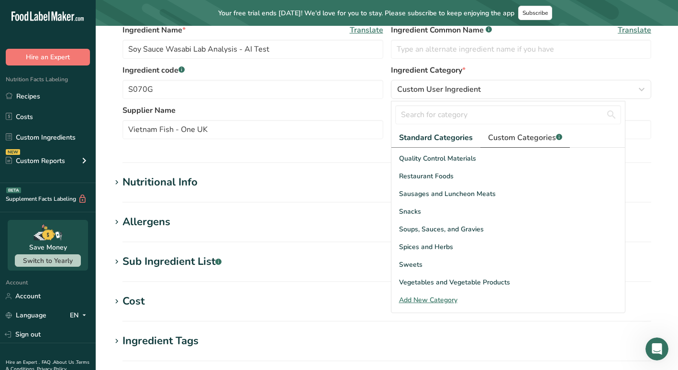
click at [523, 146] on link "Custom Categories .a-a{fill:#347362;}.b-a{fill:#fff;}" at bounding box center [524, 138] width 89 height 20
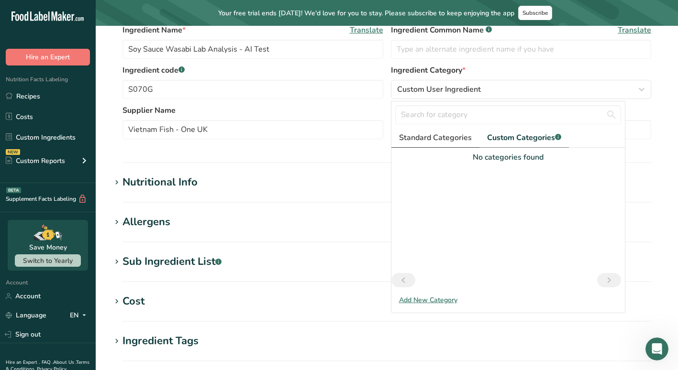
click at [453, 140] on span "Standard Categories" at bounding box center [435, 137] width 73 height 11
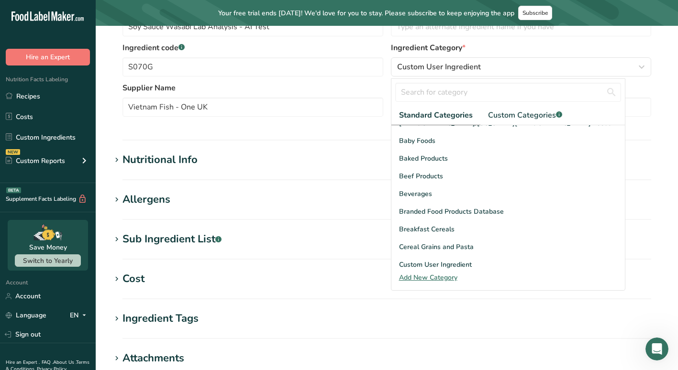
scroll to position [0, 0]
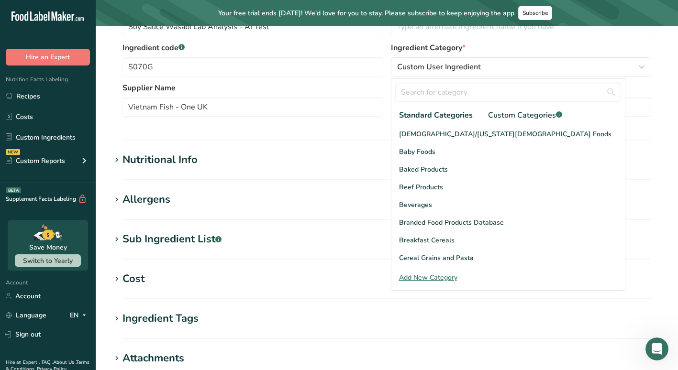
click at [325, 233] on h1 "Sub Ingredient List .a-a{fill:#347362;}.b-a{fill:#fff;}" at bounding box center [386, 239] width 551 height 16
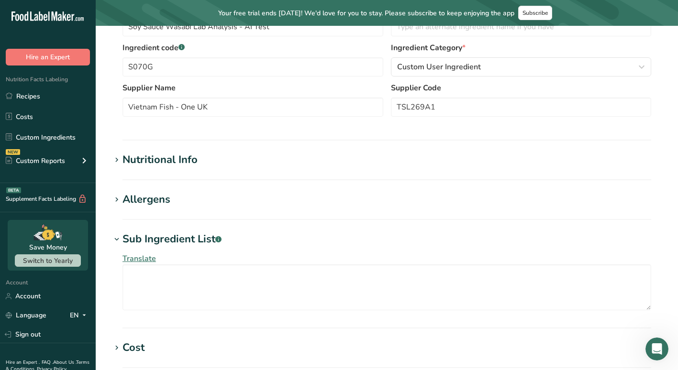
click at [310, 240] on h1 "Sub Ingredient List .a-a{fill:#347362;}.b-a{fill:#fff;}" at bounding box center [386, 239] width 551 height 16
click at [211, 161] on h1 "Nutritional Info" at bounding box center [386, 160] width 551 height 16
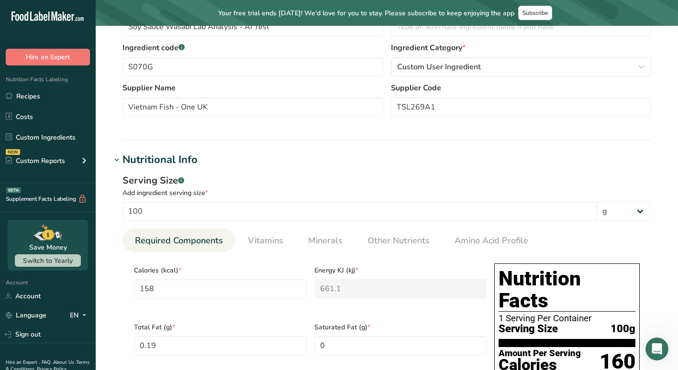
click at [208, 162] on h1 "Nutritional Info" at bounding box center [386, 160] width 551 height 16
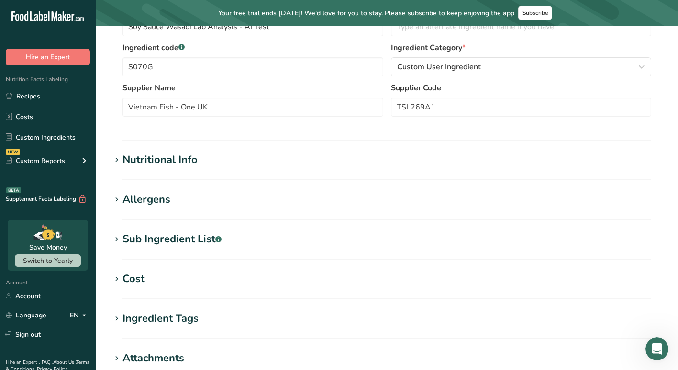
click at [190, 209] on section "Allergens Add any known allergens associated with your ingredient Soy Wheat Fis…" at bounding box center [386, 206] width 551 height 28
click at [165, 204] on div "Allergens" at bounding box center [146, 200] width 48 height 16
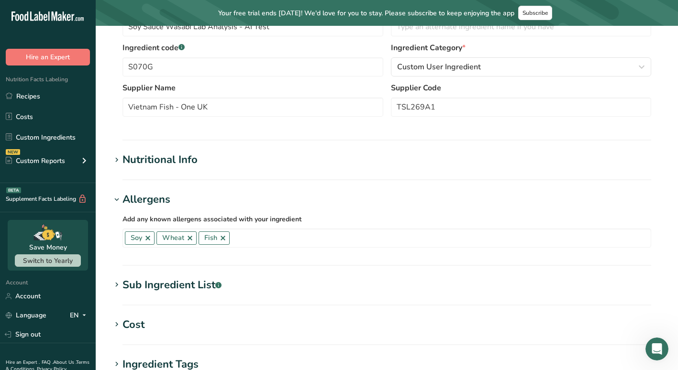
click at [157, 199] on div "Allergens" at bounding box center [146, 200] width 48 height 16
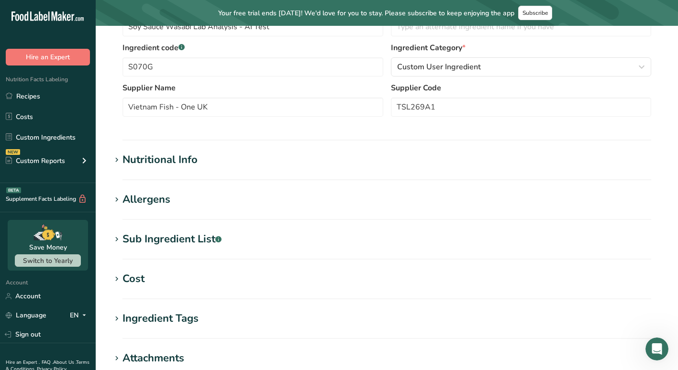
click at [192, 258] on section "Sub Ingredient List .a-a{fill:#347362;}.b-a{fill:#fff;} Translate" at bounding box center [386, 245] width 551 height 28
click at [179, 231] on div "Sub Ingredient List .a-a{fill:#347362;}.b-a{fill:#fff;}" at bounding box center [171, 239] width 99 height 16
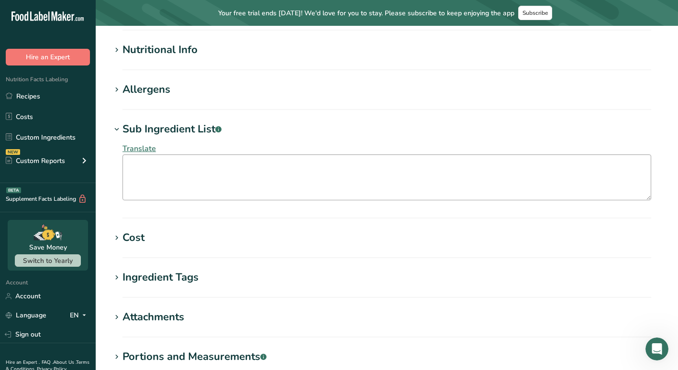
scroll to position [335, 0]
click at [285, 206] on section "Sub Ingredient List .a-a{fill:#347362;}.b-a{fill:#fff;} Translate" at bounding box center [386, 169] width 551 height 97
click at [269, 181] on textarea at bounding box center [386, 177] width 528 height 46
paste textarea "Water, Sugar, Soy Sauce (Water, Soybeans, Wheat, Salt) , Modified Tapioca Starc…"
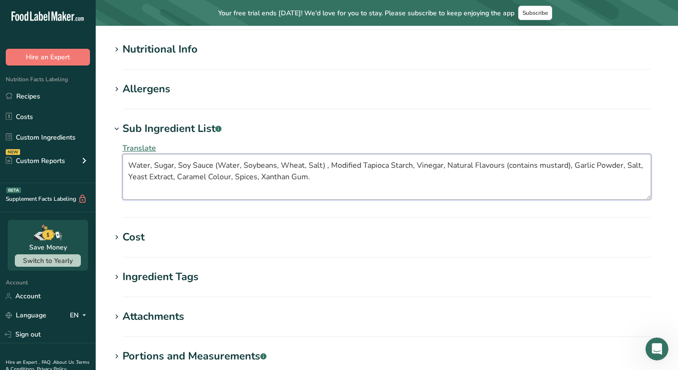
type textarea "Water, Sugar, Soy Sauce (Water, Soybeans, Wheat, Salt) , Modified Tapioca Starc…"
click at [260, 218] on section "Edit Soy Sauce Wasabi Lab Analysis - AI Test Ingredient Spec Sheet .a-a{fill:#3…" at bounding box center [387, 76] width 582 height 771
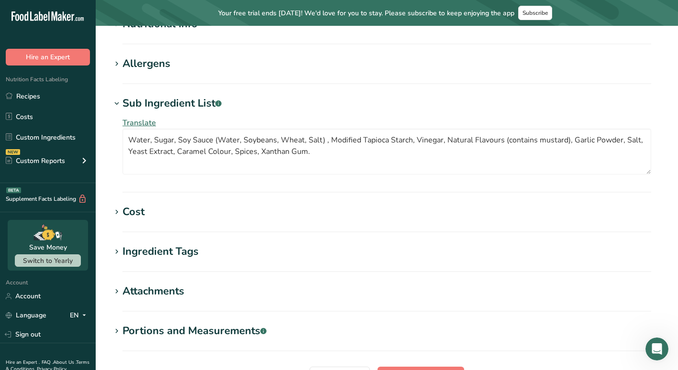
scroll to position [362, 0]
click at [245, 216] on h1 "Cost" at bounding box center [386, 211] width 551 height 16
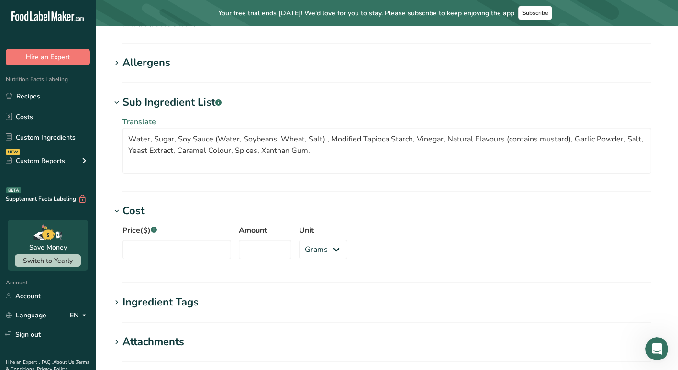
click at [245, 215] on h1 "Cost" at bounding box center [386, 211] width 551 height 16
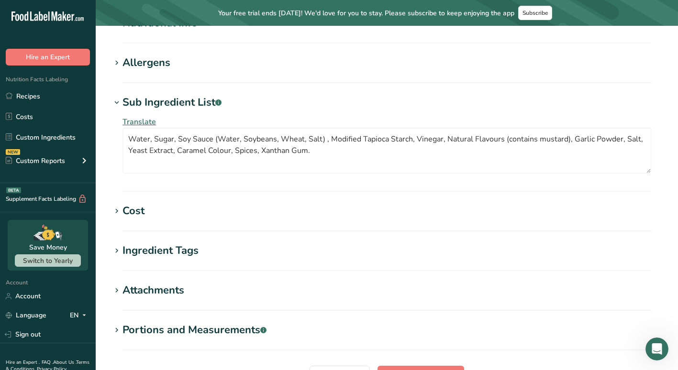
click at [219, 258] on h1 "Ingredient Tags" at bounding box center [386, 251] width 551 height 16
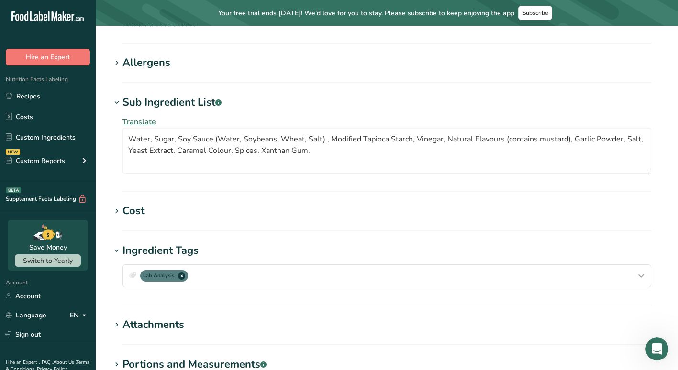
click at [219, 258] on h1 "Ingredient Tags" at bounding box center [386, 251] width 551 height 16
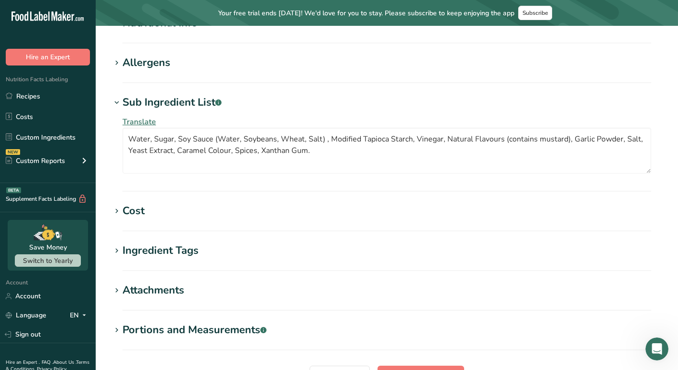
drag, startPoint x: 219, startPoint y: 258, endPoint x: 186, endPoint y: 278, distance: 38.5
click at [186, 278] on section "Edit Soy Sauce Wasabi Lab Analysis - AI Test Ingredient Spec Sheet .a-a{fill:#3…" at bounding box center [387, 49] width 582 height 771
click at [178, 291] on div "Attachments" at bounding box center [153, 291] width 62 height 16
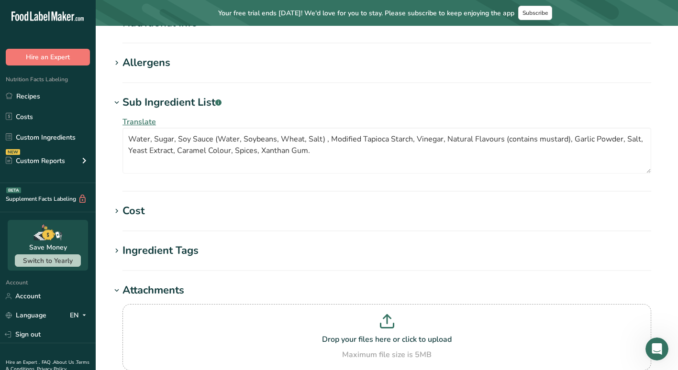
click at [178, 291] on div "Attachments" at bounding box center [153, 291] width 62 height 16
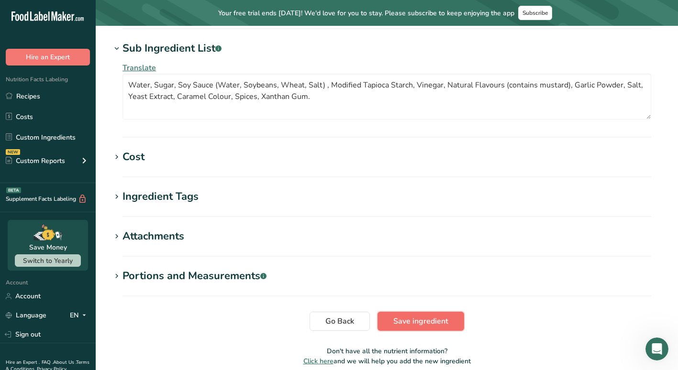
click at [418, 323] on span "Save ingredient" at bounding box center [420, 321] width 55 height 11
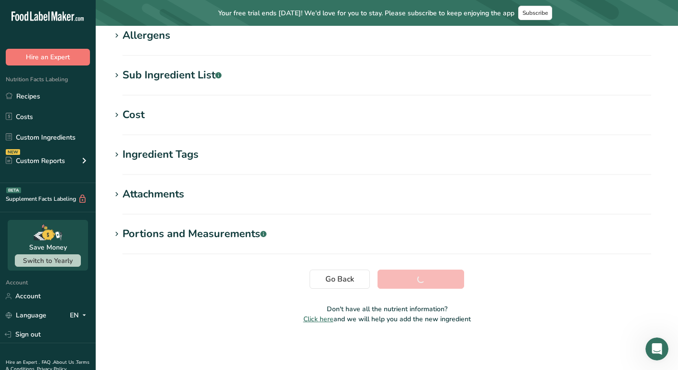
scroll to position [162, 0]
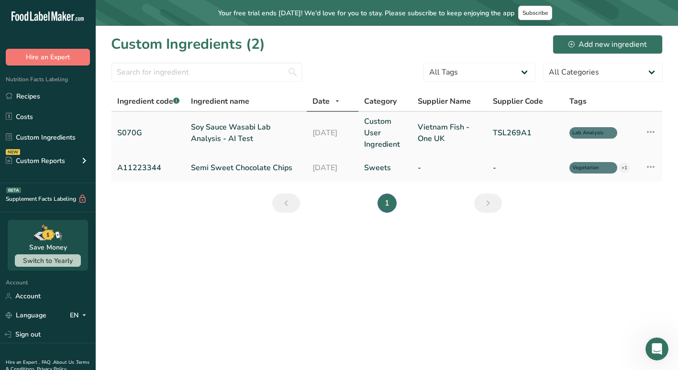
click at [242, 131] on link "Soy Sauce Wasabi Lab Analysis - AI Test" at bounding box center [246, 132] width 110 height 23
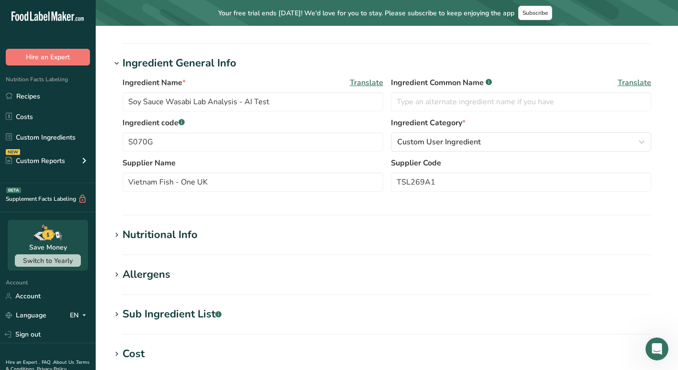
scroll to position [142, 0]
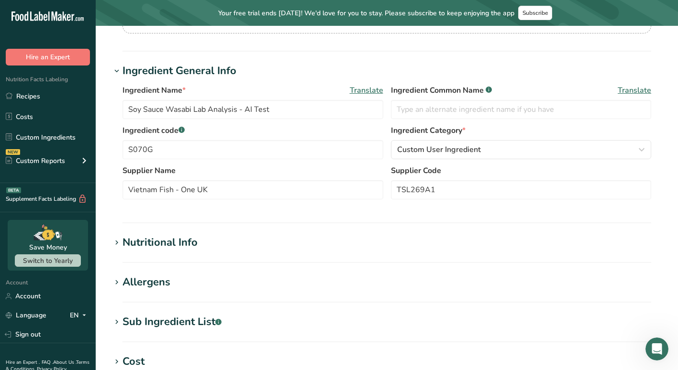
click at [207, 234] on section "Edit Soy Sauce Wasabi Lab Analysis - AI Test Ingredient Spec Sheet .a-a{fill:#3…" at bounding box center [387, 235] width 582 height 703
click at [182, 238] on div "Nutritional Info" at bounding box center [159, 243] width 75 height 16
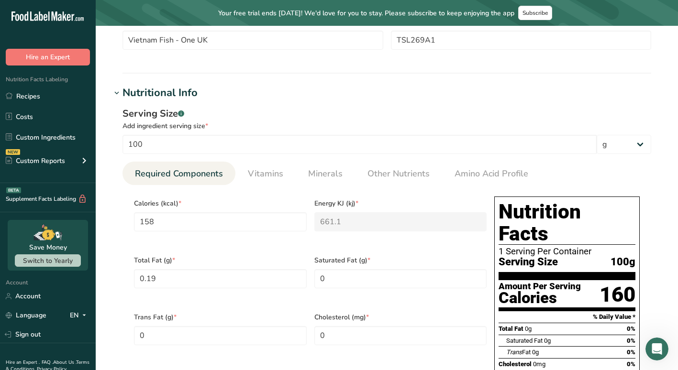
scroll to position [291, 0]
click at [272, 175] on span "Vitamins" at bounding box center [265, 174] width 35 height 13
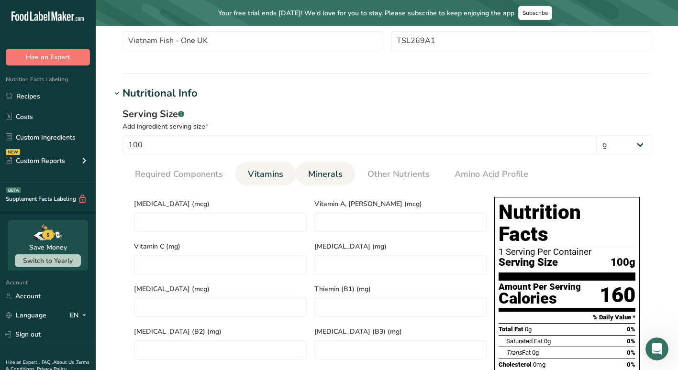
click at [316, 171] on span "Minerals" at bounding box center [325, 174] width 34 height 13
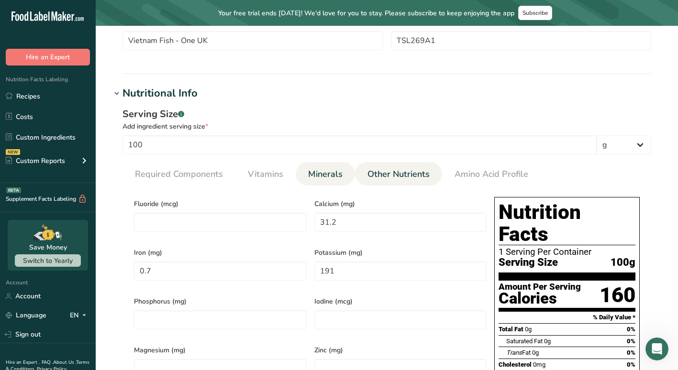
click at [363, 171] on link "Other Nutrients" at bounding box center [398, 174] width 70 height 24
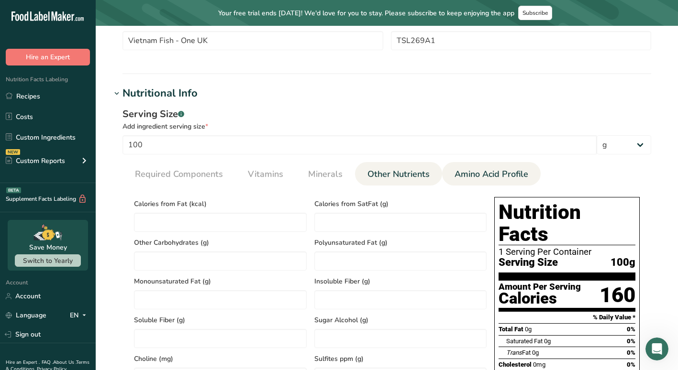
click at [442, 173] on li "Amino Acid Profile" at bounding box center [491, 173] width 99 height 23
click at [461, 169] on span "Amino Acid Profile" at bounding box center [491, 174] width 74 height 13
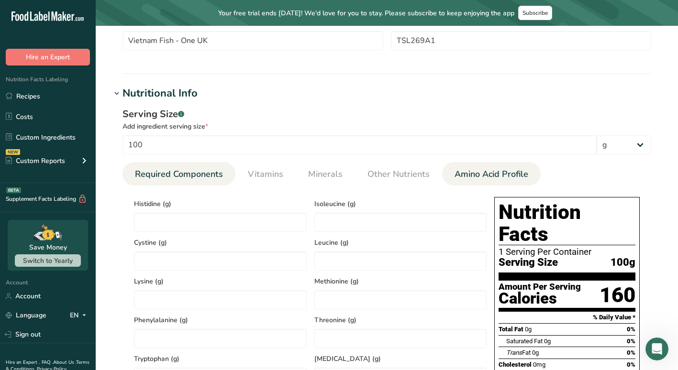
click at [192, 177] on span "Required Components" at bounding box center [179, 174] width 88 height 13
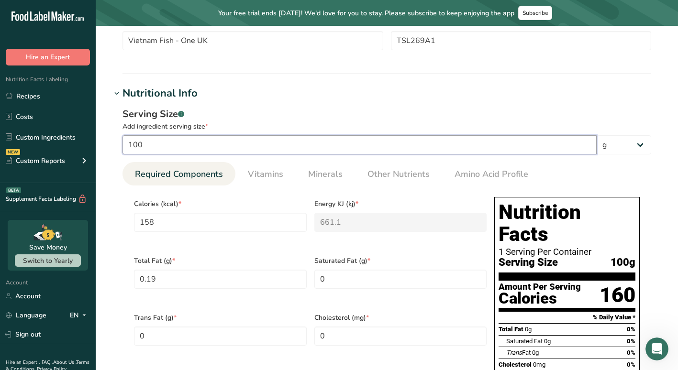
click at [188, 145] on input "100" at bounding box center [359, 144] width 474 height 19
click at [125, 179] on li "Required Components" at bounding box center [178, 173] width 113 height 23
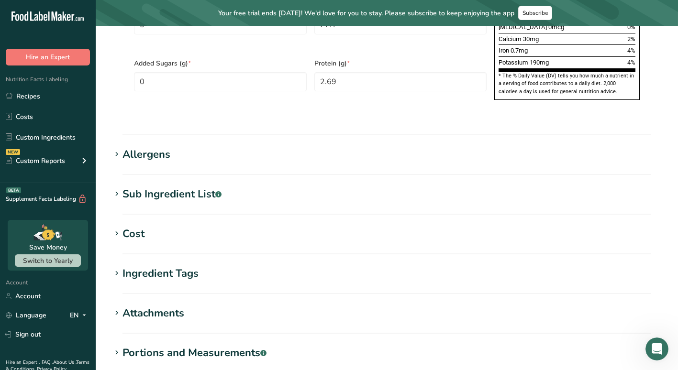
scroll to position [719, 0]
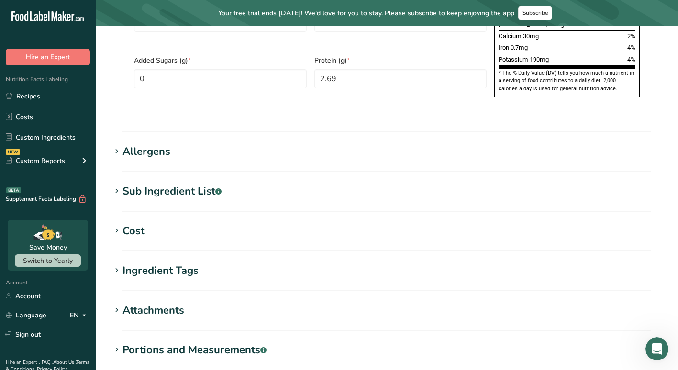
click at [129, 144] on div "Allergens" at bounding box center [146, 152] width 48 height 16
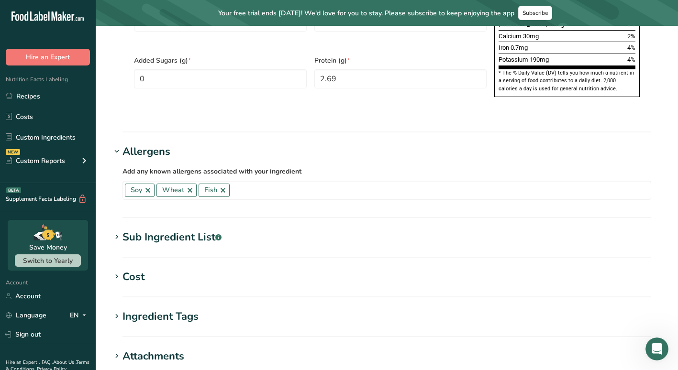
click at [129, 144] on div "Allergens" at bounding box center [146, 152] width 48 height 16
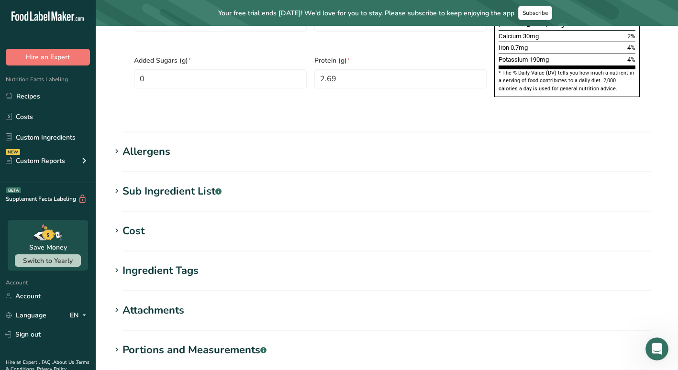
drag, startPoint x: 129, startPoint y: 134, endPoint x: 133, endPoint y: 185, distance: 50.4
click at [133, 185] on section "Sub Ingredient List .a-a{fill:#347362;}.b-a{fill:#fff;} Translate Water, Sugar,…" at bounding box center [386, 198] width 551 height 28
click at [132, 184] on div "Sub Ingredient List .a-a{fill:#347362;}.b-a{fill:#fff;}" at bounding box center [171, 192] width 99 height 16
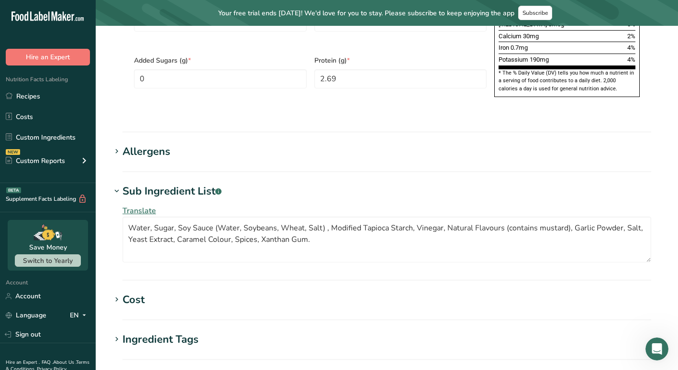
click at [132, 184] on div "Sub Ingredient List .a-a{fill:#347362;}.b-a{fill:#fff;}" at bounding box center [171, 192] width 99 height 16
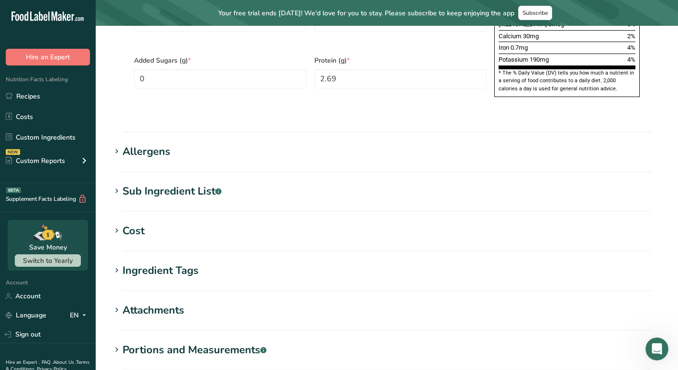
click at [135, 251] on hr at bounding box center [386, 251] width 528 height 1
click at [146, 263] on section "Ingredient Tags Lab Analysis x Standard Tags Custom Tags Source of Antioxidants…" at bounding box center [386, 277] width 551 height 28
click at [142, 263] on div "Ingredient Tags" at bounding box center [160, 271] width 76 height 16
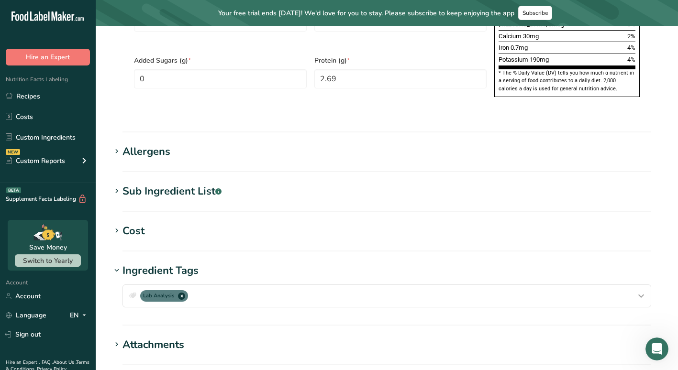
click at [142, 263] on div "Ingredient Tags" at bounding box center [160, 271] width 76 height 16
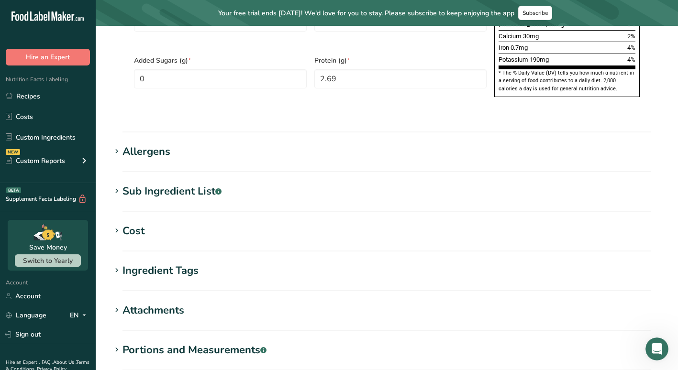
drag, startPoint x: 142, startPoint y: 251, endPoint x: 123, endPoint y: 285, distance: 39.4
click at [123, 303] on div "Attachments" at bounding box center [153, 311] width 62 height 16
click at [128, 303] on div "Attachments" at bounding box center [153, 311] width 62 height 16
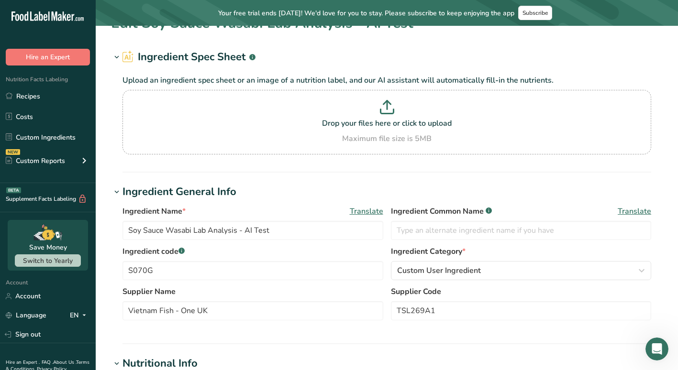
scroll to position [0, 0]
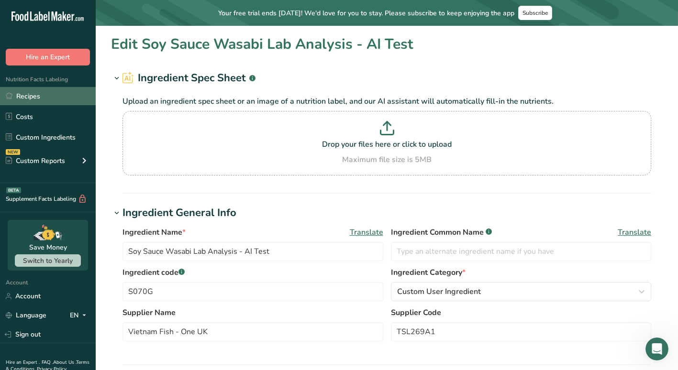
click at [37, 100] on link "Recipes" at bounding box center [48, 96] width 96 height 18
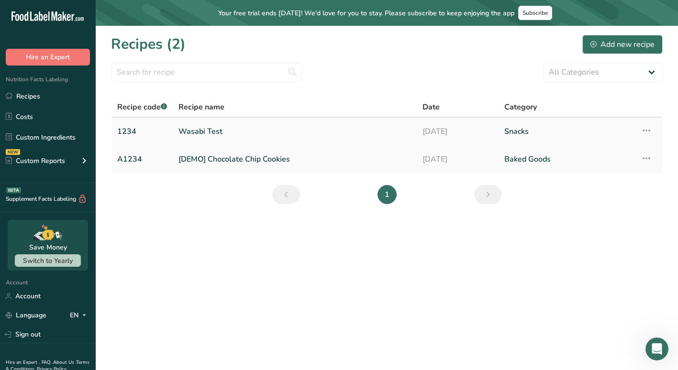
click at [214, 133] on link "Wasabi Test" at bounding box center [294, 131] width 232 height 20
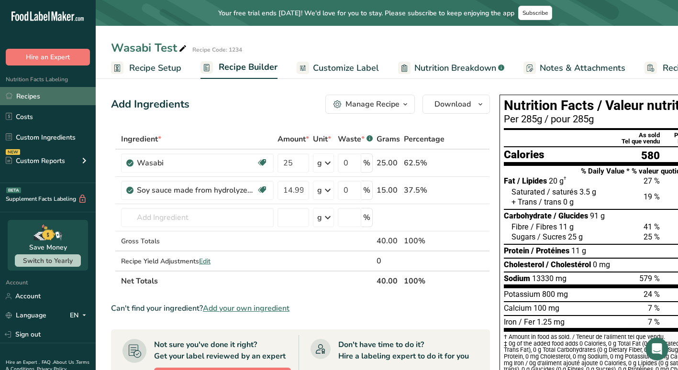
click at [42, 103] on link "Recipes" at bounding box center [48, 96] width 96 height 18
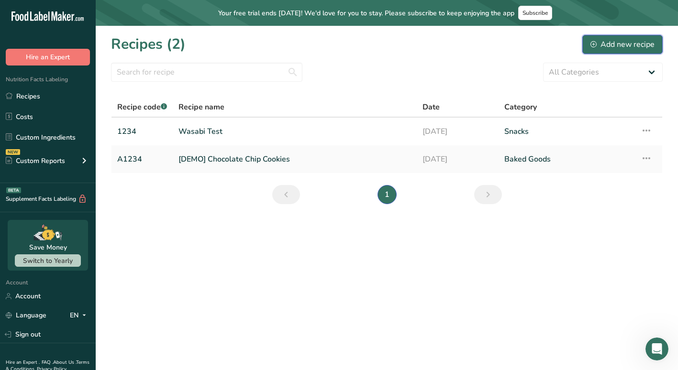
click at [601, 44] on div "Add new recipe" at bounding box center [622, 44] width 64 height 11
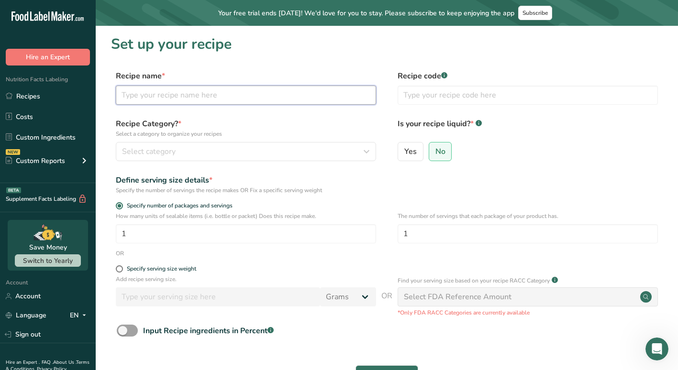
click at [244, 89] on input "text" at bounding box center [246, 95] width 260 height 19
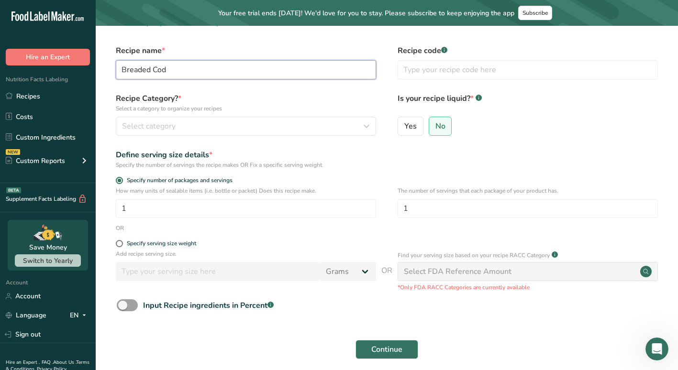
scroll to position [26, 0]
type input "Breaded Cod"
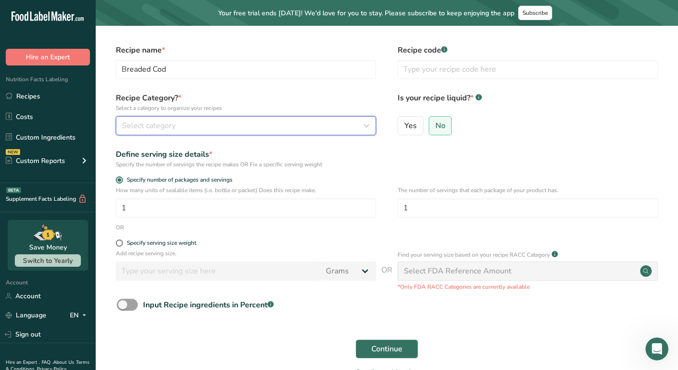
click at [234, 130] on div "Select category" at bounding box center [243, 125] width 242 height 11
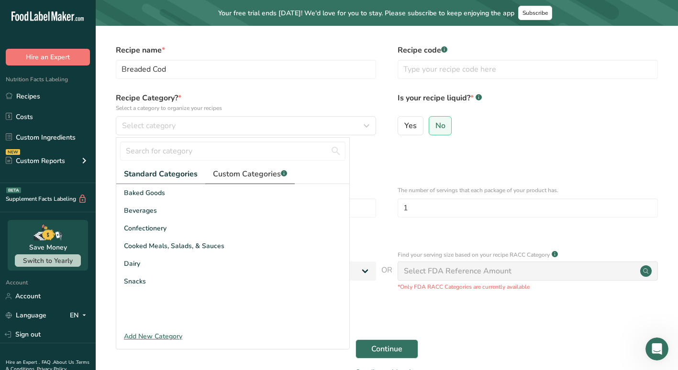
click at [237, 179] on span "Custom Categories .a-a{fill:#347362;}.b-a{fill:#fff;}" at bounding box center [250, 173] width 74 height 11
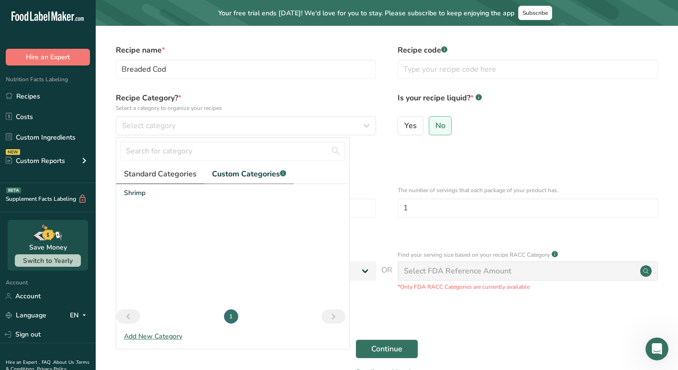
click at [174, 179] on span "Standard Categories" at bounding box center [160, 173] width 73 height 11
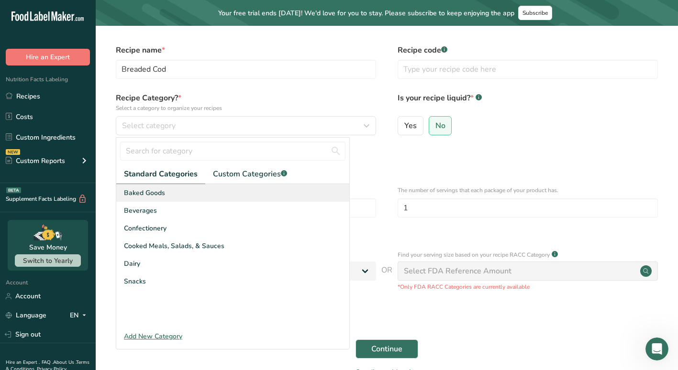
click at [163, 193] on span "Baked Goods" at bounding box center [144, 193] width 41 height 10
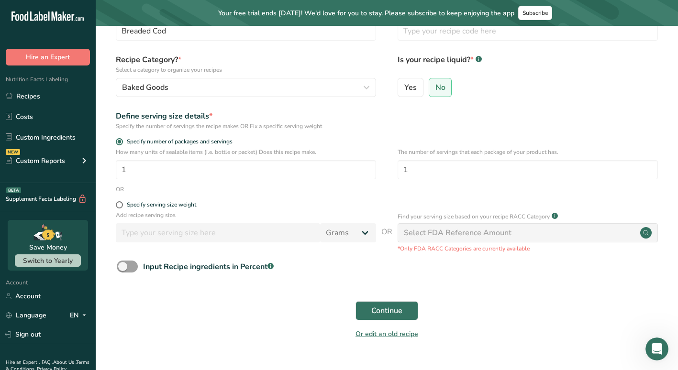
scroll to position [85, 0]
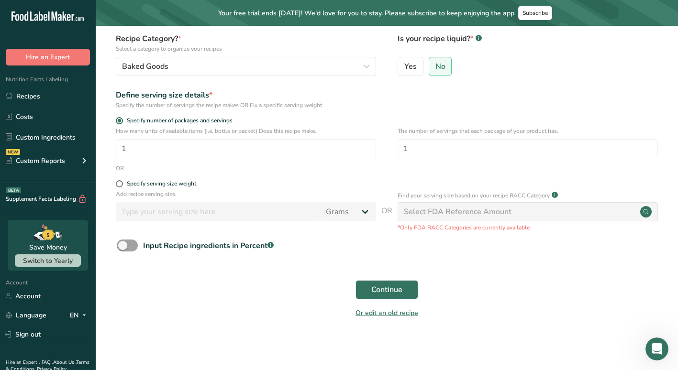
click at [217, 252] on div "Input Recipe ingredients in Percent .a-a{fill:#347362;}.b-a{fill:#fff;}" at bounding box center [386, 250] width 551 height 20
click at [205, 247] on div "Input Recipe ingredients in Percent .a-a{fill:#347362;}.b-a{fill:#fff;}" at bounding box center [208, 245] width 131 height 11
click at [123, 247] on input "Input Recipe ingredients in Percent .a-a{fill:#347362;}.b-a{fill:#fff;}" at bounding box center [120, 245] width 6 height 6
checkbox input "true"
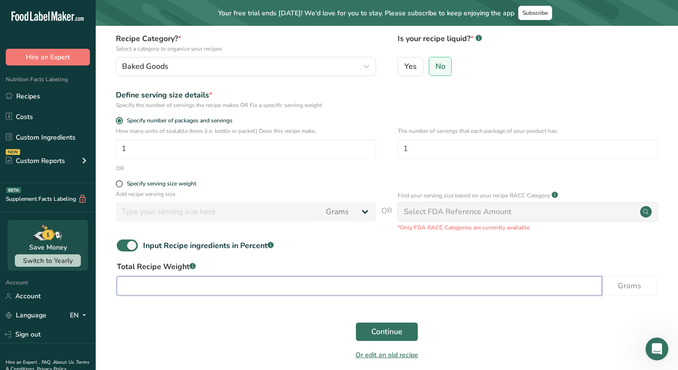
click at [295, 282] on input "number" at bounding box center [359, 285] width 485 height 19
type input "1"
type input "100"
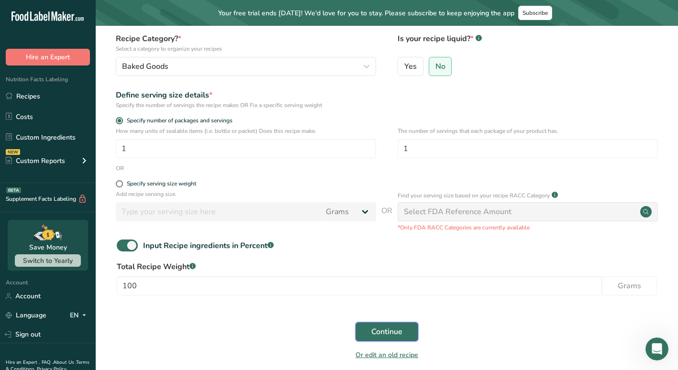
click at [380, 328] on span "Continue" at bounding box center [386, 331] width 31 height 11
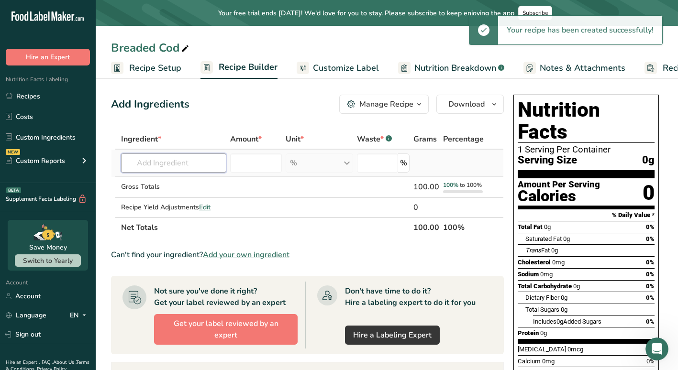
click at [199, 169] on input "text" at bounding box center [173, 163] width 105 height 19
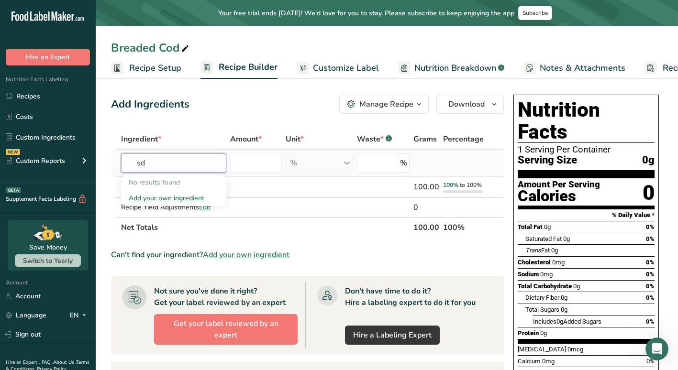
type input "s"
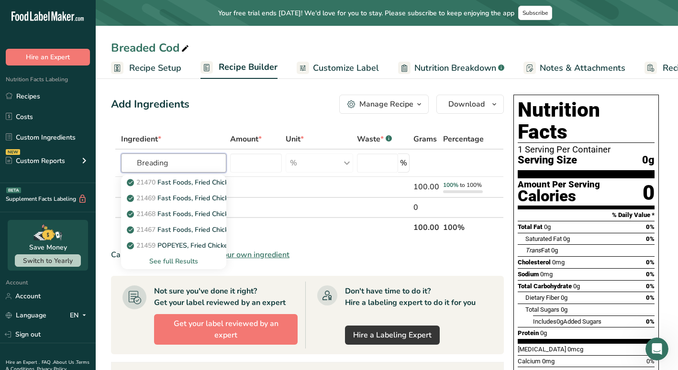
type input "Breading"
click at [191, 135] on div "Ingredient *" at bounding box center [173, 138] width 105 height 11
click at [195, 155] on input "text" at bounding box center [173, 163] width 105 height 19
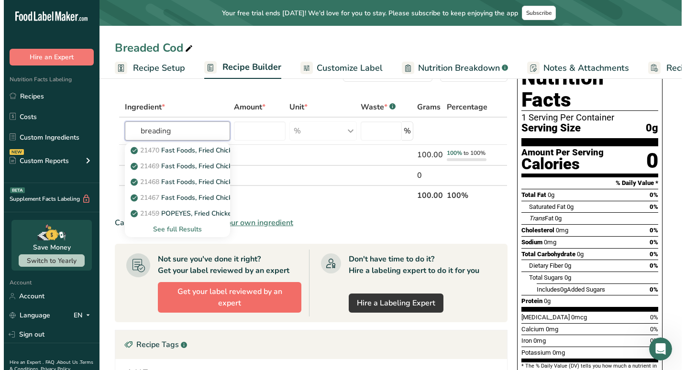
scroll to position [31, 0]
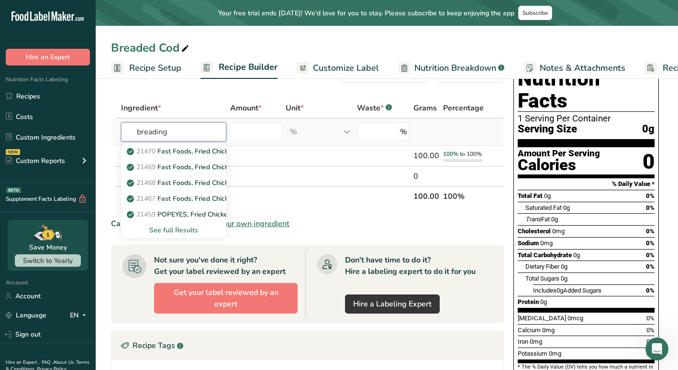
type input "breading"
click at [184, 226] on div "See full Results" at bounding box center [174, 230] width 90 height 10
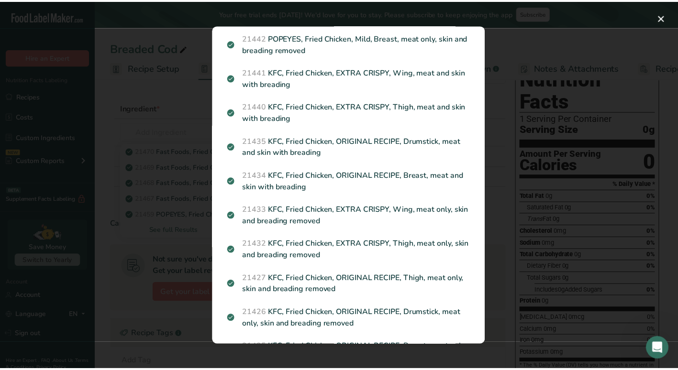
scroll to position [0, 0]
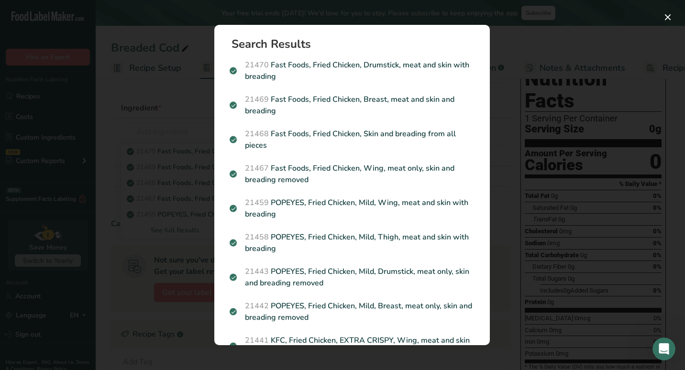
click at [176, 143] on div "Search results modal" at bounding box center [342, 185] width 685 height 370
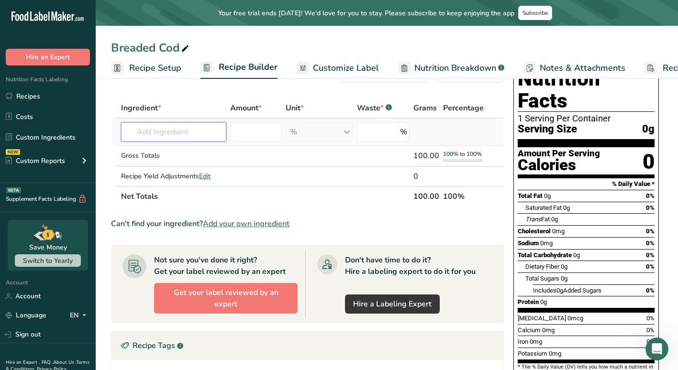
click at [170, 135] on input "text" at bounding box center [173, 131] width 105 height 19
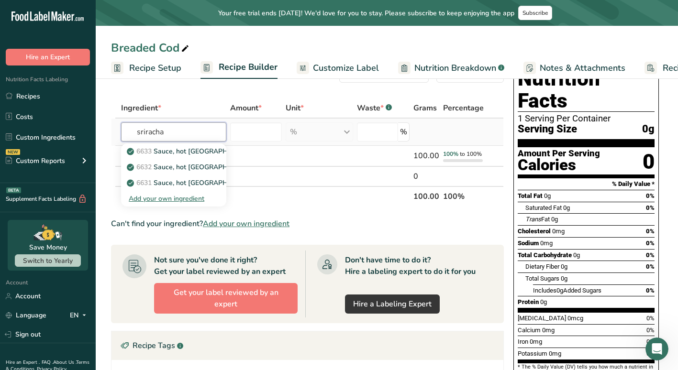
type input "sriracha"
click at [172, 203] on div "Add your own ingredient" at bounding box center [174, 199] width 90 height 10
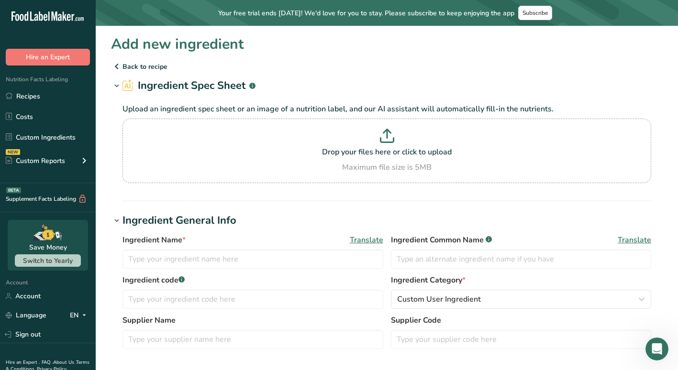
click at [121, 63] on icon at bounding box center [116, 66] width 11 height 17
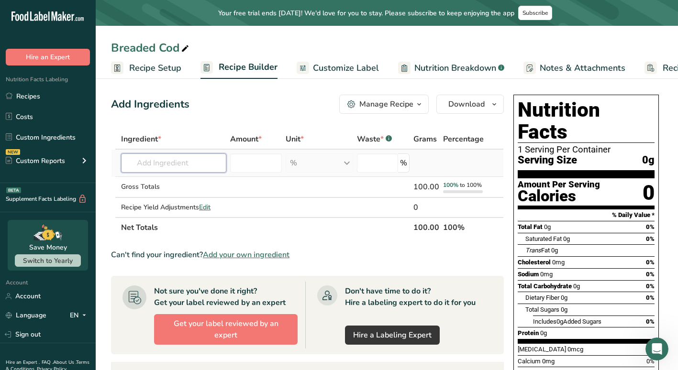
click at [175, 161] on input "text" at bounding box center [173, 163] width 105 height 19
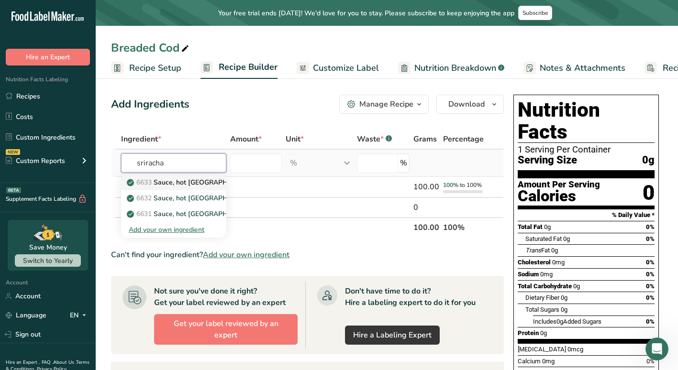
type input "sriracha"
click at [220, 187] on p "6633 [GEOGRAPHIC_DATA], hot [GEOGRAPHIC_DATA], sriracha, [PERSON_NAME] OT SRIRA…" at bounding box center [259, 182] width 261 height 10
type input "Sauce, hot [GEOGRAPHIC_DATA], sriracha, [PERSON_NAME] OT SRIRACHA"
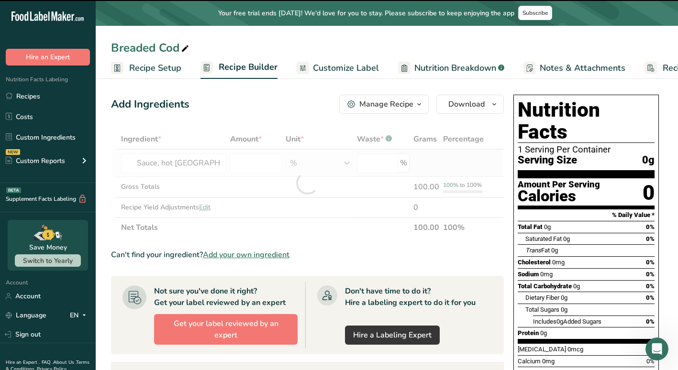
type input "0"
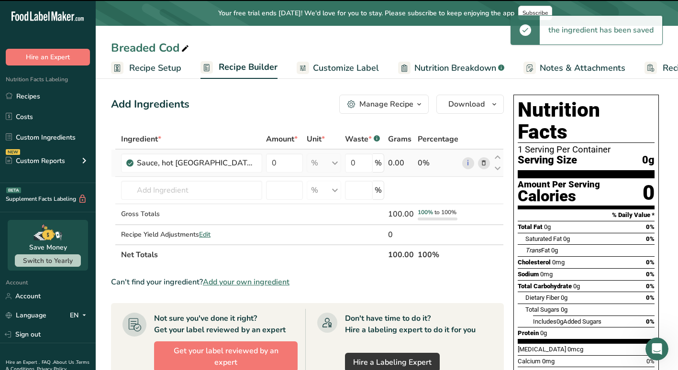
click at [211, 175] on td "Sauce, hot [GEOGRAPHIC_DATA], sriracha, [PERSON_NAME] OT SRIRACHA" at bounding box center [191, 163] width 145 height 27
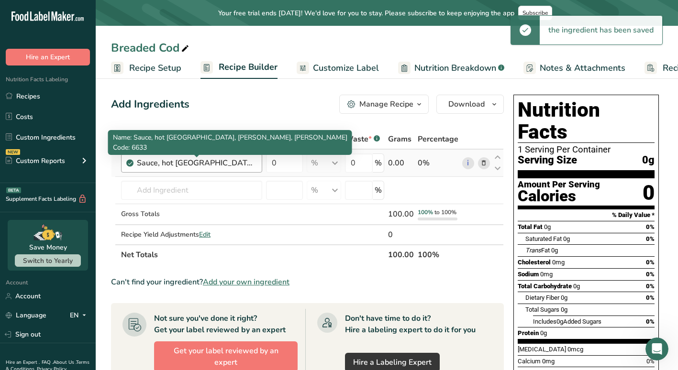
click at [237, 166] on div "Sauce, hot [GEOGRAPHIC_DATA], sriracha, [PERSON_NAME] OT SRIRACHA" at bounding box center [197, 162] width 120 height 11
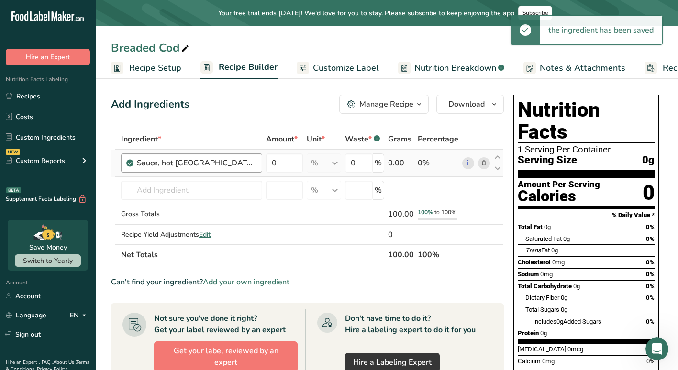
click at [226, 163] on div "Sauce, hot [GEOGRAPHIC_DATA], sriracha, [PERSON_NAME] OT SRIRACHA" at bounding box center [197, 162] width 120 height 11
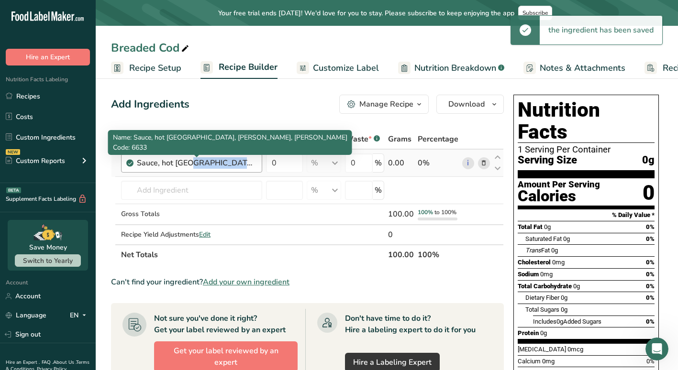
click at [226, 163] on div "Sauce, hot [GEOGRAPHIC_DATA], sriracha, [PERSON_NAME] OT SRIRACHA" at bounding box center [197, 162] width 120 height 11
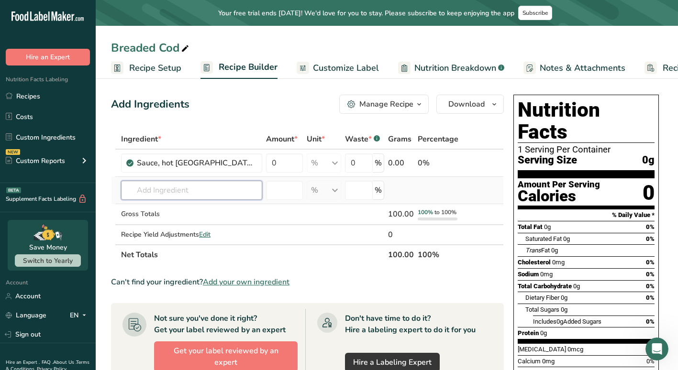
drag, startPoint x: 226, startPoint y: 163, endPoint x: 190, endPoint y: 187, distance: 43.6
click at [190, 187] on input "text" at bounding box center [191, 190] width 141 height 19
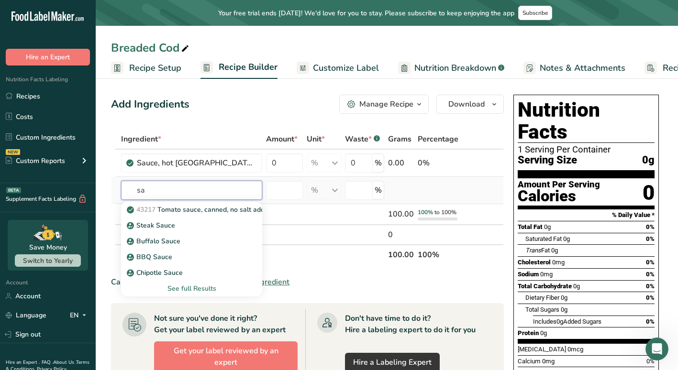
type input "s"
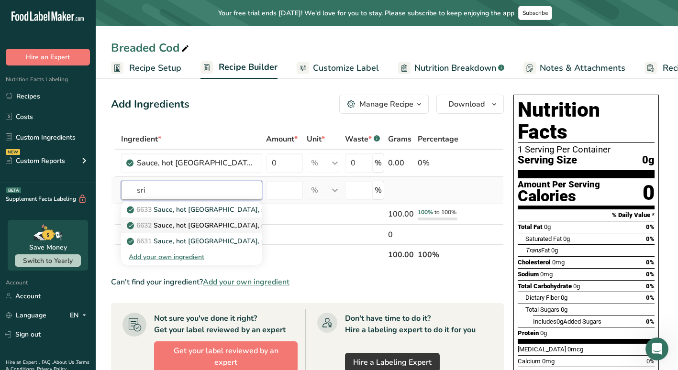
type input "sri"
click at [199, 221] on p "6632 Sauce, hot [GEOGRAPHIC_DATA], sriracha, CHA! BY [US_STATE] [PERSON_NAME]" at bounding box center [270, 225] width 282 height 10
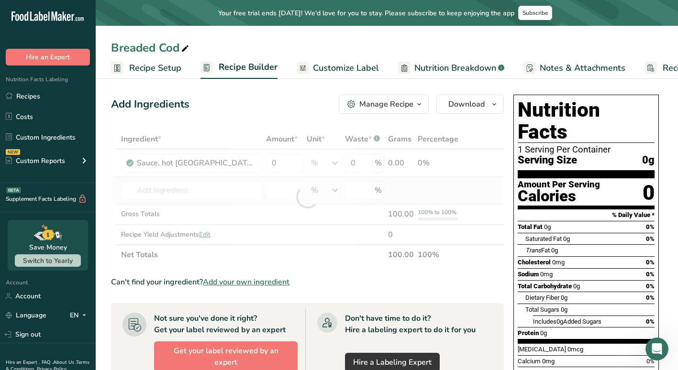
type input "Sauce, hot [GEOGRAPHIC_DATA], sriracha, CHA! BY [US_STATE] [PERSON_NAME]"
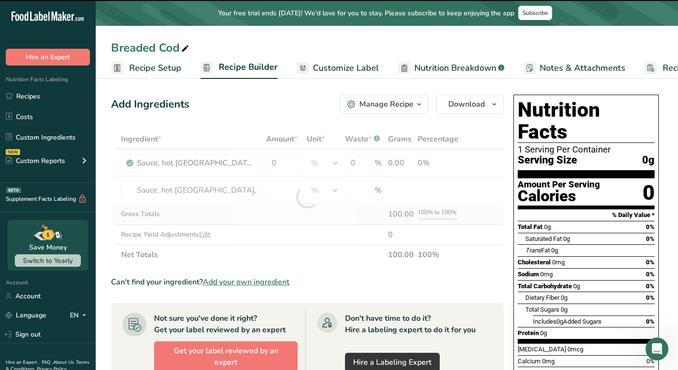
type input "0"
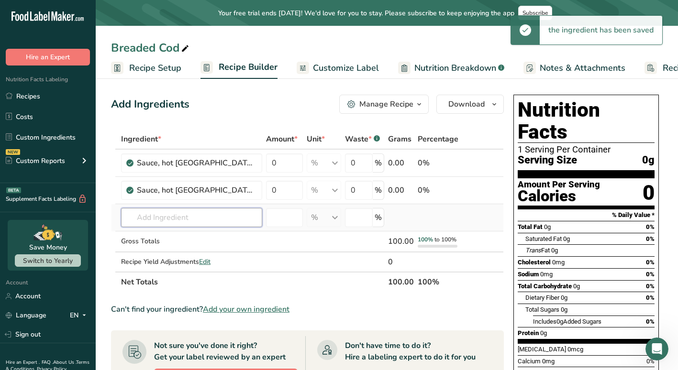
click at [167, 220] on input "text" at bounding box center [191, 217] width 141 height 19
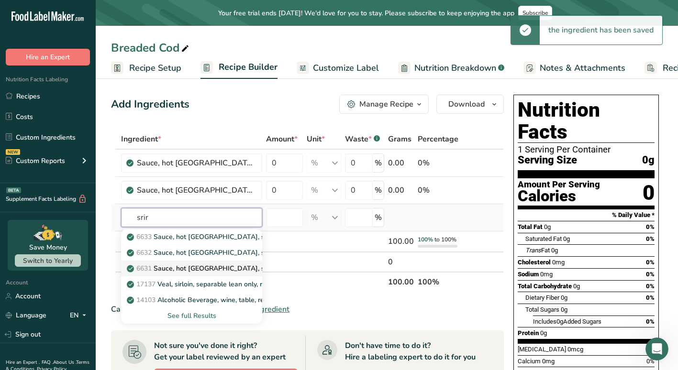
type input "srir"
click at [190, 267] on p "6631 [GEOGRAPHIC_DATA], hot [GEOGRAPHIC_DATA], sriracha" at bounding box center [207, 269] width 157 height 10
type input "Sauce, hot [GEOGRAPHIC_DATA], sriracha"
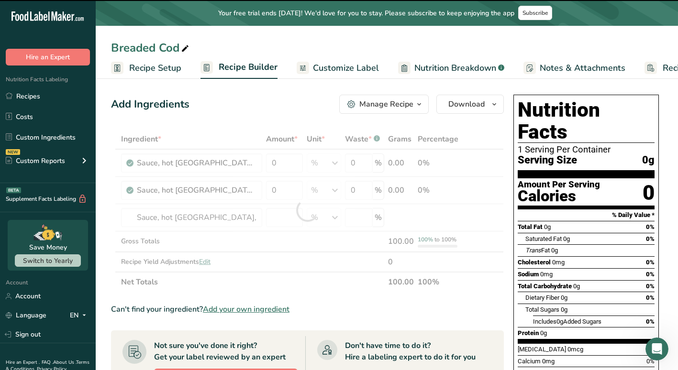
type input "0"
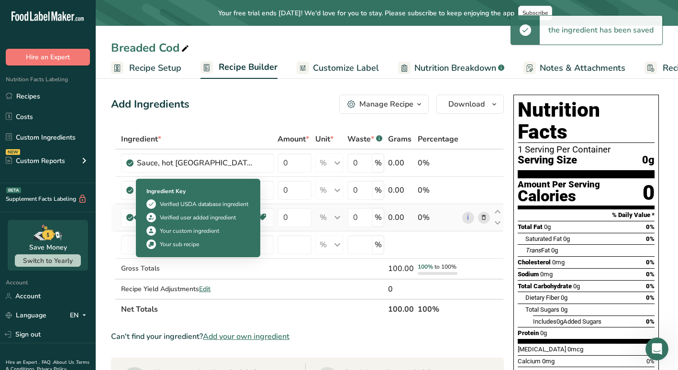
click at [131, 220] on icon at bounding box center [130, 217] width 6 height 9
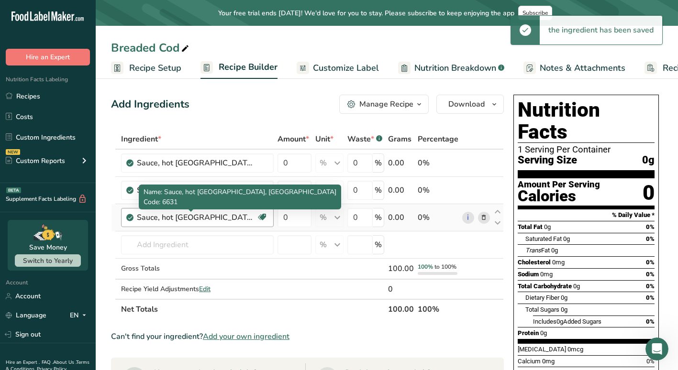
click at [205, 216] on div "Sauce, hot [GEOGRAPHIC_DATA], sriracha" at bounding box center [197, 217] width 120 height 11
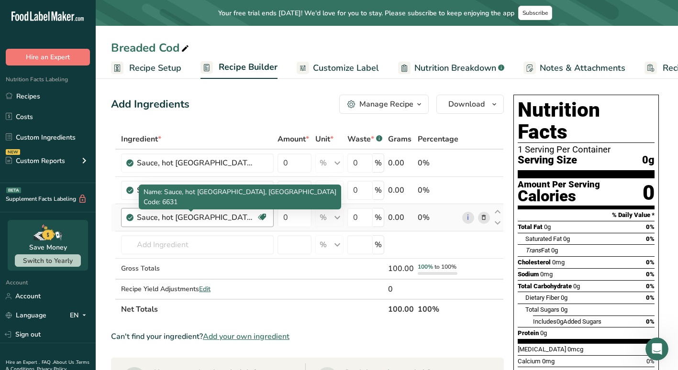
drag, startPoint x: 205, startPoint y: 216, endPoint x: 193, endPoint y: 218, distance: 11.7
click at [193, 218] on div "Sauce, hot [GEOGRAPHIC_DATA], sriracha" at bounding box center [197, 217] width 120 height 11
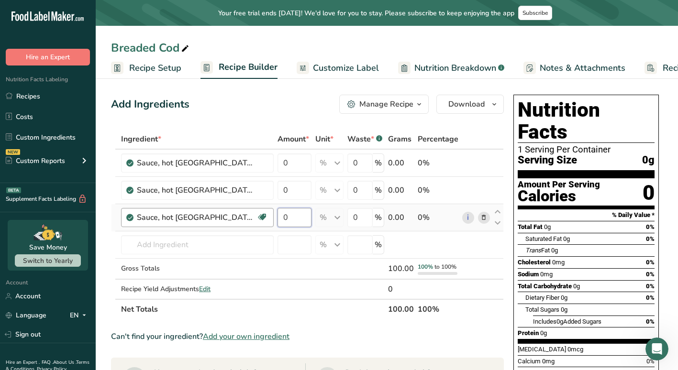
drag, startPoint x: 272, startPoint y: 216, endPoint x: 253, endPoint y: 210, distance: 20.0
click at [253, 210] on tr "Sauce, hot [GEOGRAPHIC_DATA], sriracha Dairy free Gluten free Vegan Vegetarian …" at bounding box center [307, 217] width 392 height 27
type input "40"
click at [328, 244] on div "Ingredient * Amount * Unit * Waste * .a-a{fill:#347362;}.b-a{fill:#fff;} Grams …" at bounding box center [307, 224] width 393 height 190
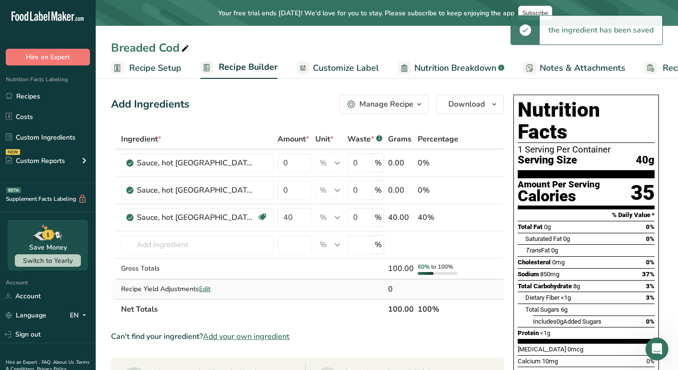
click at [210, 287] on span "Edit" at bounding box center [204, 289] width 11 height 9
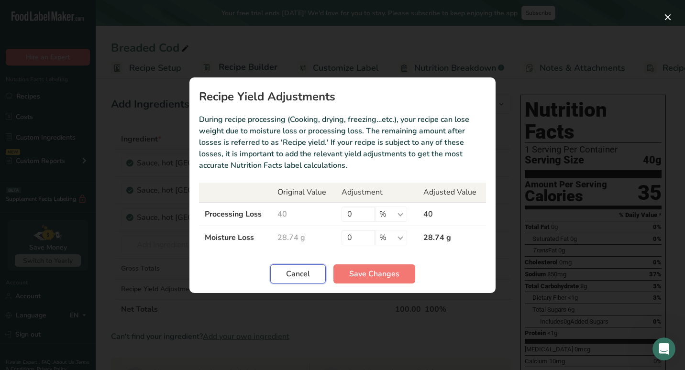
click at [305, 270] on span "Cancel" at bounding box center [298, 273] width 24 height 11
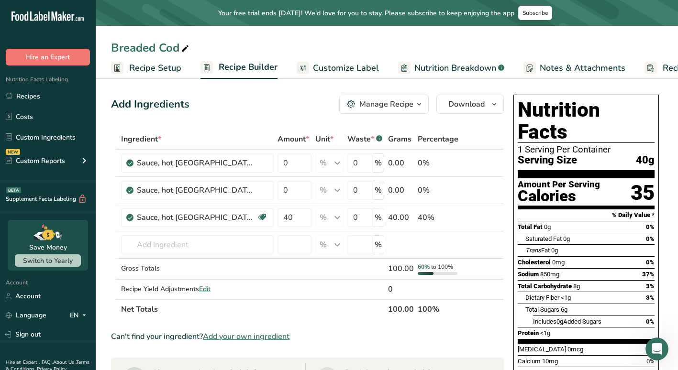
click at [342, 73] on span "Customize Label" at bounding box center [346, 68] width 66 height 13
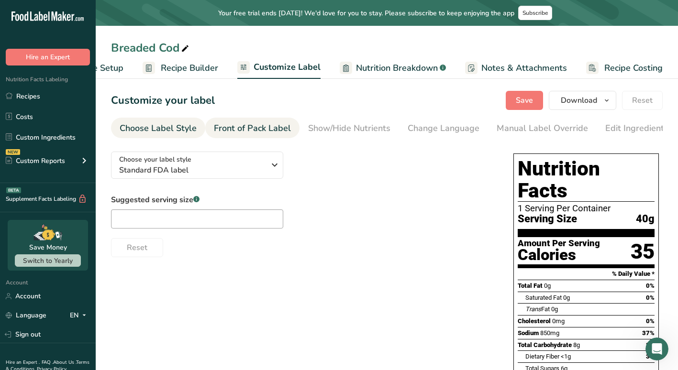
click at [270, 131] on div "Front of Pack Label" at bounding box center [252, 128] width 77 height 13
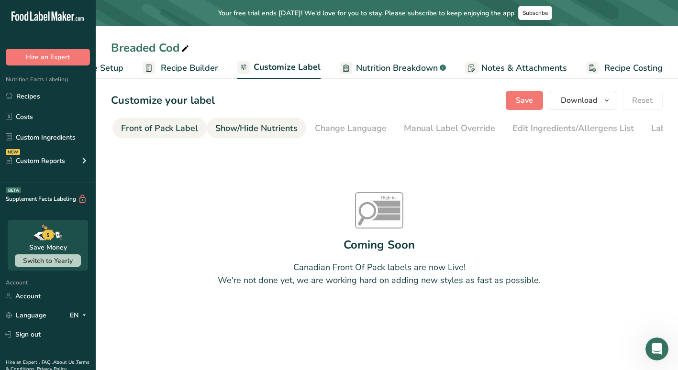
click at [279, 131] on div "Show/Hide Nutrients" at bounding box center [256, 128] width 82 height 13
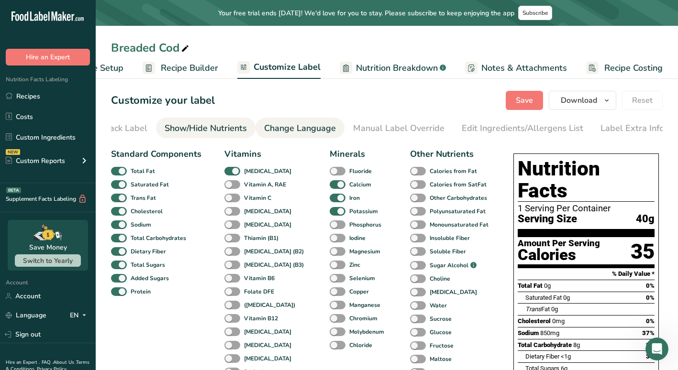
click at [318, 127] on div "Change Language" at bounding box center [300, 128] width 72 height 13
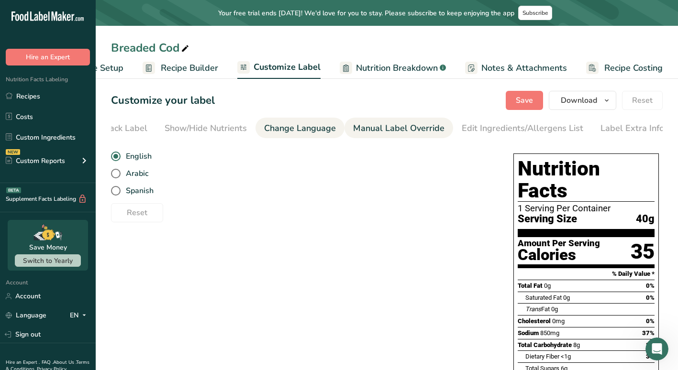
click at [374, 127] on div "Manual Label Override" at bounding box center [398, 128] width 91 height 13
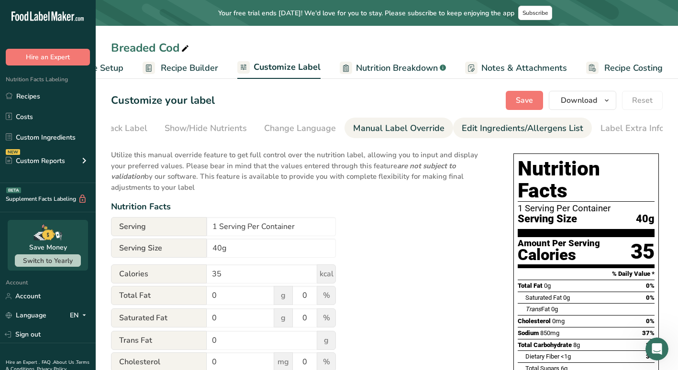
click at [484, 132] on div "Edit Ingredients/Allergens List" at bounding box center [522, 128] width 121 height 13
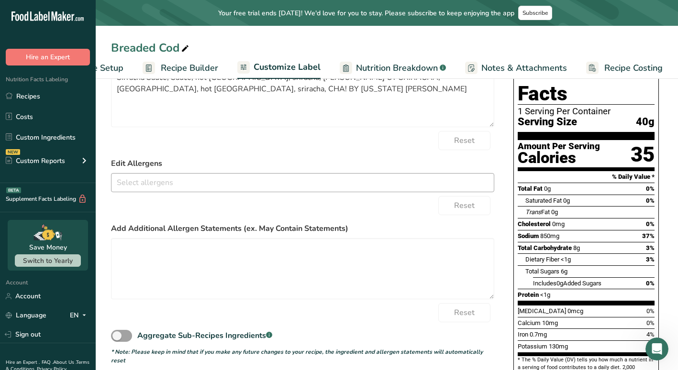
scroll to position [144, 0]
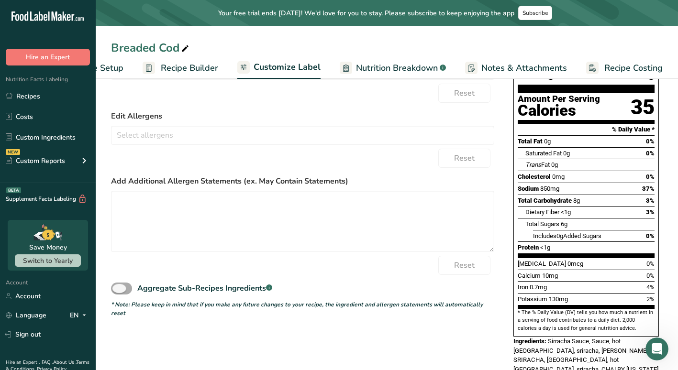
click at [215, 290] on div "Aggregate Sub-Recipes Ingredients .a-a{fill:#347362;}.b-a{fill:#fff;}" at bounding box center [204, 288] width 135 height 11
click at [117, 290] on input "Aggregate Sub-Recipes Ingredients .a-a{fill:#347362;}.b-a{fill:#fff;}" at bounding box center [114, 289] width 6 height 6
checkbox input "true"
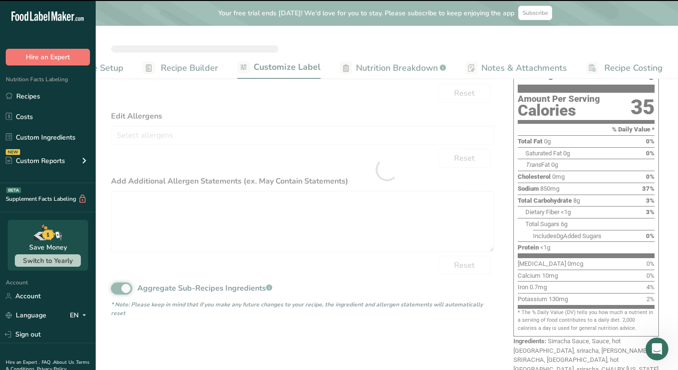
type textarea "Sirracha Sauce, Sauce, hot [GEOGRAPHIC_DATA], sriracha, CHA! BY [US_STATE] [PER…"
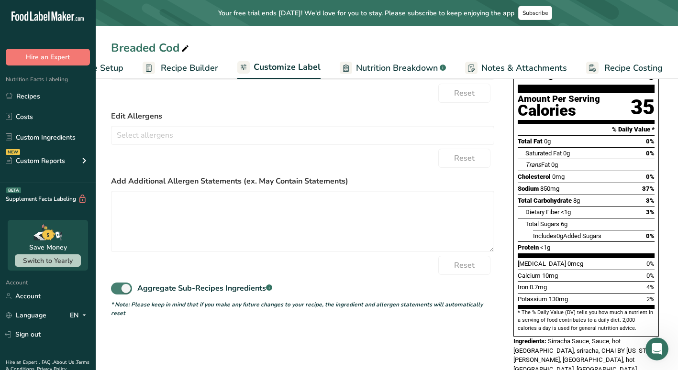
click at [126, 294] on span at bounding box center [121, 289] width 21 height 12
click at [117, 292] on input "Aggregate Sub-Recipes Ingredients .a-a{fill:#347362;}.b-a{fill:#fff;}" at bounding box center [114, 289] width 6 height 6
checkbox input "false"
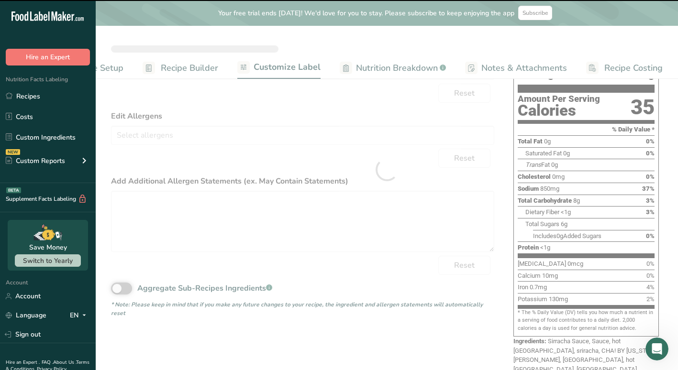
type textarea "Sirracha Sauce, Sauce, hot [GEOGRAPHIC_DATA], sriracha, [PERSON_NAME] OT SRIRAC…"
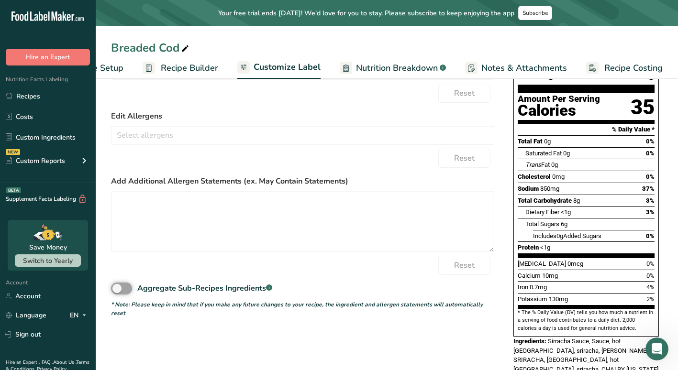
scroll to position [0, 0]
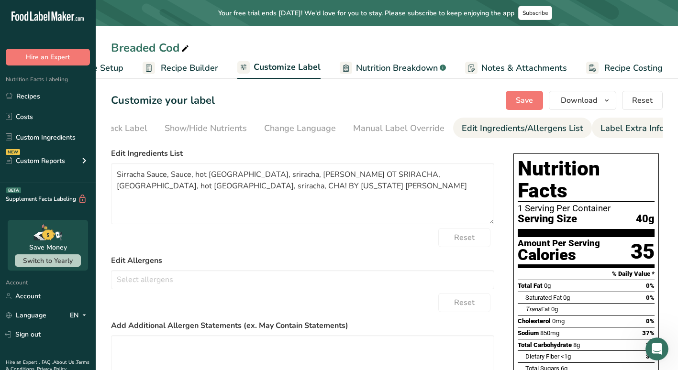
click at [629, 120] on link "Label Extra Info" at bounding box center [632, 129] width 64 height 22
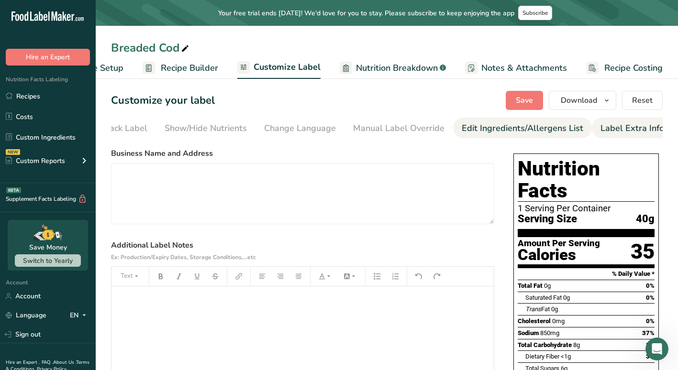
click at [511, 121] on link "Edit Ingredients/Allergens List" at bounding box center [522, 129] width 121 height 22
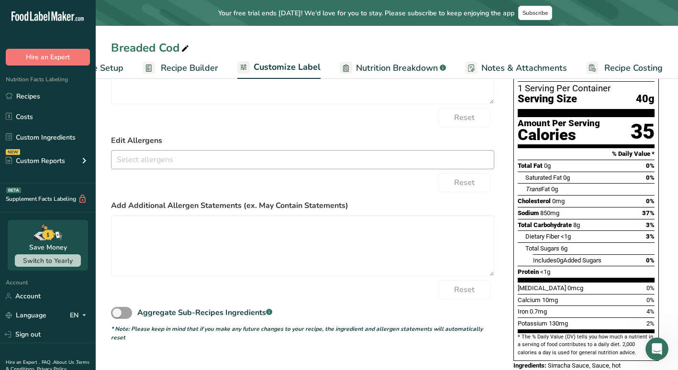
scroll to position [129, 0]
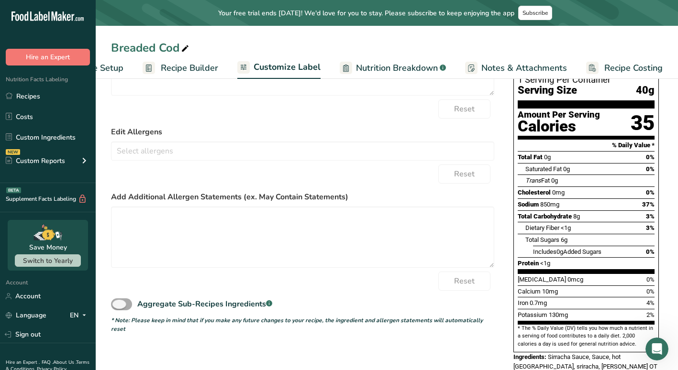
click at [126, 307] on span at bounding box center [121, 304] width 21 height 12
click at [117, 307] on input "Aggregate Sub-Recipes Ingredients .a-a{fill:#347362;}.b-a{fill:#fff;}" at bounding box center [114, 304] width 6 height 6
checkbox input "true"
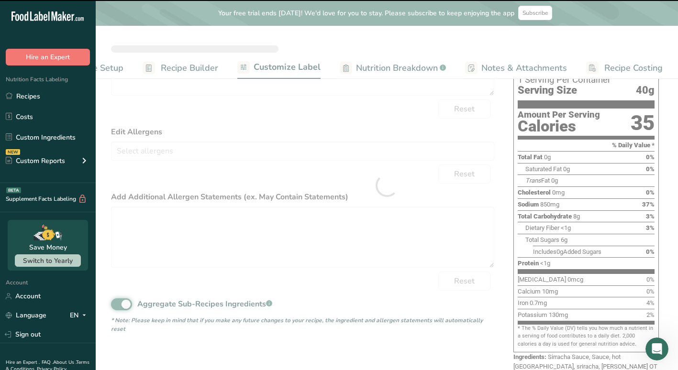
type textarea "Sirracha Sauce, Sauce, hot [GEOGRAPHIC_DATA], sriracha, CHA! BY [US_STATE] [PER…"
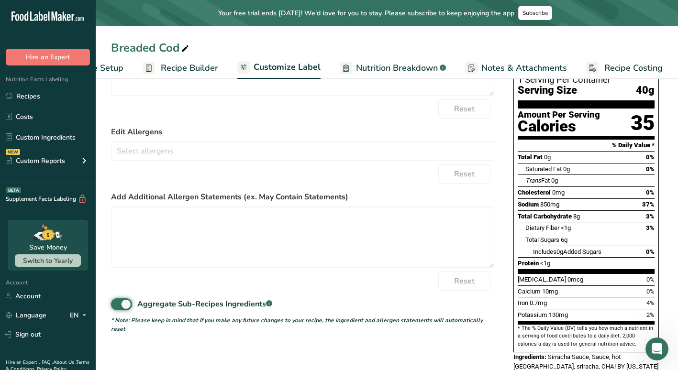
scroll to position [144, 0]
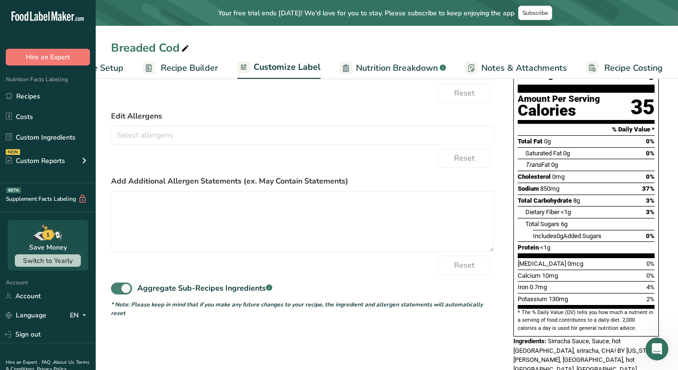
click at [118, 291] on span at bounding box center [121, 289] width 21 height 12
click at [117, 291] on input "Aggregate Sub-Recipes Ingredients .a-a{fill:#347362;}.b-a{fill:#fff;}" at bounding box center [114, 289] width 6 height 6
checkbox input "false"
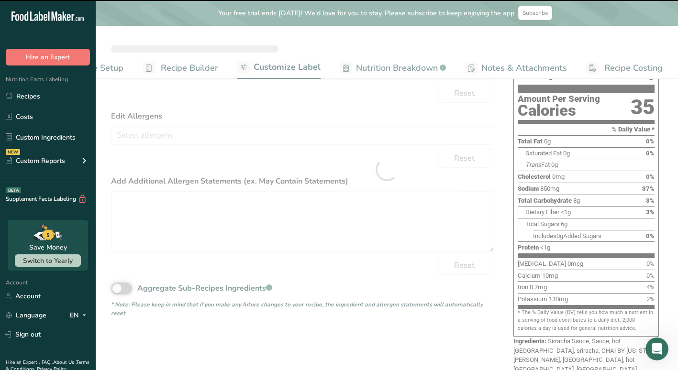
type textarea "Sirracha Sauce, Sauce, hot [GEOGRAPHIC_DATA], sriracha, [PERSON_NAME] OT SRIRAC…"
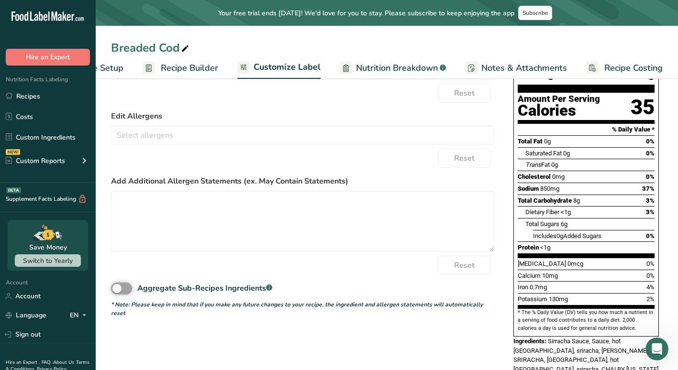
scroll to position [0, 0]
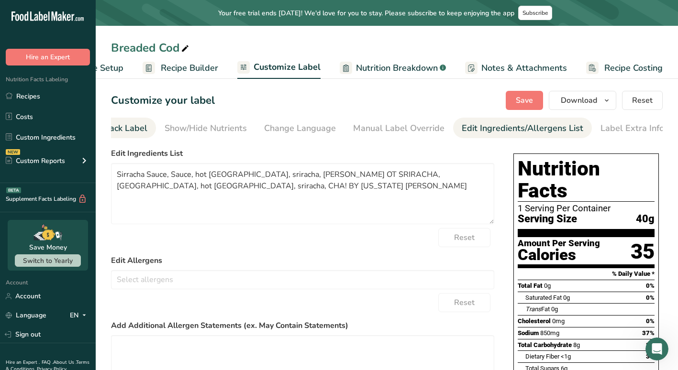
click at [128, 135] on link "Front of Pack Label" at bounding box center [108, 129] width 77 height 22
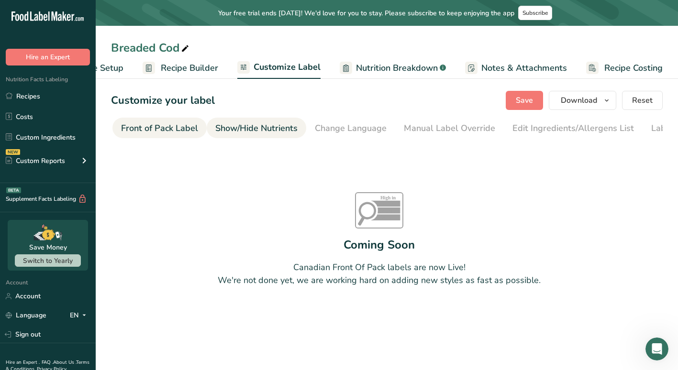
click at [229, 136] on link "Show/Hide Nutrients" at bounding box center [256, 129] width 82 height 22
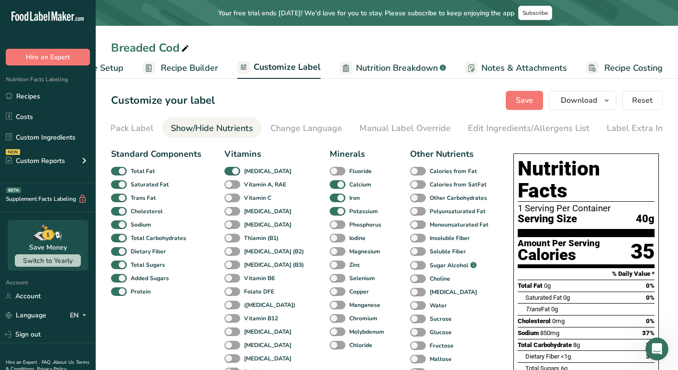
scroll to position [0, 143]
click at [302, 129] on div "Change Language" at bounding box center [300, 128] width 72 height 13
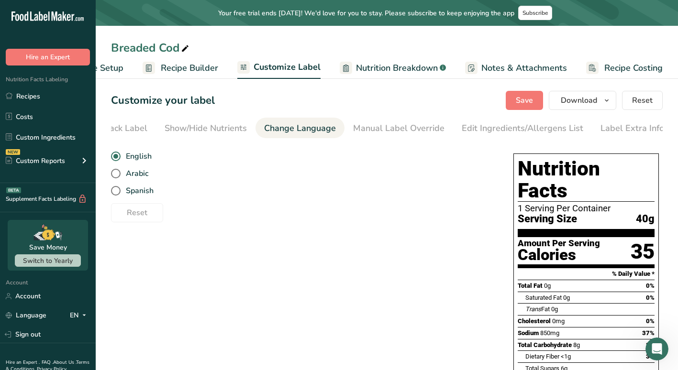
scroll to position [0, 0]
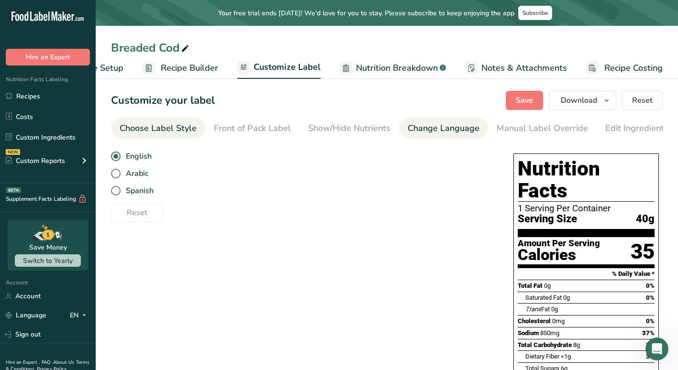
click at [132, 125] on div "Choose Label Style" at bounding box center [158, 128] width 77 height 13
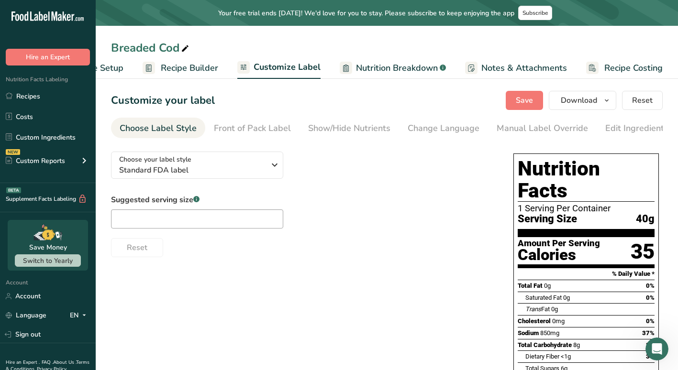
click at [185, 70] on span "Recipe Builder" at bounding box center [189, 68] width 57 height 13
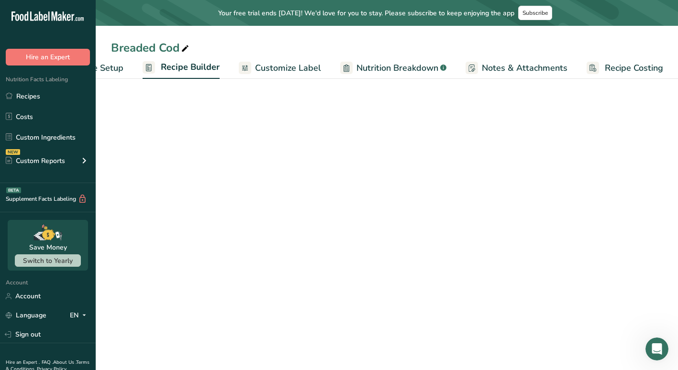
scroll to position [0, 58]
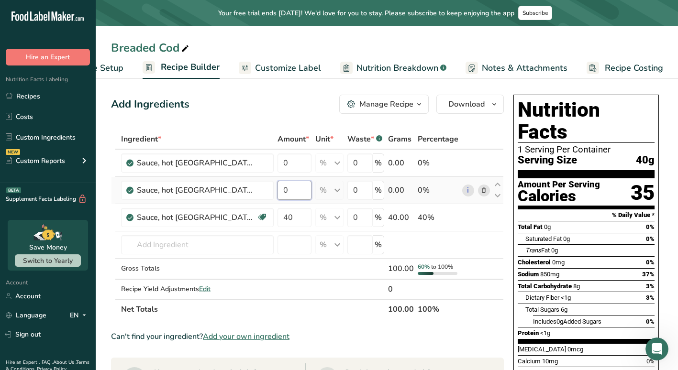
drag, startPoint x: 297, startPoint y: 192, endPoint x: 262, endPoint y: 188, distance: 34.6
click at [262, 188] on tr "Sauce, hot [GEOGRAPHIC_DATA], sriracha, CHA! BY [US_STATE] [PERSON_NAME] 0 % Po…" at bounding box center [307, 190] width 392 height 27
type input "20"
click at [273, 163] on div "Ingredient * Amount * Unit * Waste * .a-a{fill:#347362;}.b-a{fill:#fff;} Grams …" at bounding box center [307, 224] width 393 height 190
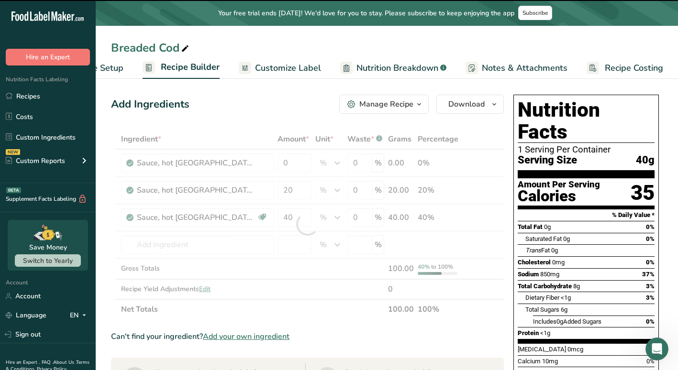
click at [275, 161] on div at bounding box center [307, 224] width 393 height 190
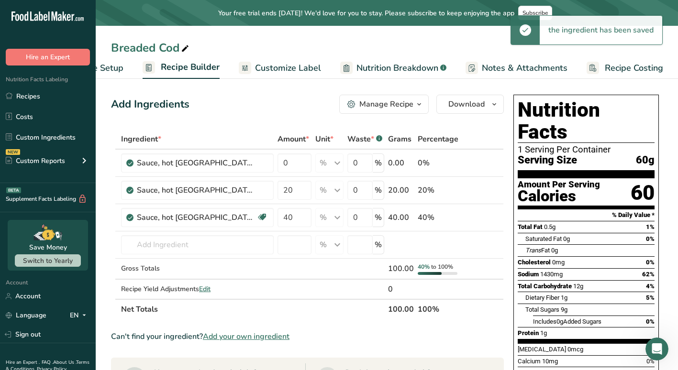
click at [118, 71] on span "Recipe Setup" at bounding box center [97, 68] width 52 height 13
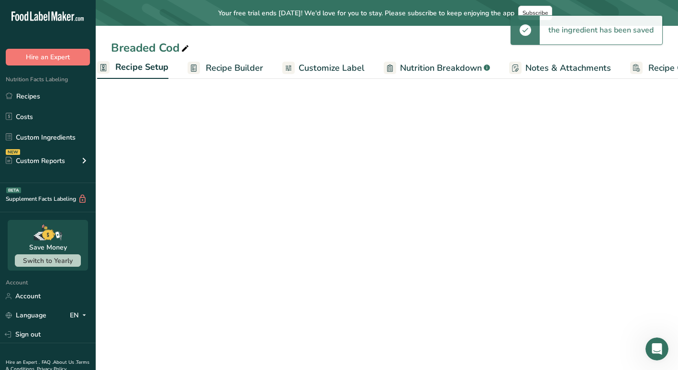
scroll to position [0, 3]
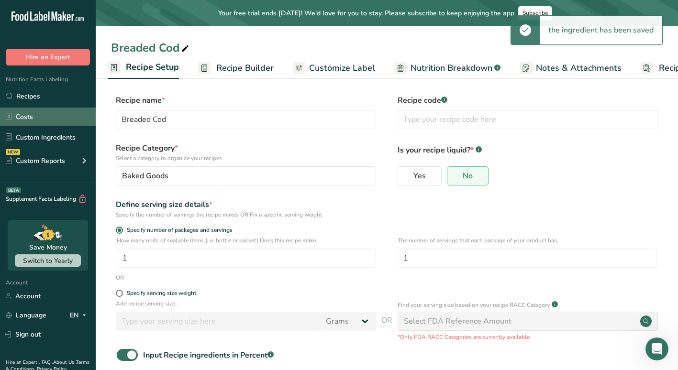
click at [22, 118] on link "Costs" at bounding box center [48, 117] width 96 height 18
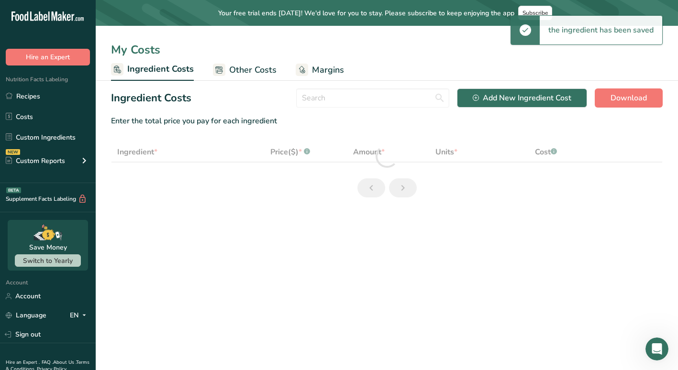
select select "12"
select select "1"
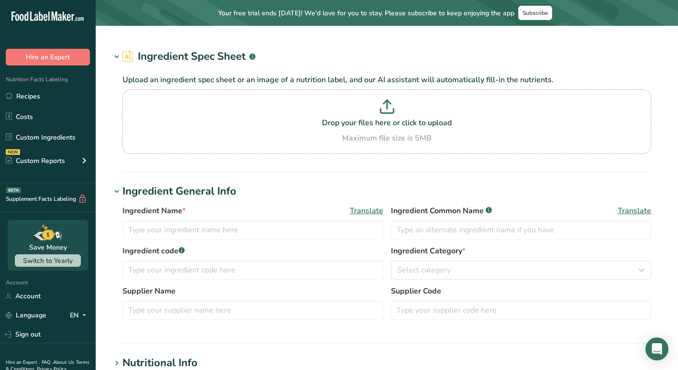
type input "Crustaceans, shrimp, raw"
type input "Shrimps"
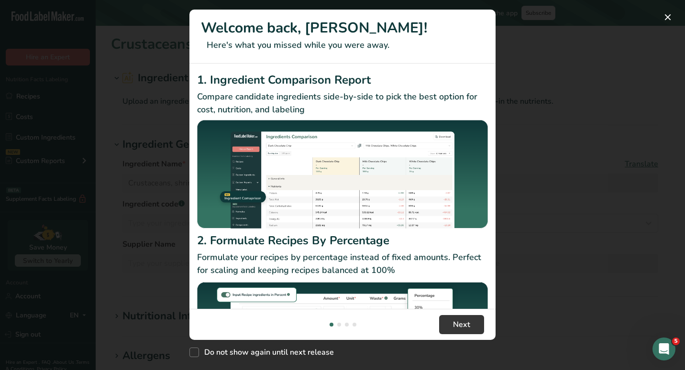
scroll to position [92, 0]
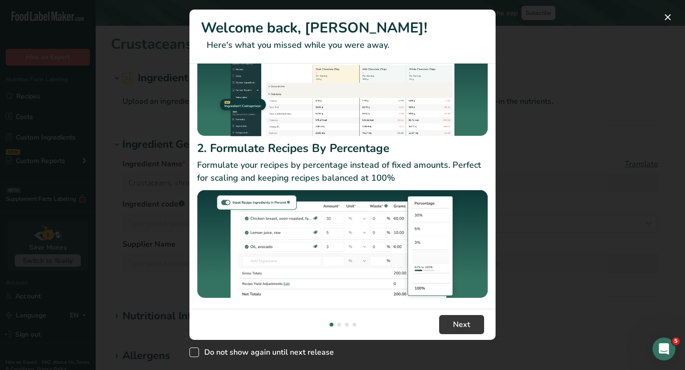
click at [219, 355] on span "Do not show again until next release" at bounding box center [266, 353] width 135 height 10
click at [196, 355] on input "Do not show again until next release" at bounding box center [192, 353] width 6 height 6
checkbox input "true"
click at [450, 335] on footer "Next" at bounding box center [342, 324] width 306 height 31
click at [456, 326] on span "Next" at bounding box center [461, 324] width 17 height 11
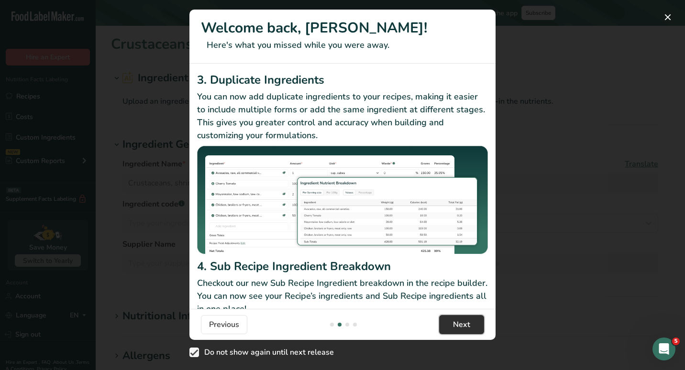
click at [456, 326] on span "Next" at bounding box center [461, 324] width 17 height 11
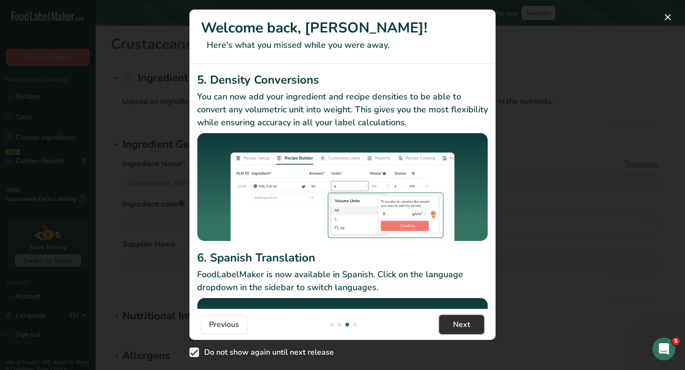
click at [456, 326] on span "Next" at bounding box center [461, 324] width 17 height 11
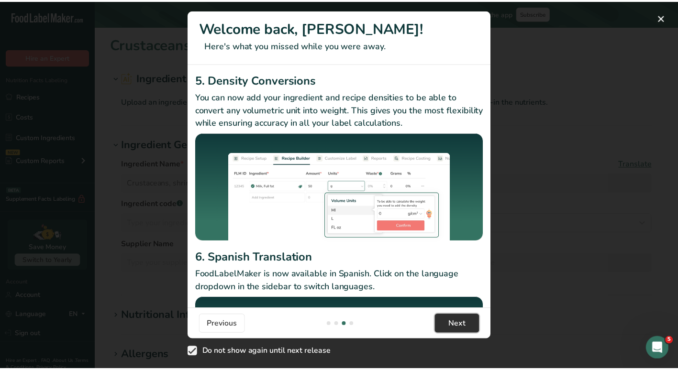
scroll to position [0, 918]
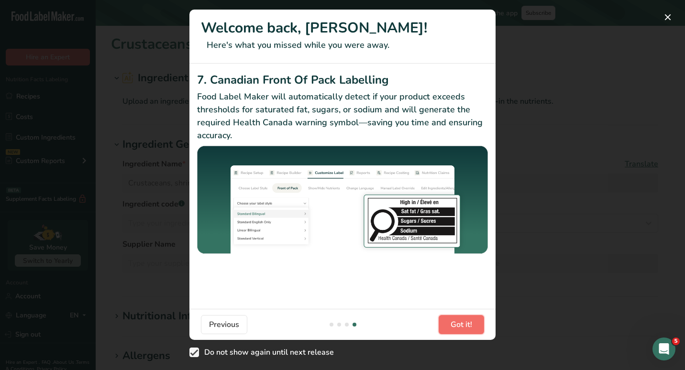
click at [456, 326] on span "Got it!" at bounding box center [462, 324] width 22 height 11
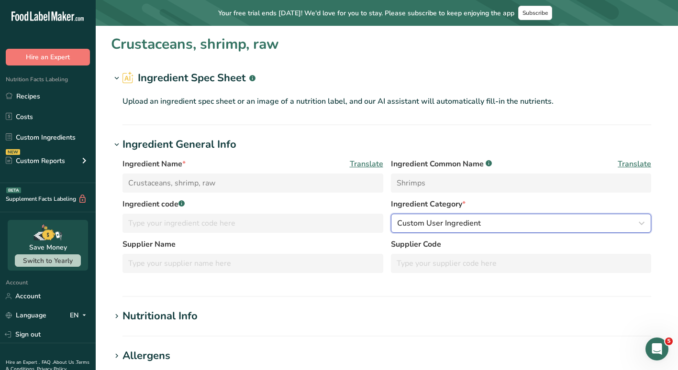
click at [437, 229] on button "Custom User Ingredient" at bounding box center [521, 223] width 261 height 19
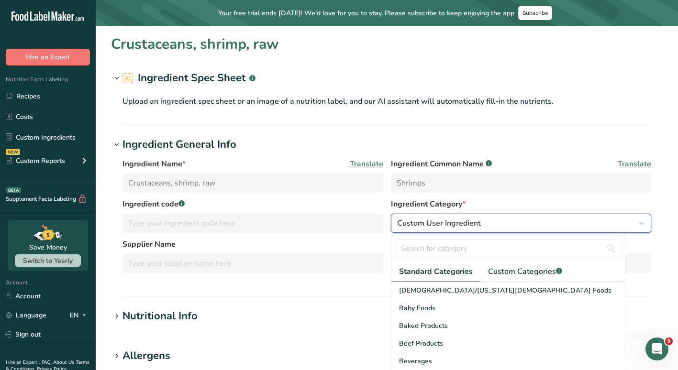
click at [437, 229] on button "Custom User Ingredient" at bounding box center [521, 223] width 261 height 19
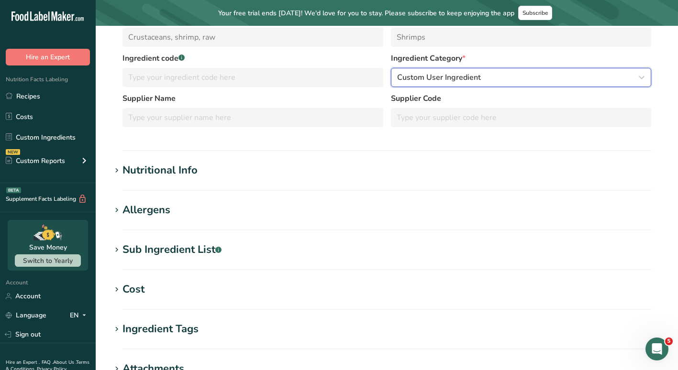
scroll to position [0, 0]
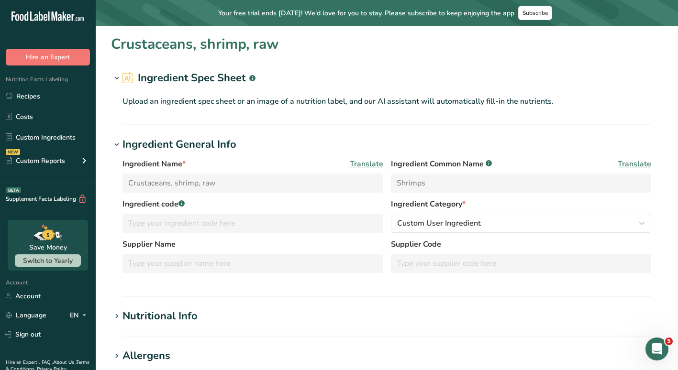
click at [117, 74] on icon at bounding box center [116, 78] width 9 height 13
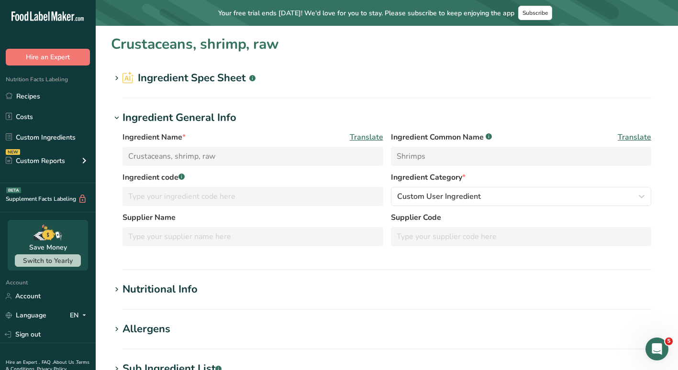
drag, startPoint x: 117, startPoint y: 74, endPoint x: 113, endPoint y: 79, distance: 6.5
click at [113, 79] on icon at bounding box center [116, 78] width 9 height 13
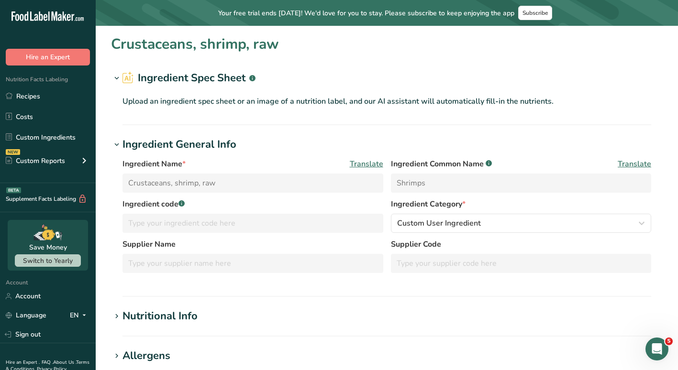
click at [153, 94] on div "Upload an ingredient spec sheet or an image of a nutrition label, and our AI as…" at bounding box center [386, 99] width 551 height 27
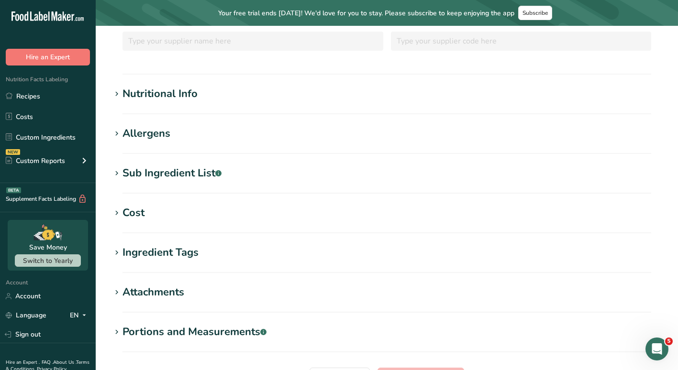
scroll to position [229, 0]
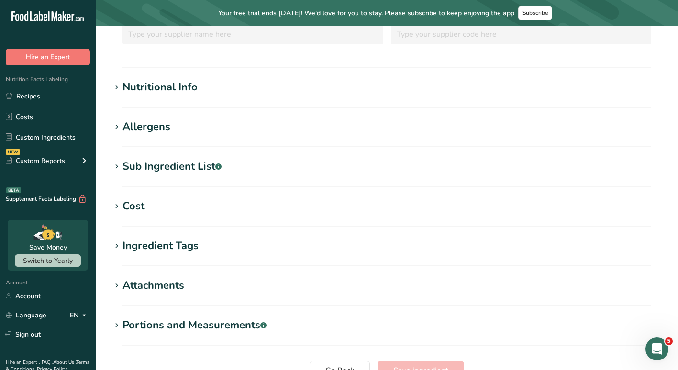
click at [153, 88] on div "Nutritional Info" at bounding box center [159, 87] width 75 height 16
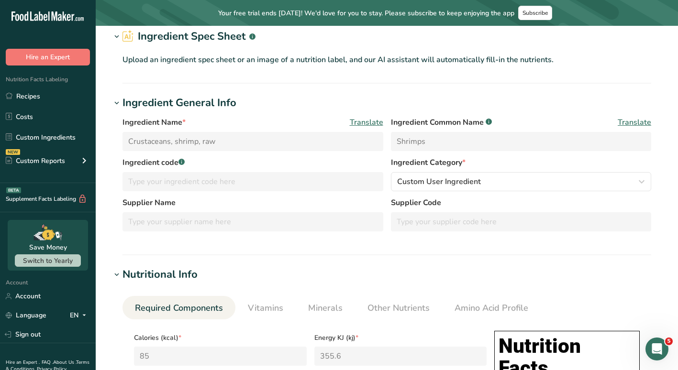
scroll to position [0, 0]
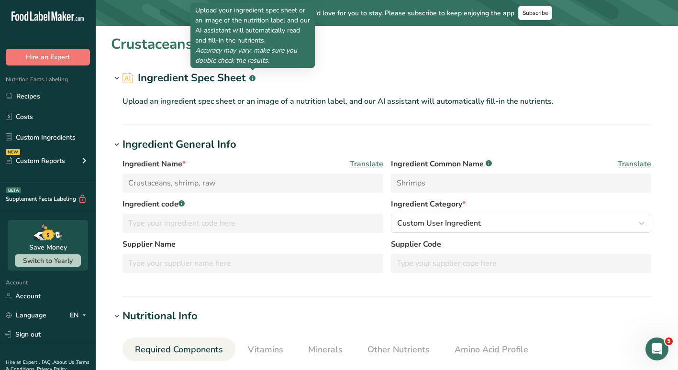
click at [251, 78] on rect at bounding box center [252, 78] width 6 height 6
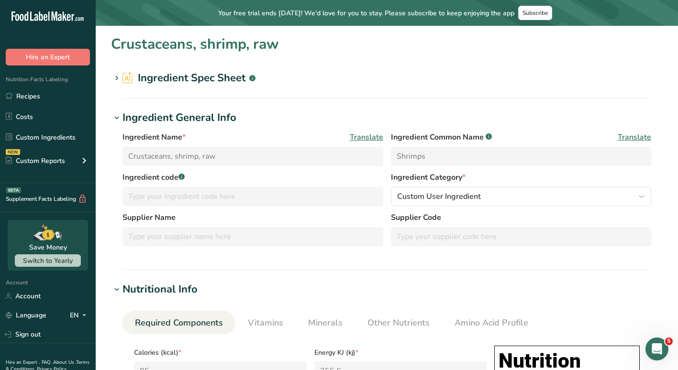
click at [251, 78] on rect at bounding box center [252, 78] width 6 height 6
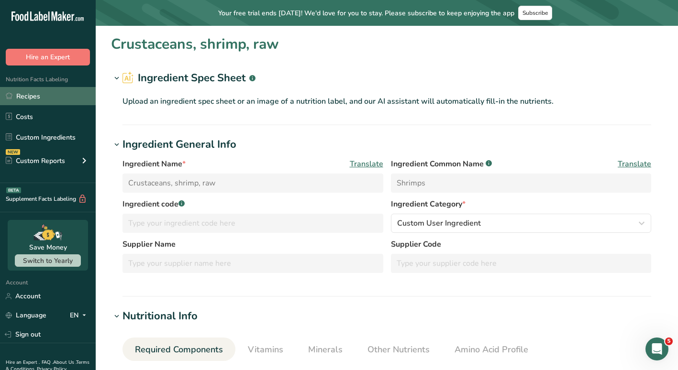
click at [30, 104] on link "Recipes" at bounding box center [48, 96] width 96 height 18
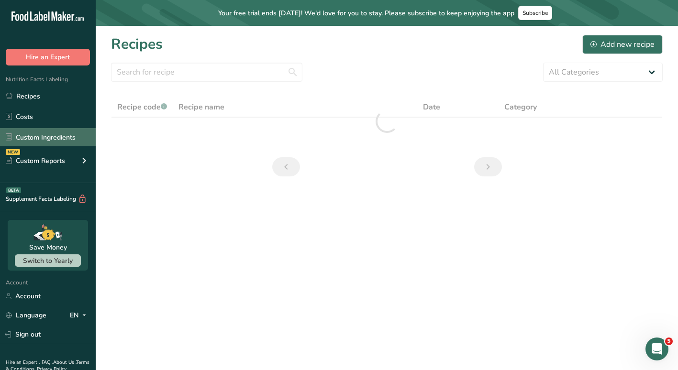
click at [45, 134] on link "Custom Ingredients" at bounding box center [48, 137] width 96 height 18
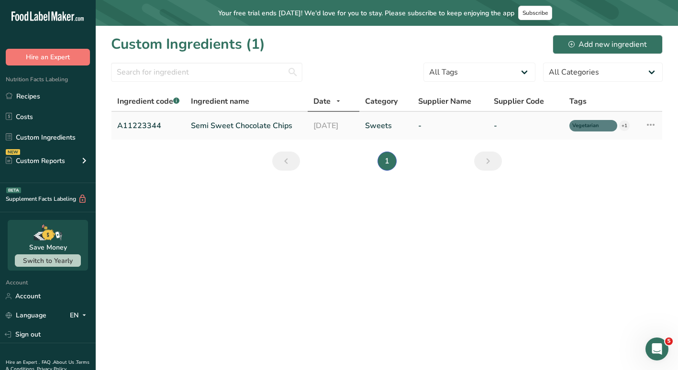
click at [215, 126] on link "Semi Sweet Chocolate Chips" at bounding box center [246, 125] width 111 height 11
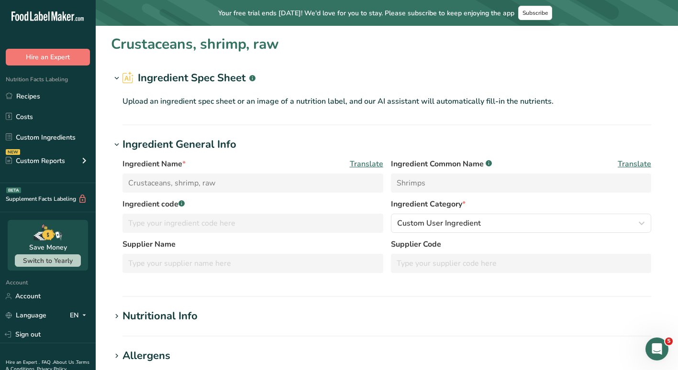
type input "Semi Sweet Chocolate Chips"
type input "Choco Chips"
type input "A11223344"
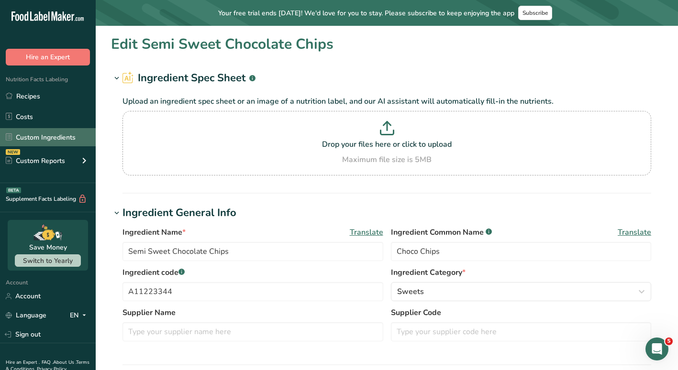
click at [58, 135] on link "Custom Ingredients" at bounding box center [48, 137] width 96 height 18
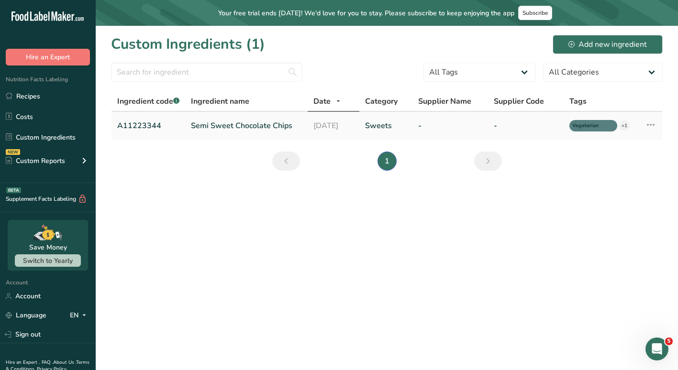
click at [652, 129] on icon at bounding box center [650, 124] width 11 height 17
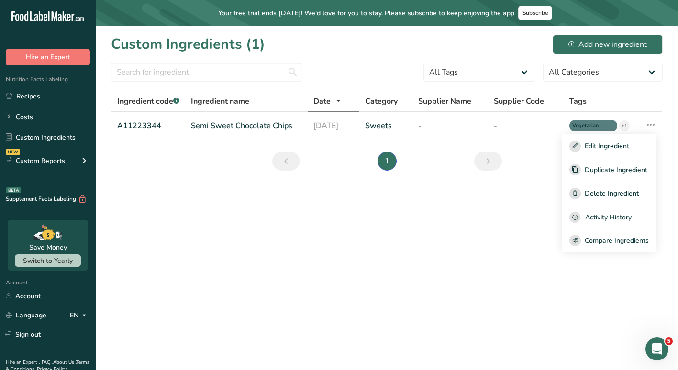
click at [491, 221] on main "Your free trial ends in 10 days! We'd love for you to stay. Please subscribe to…" at bounding box center [339, 185] width 678 height 370
